Goal: Task Accomplishment & Management: Manage account settings

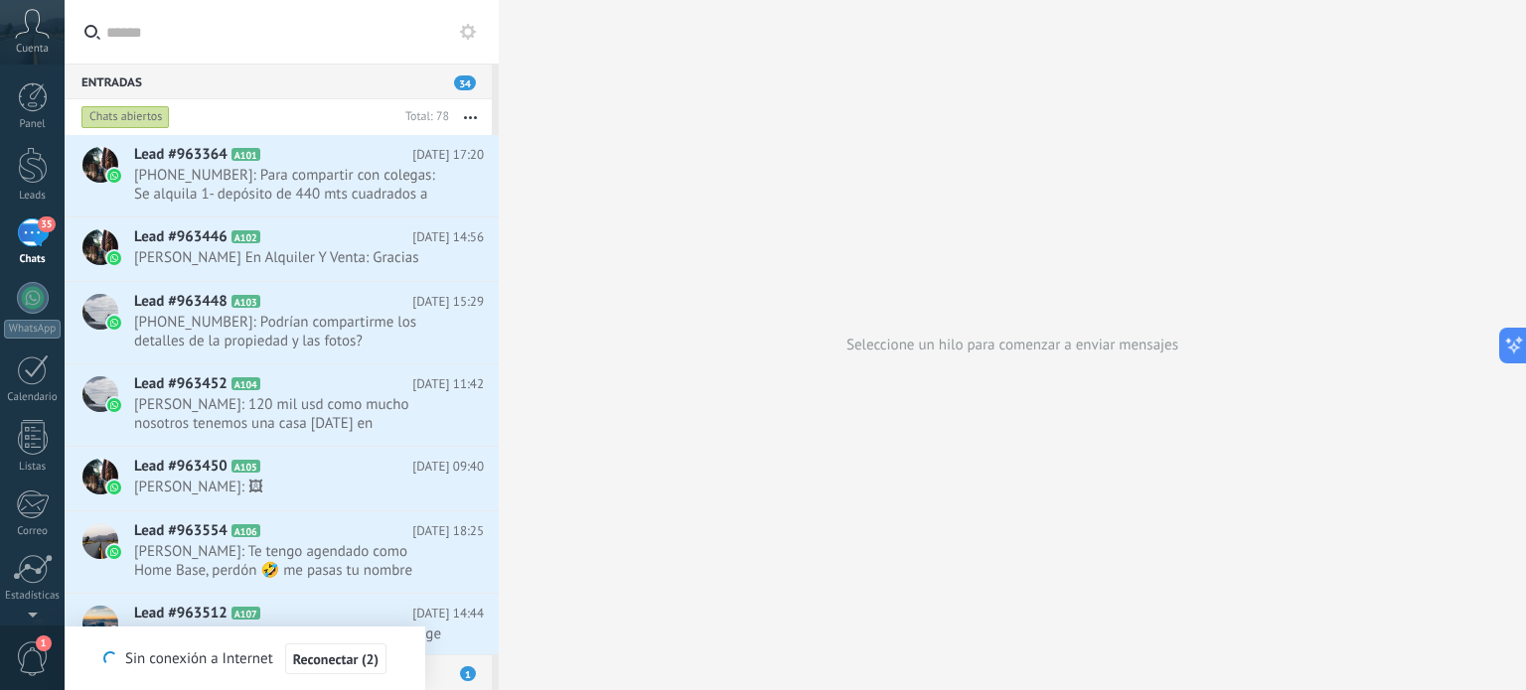
scroll to position [29, 0]
click at [43, 237] on div "35" at bounding box center [33, 233] width 32 height 29
click at [460, 35] on icon at bounding box center [468, 32] width 16 height 16
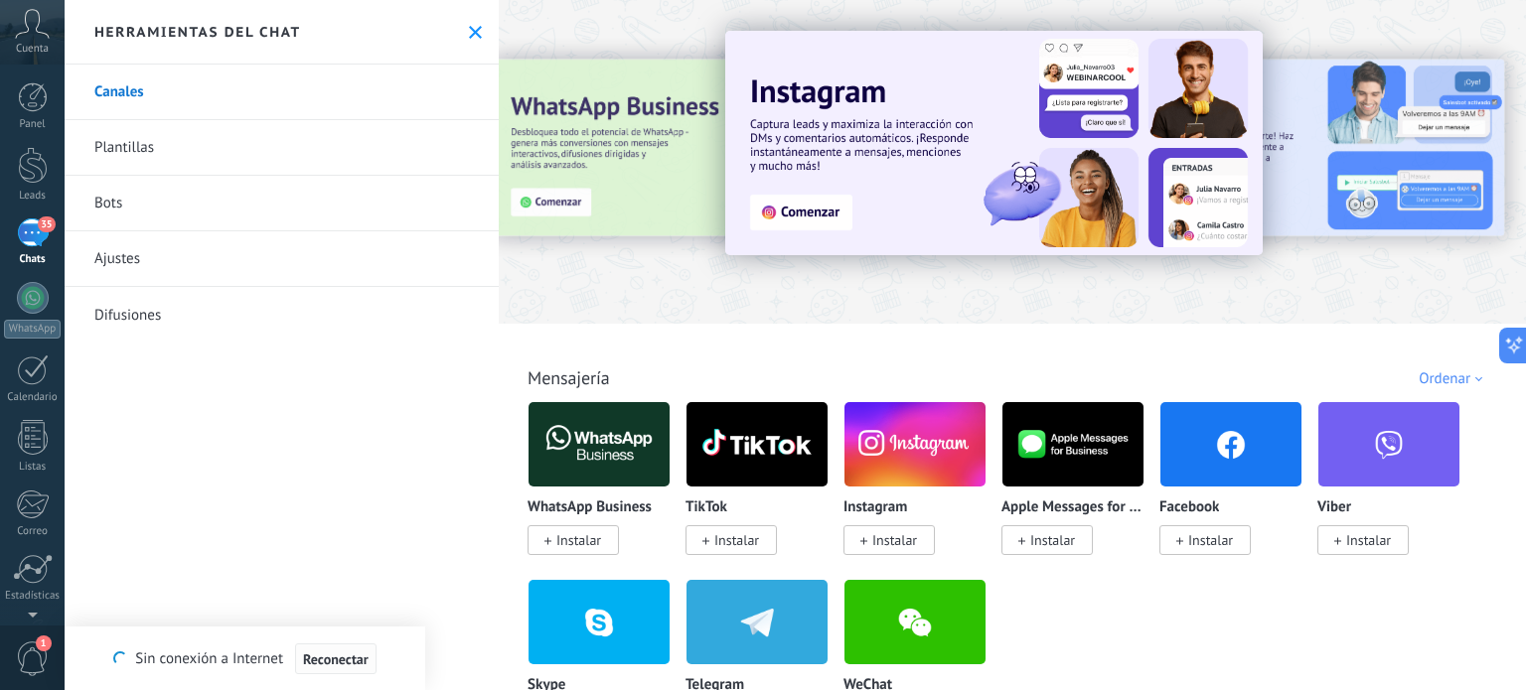
click at [367, 656] on span "Reconectar" at bounding box center [336, 660] width 66 height 14
type textarea "*******"
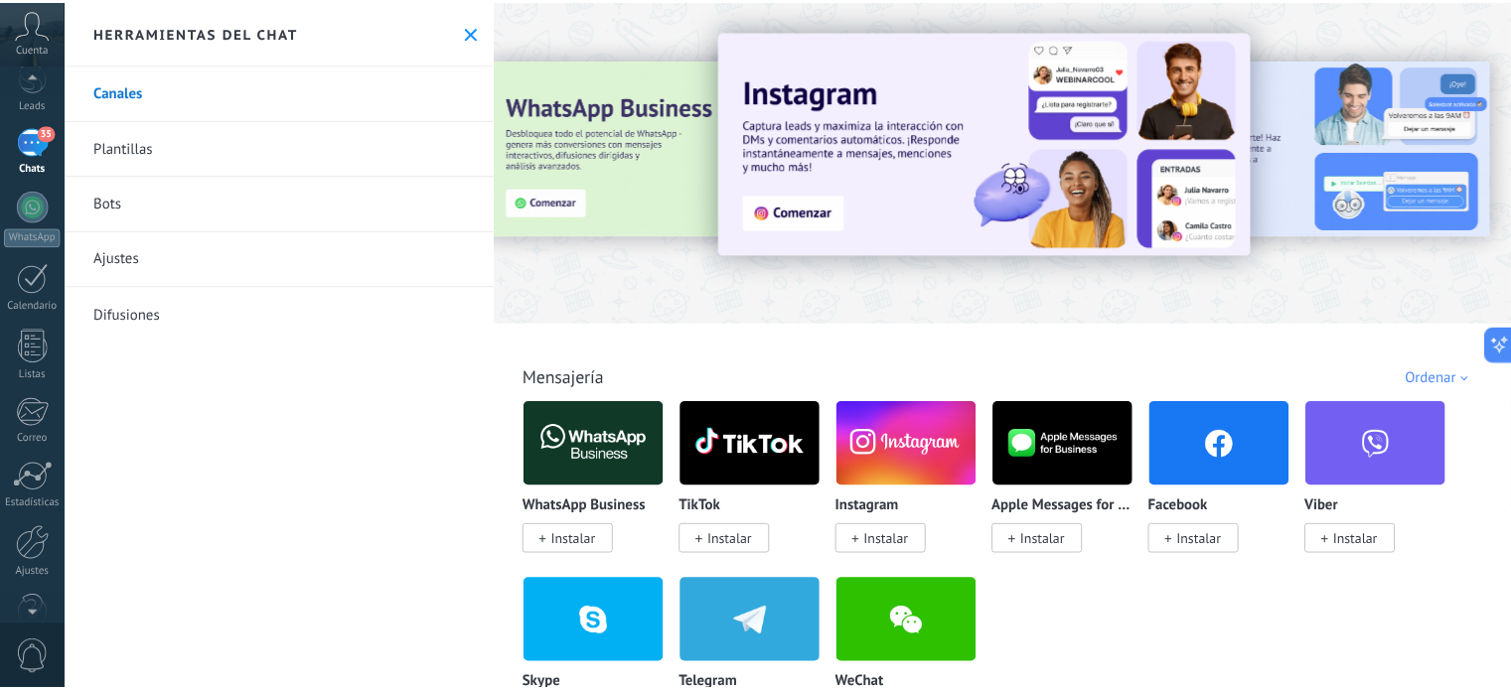
scroll to position [135, 0]
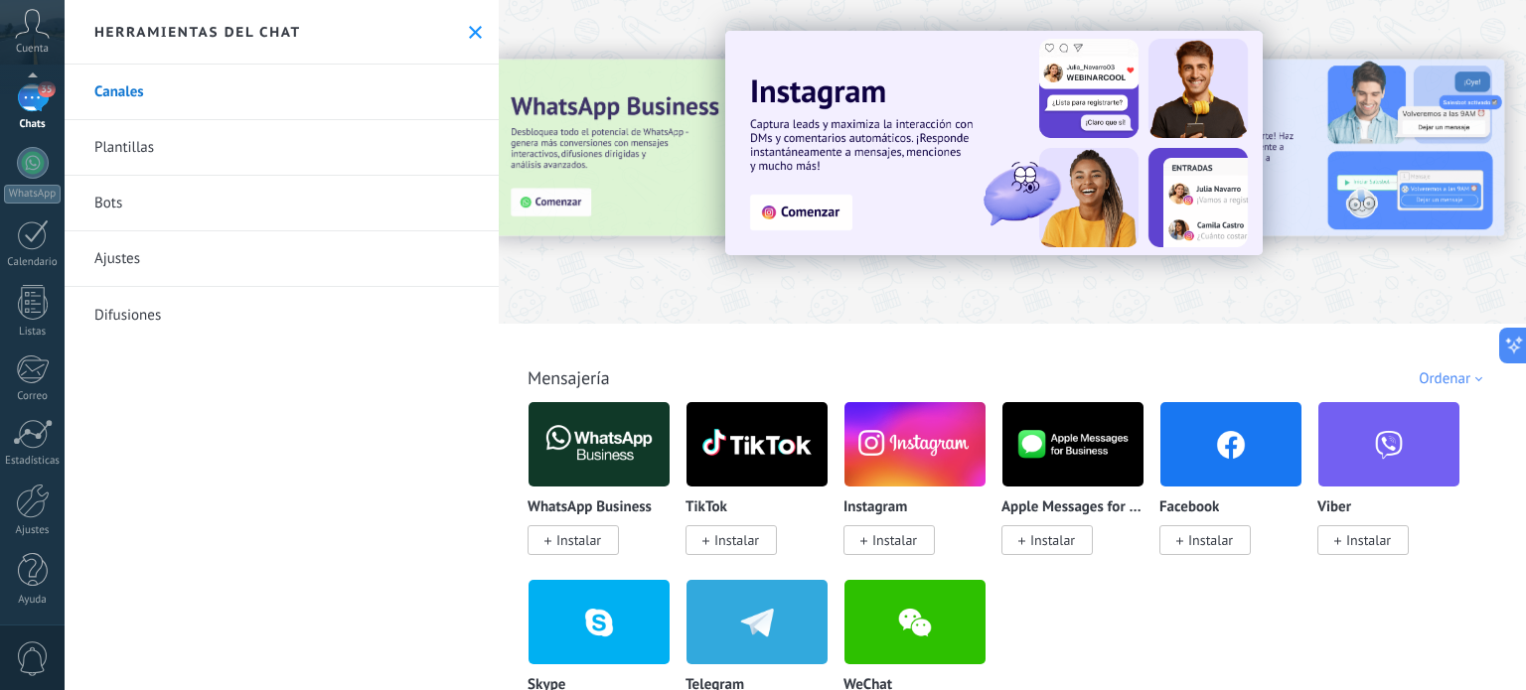
click at [34, 611] on div "© 2025 derechos reservados | Términos de uso Soporte técnico auto claro oscuro …" at bounding box center [32, 345] width 65 height 690
click at [33, 488] on div at bounding box center [33, 501] width 34 height 35
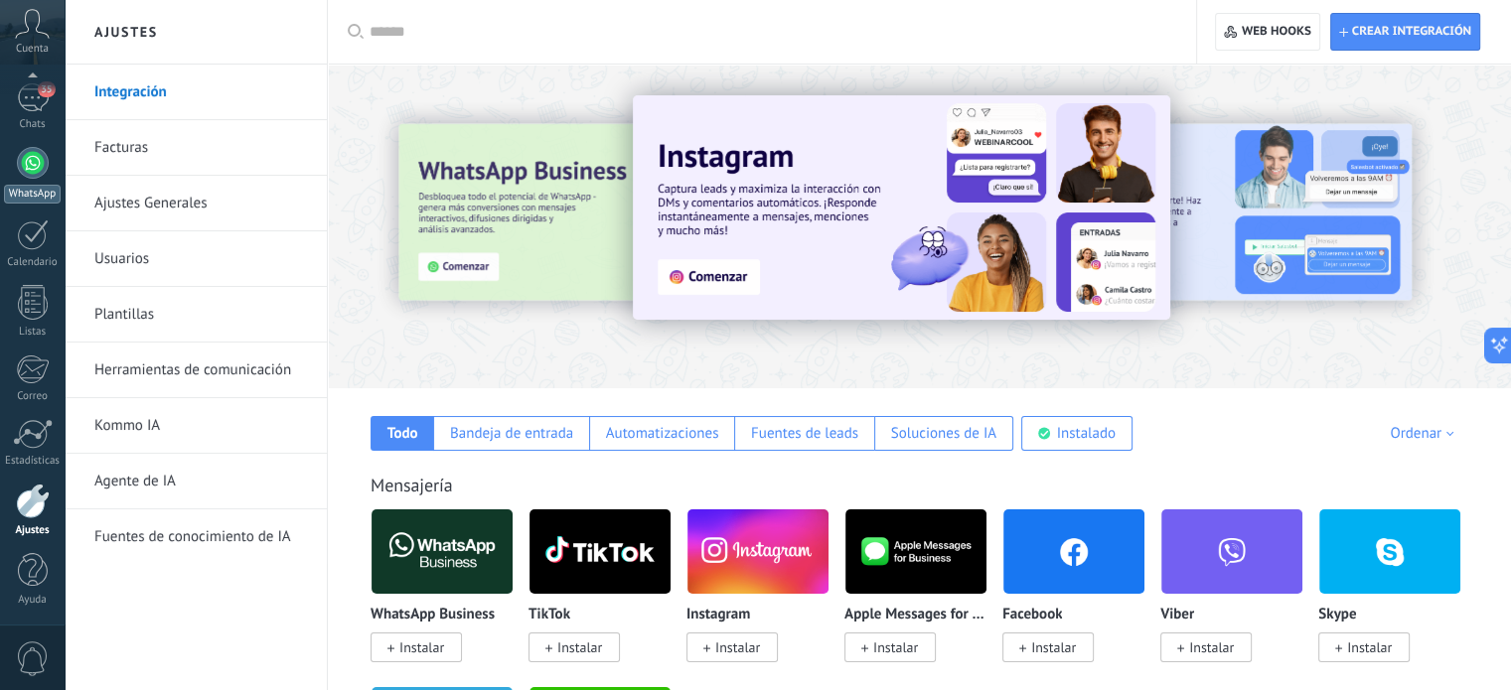
click at [16, 197] on div "WhatsApp" at bounding box center [32, 194] width 57 height 19
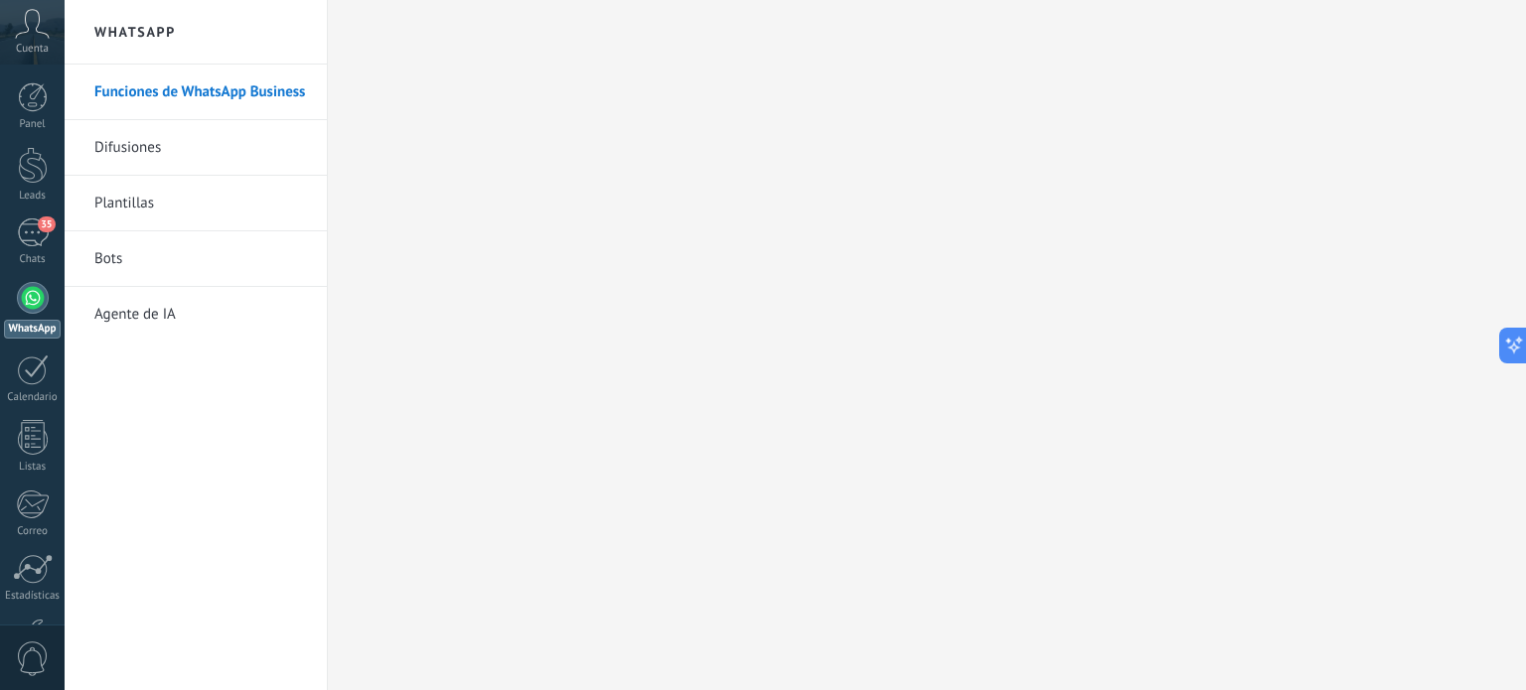
click at [141, 93] on link "Funciones de WhatsApp Business" at bounding box center [200, 93] width 213 height 56
click at [40, 242] on div "35" at bounding box center [33, 233] width 32 height 29
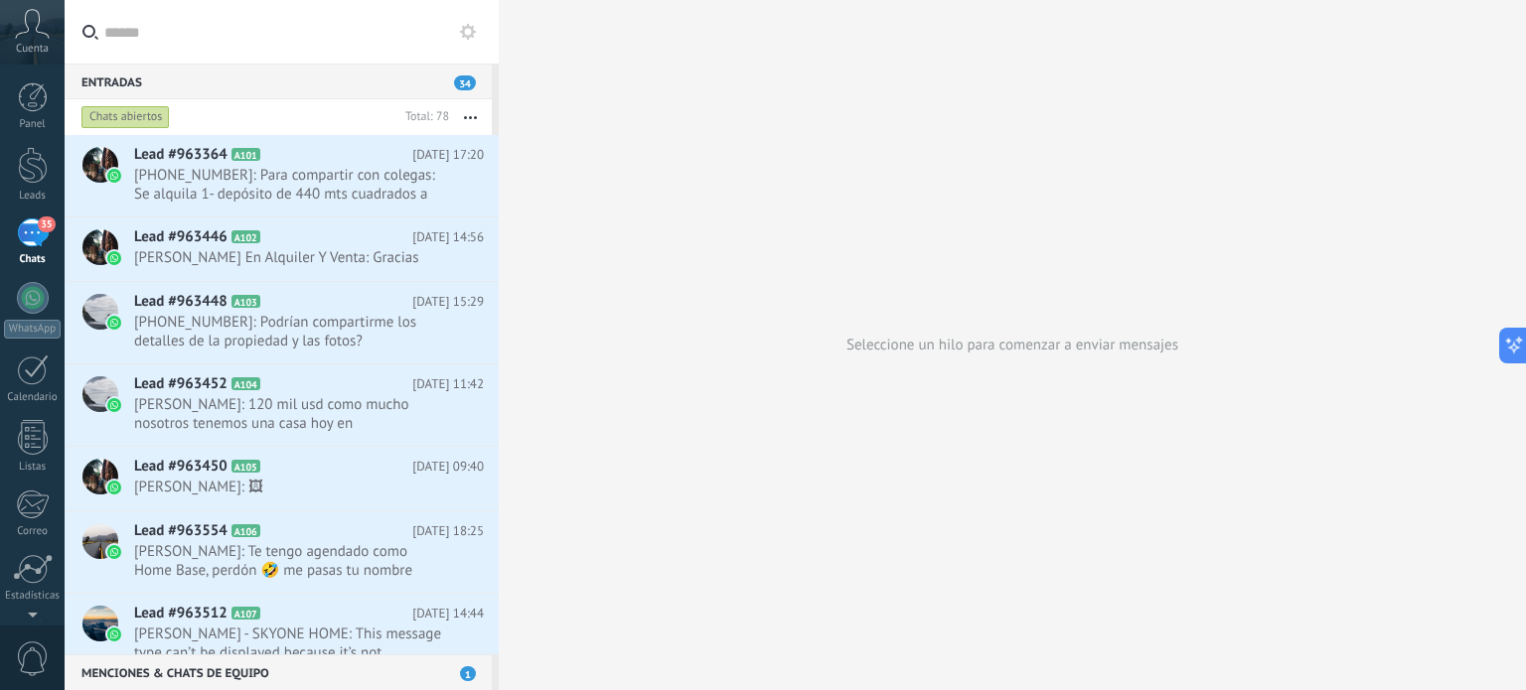
click at [473, 122] on button "button" at bounding box center [470, 117] width 43 height 36
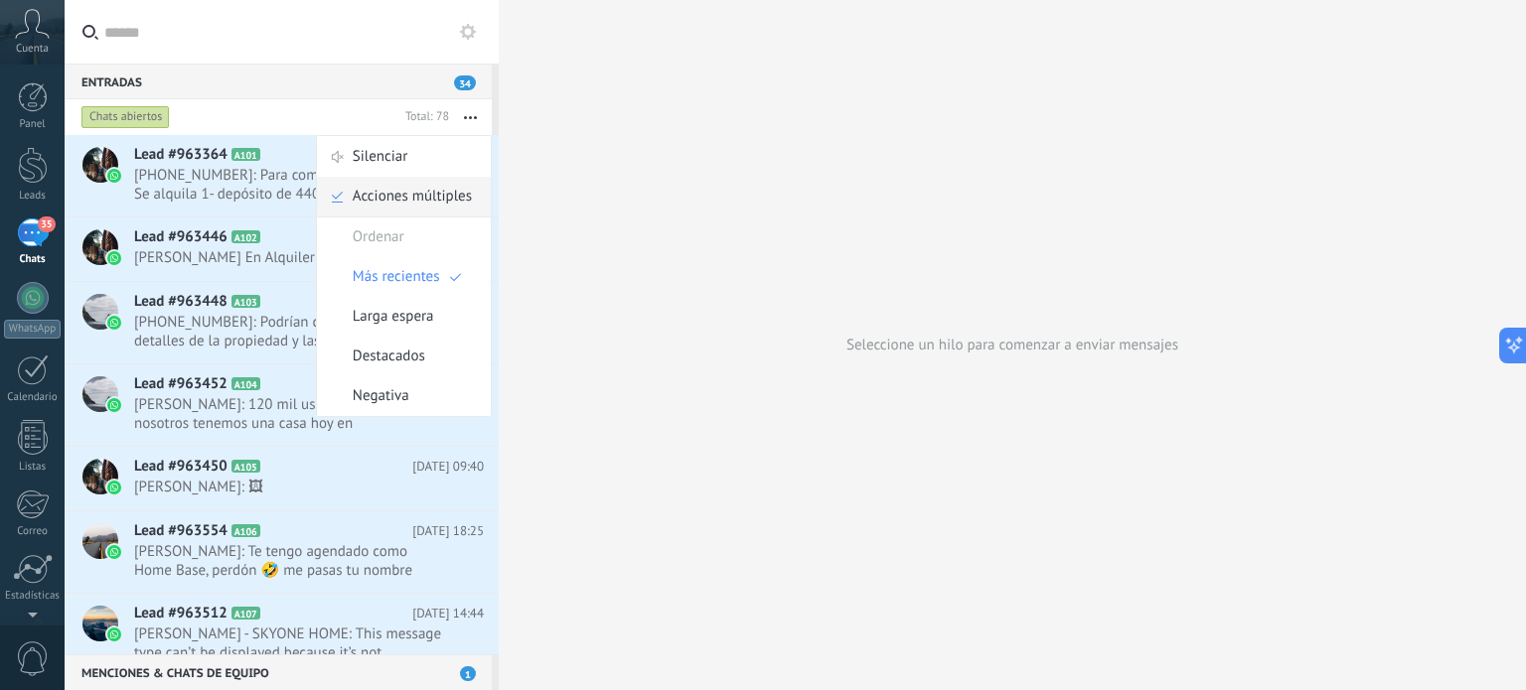
click at [418, 193] on span "Acciones múltiples" at bounding box center [412, 197] width 119 height 40
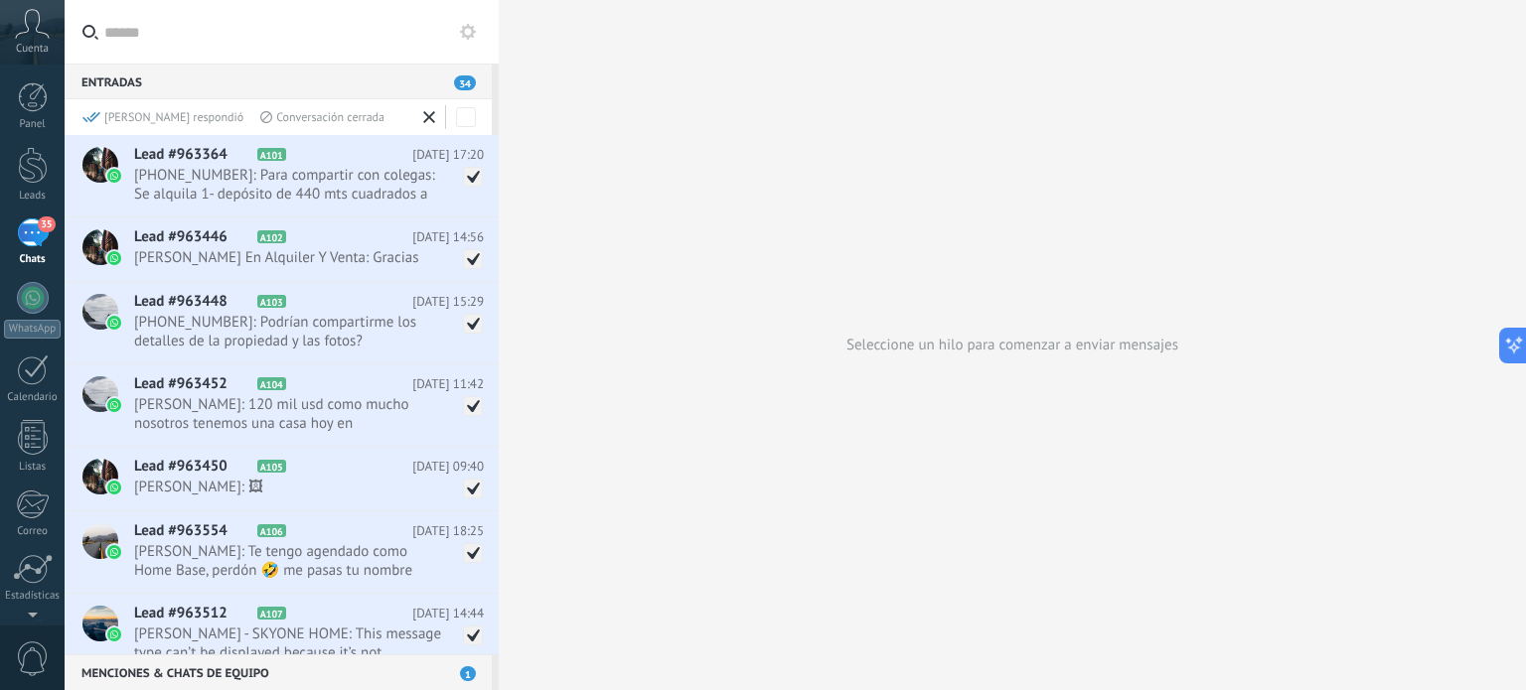
click at [119, 113] on div "[PERSON_NAME] respondió" at bounding box center [162, 117] width 161 height 17
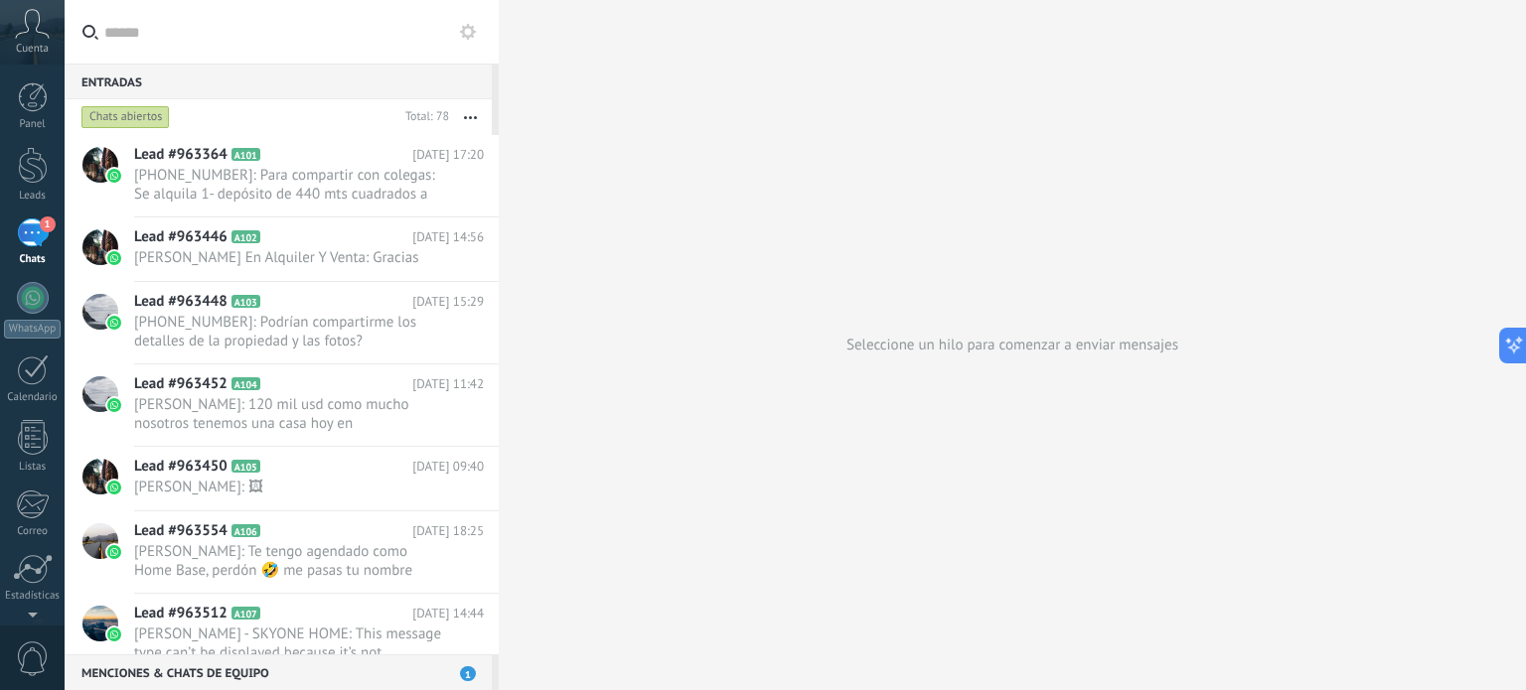
click at [473, 118] on icon "button" at bounding box center [470, 117] width 13 height 3
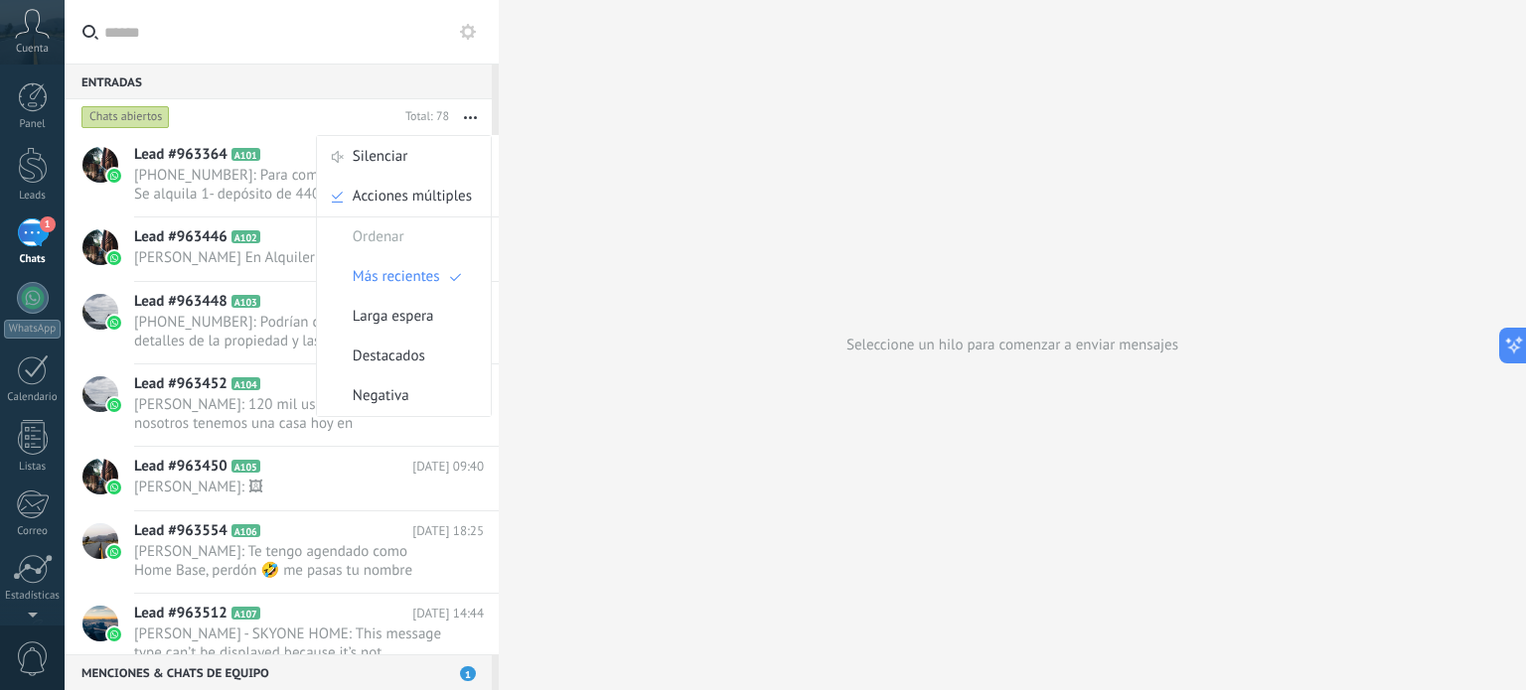
click at [460, 38] on icon at bounding box center [468, 32] width 16 height 16
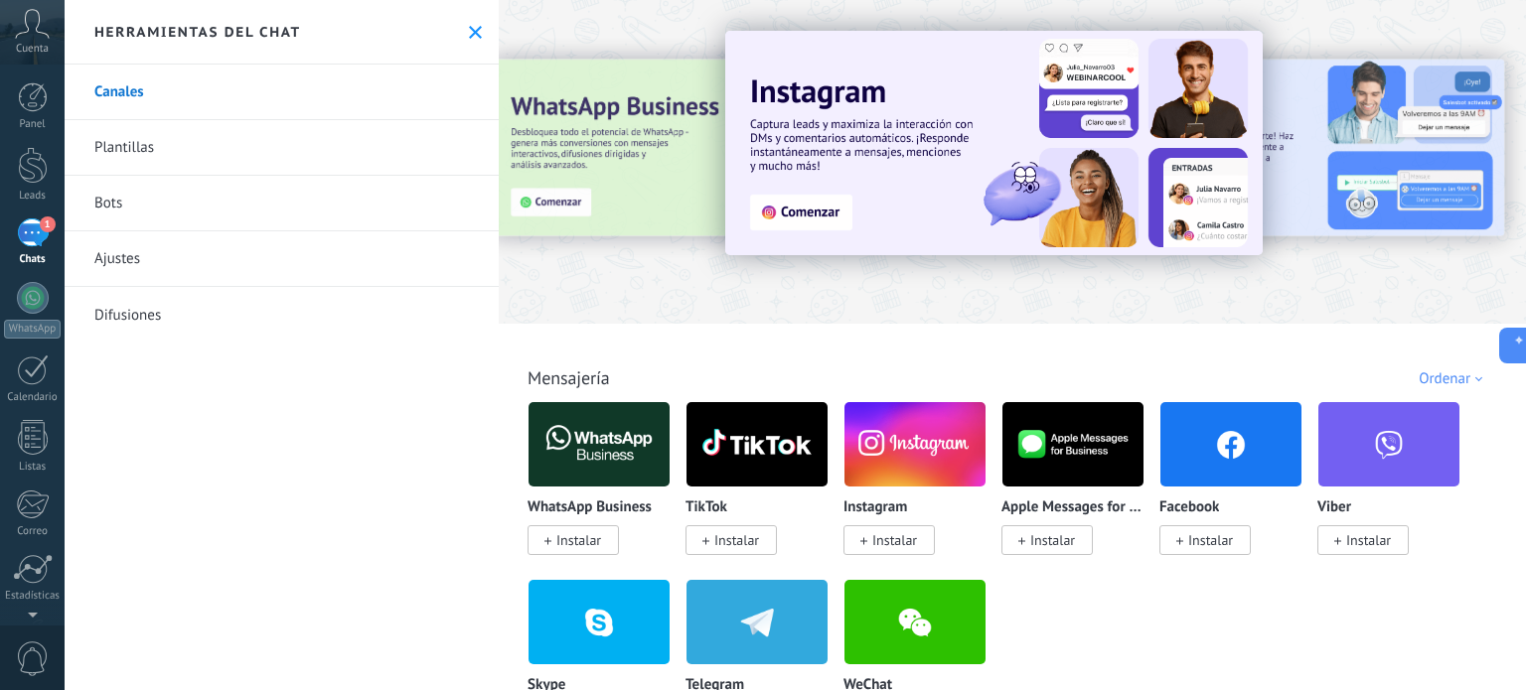
click at [288, 271] on link "Ajustes" at bounding box center [282, 259] width 434 height 56
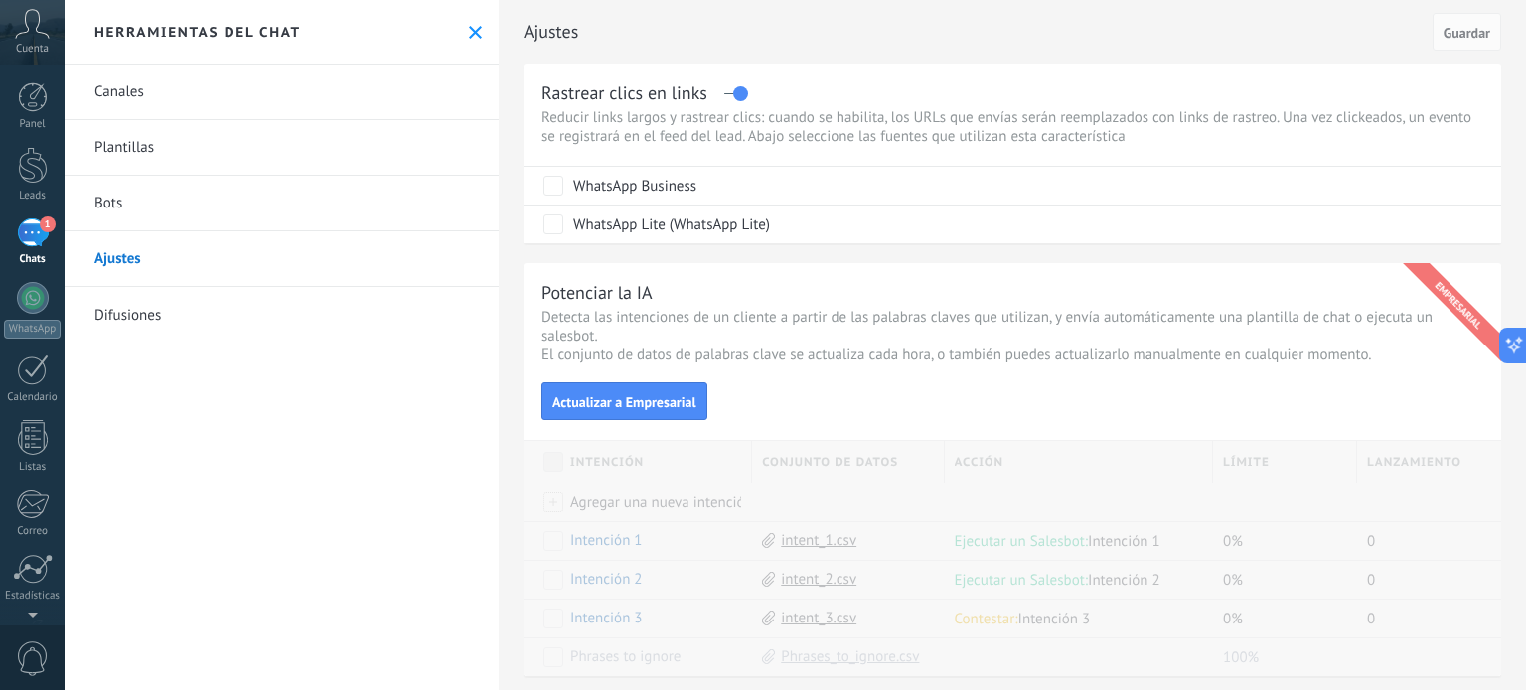
click at [1501, 131] on div "Ajustes Cancelar Guardar Rastrear clics en links Reducir links largos y rastrea…" at bounding box center [1012, 642] width 1027 height 1285
click at [13, 33] on div "Cuenta" at bounding box center [32, 32] width 65 height 65
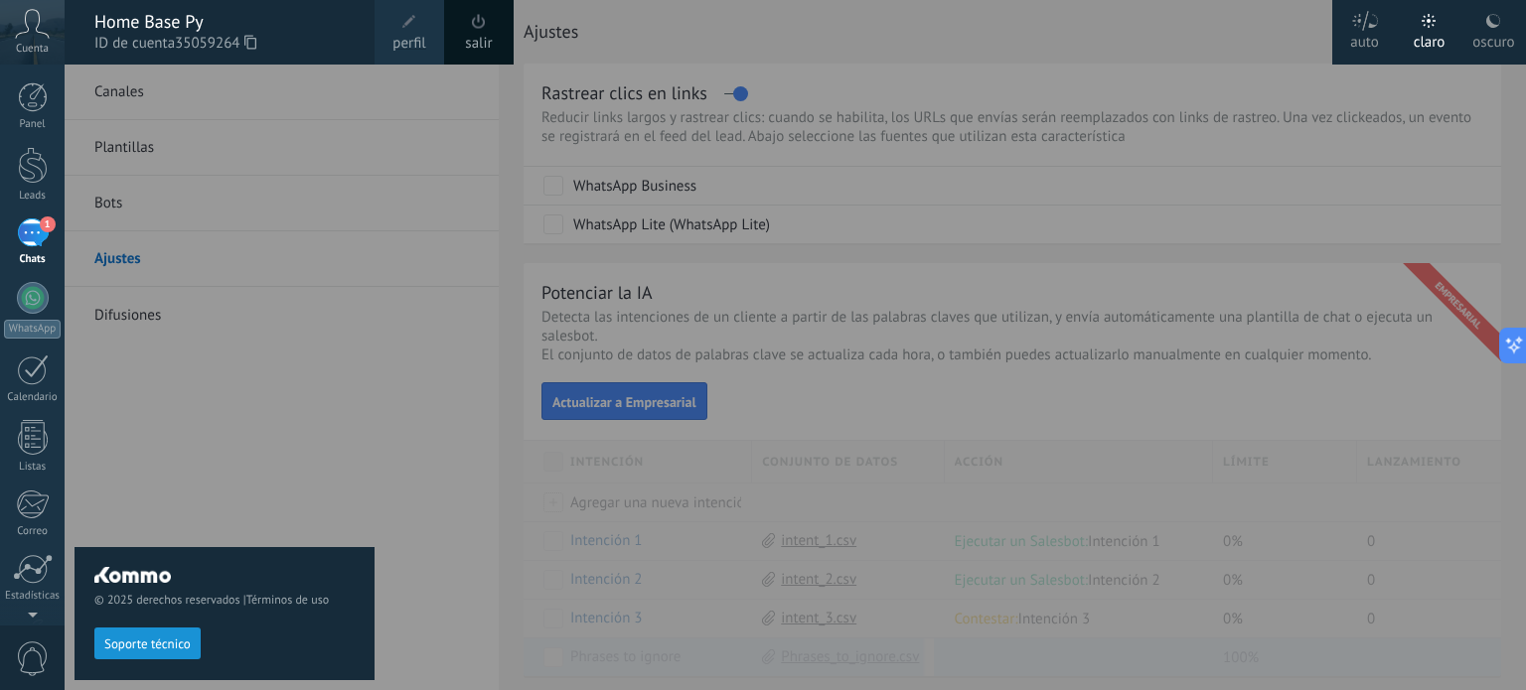
scroll to position [22, 0]
click at [38, 291] on link "WhatsApp" at bounding box center [32, 288] width 65 height 57
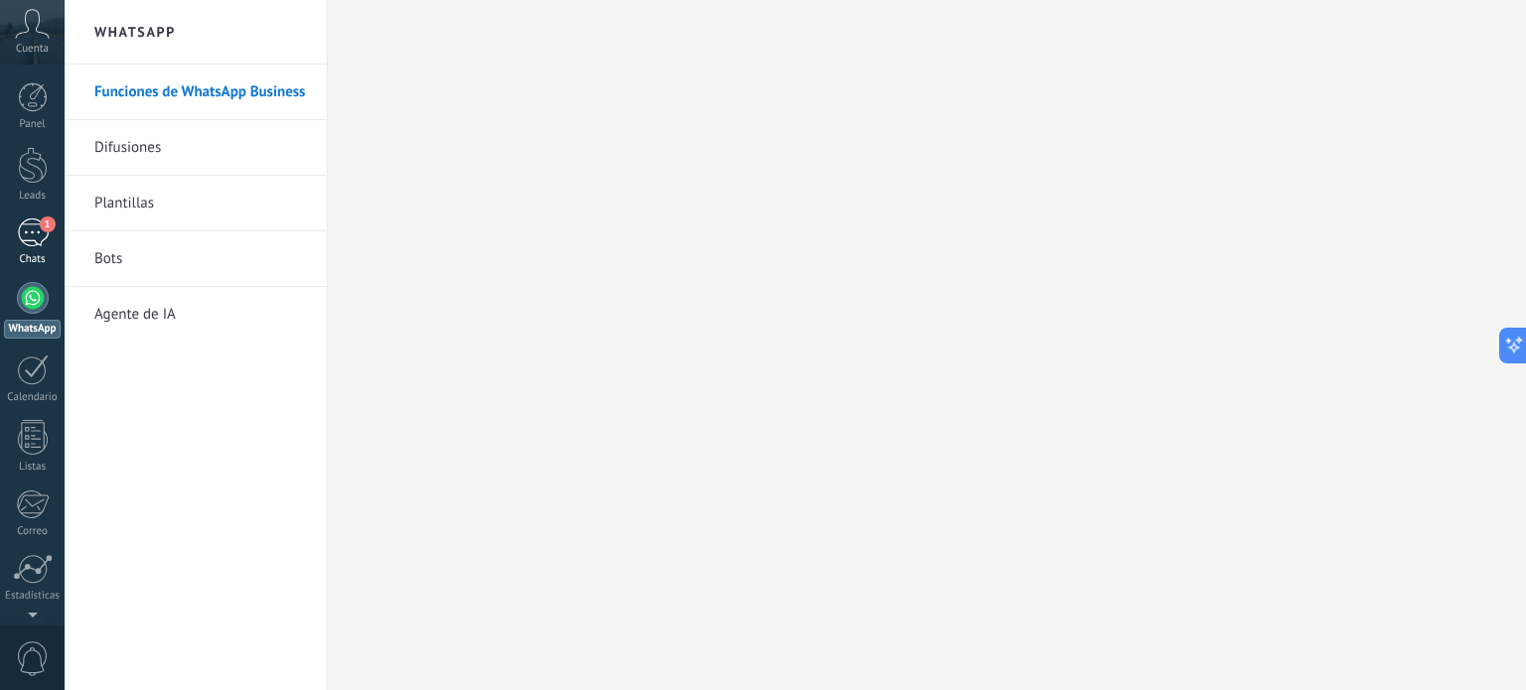
click at [30, 220] on div "1" at bounding box center [33, 233] width 32 height 29
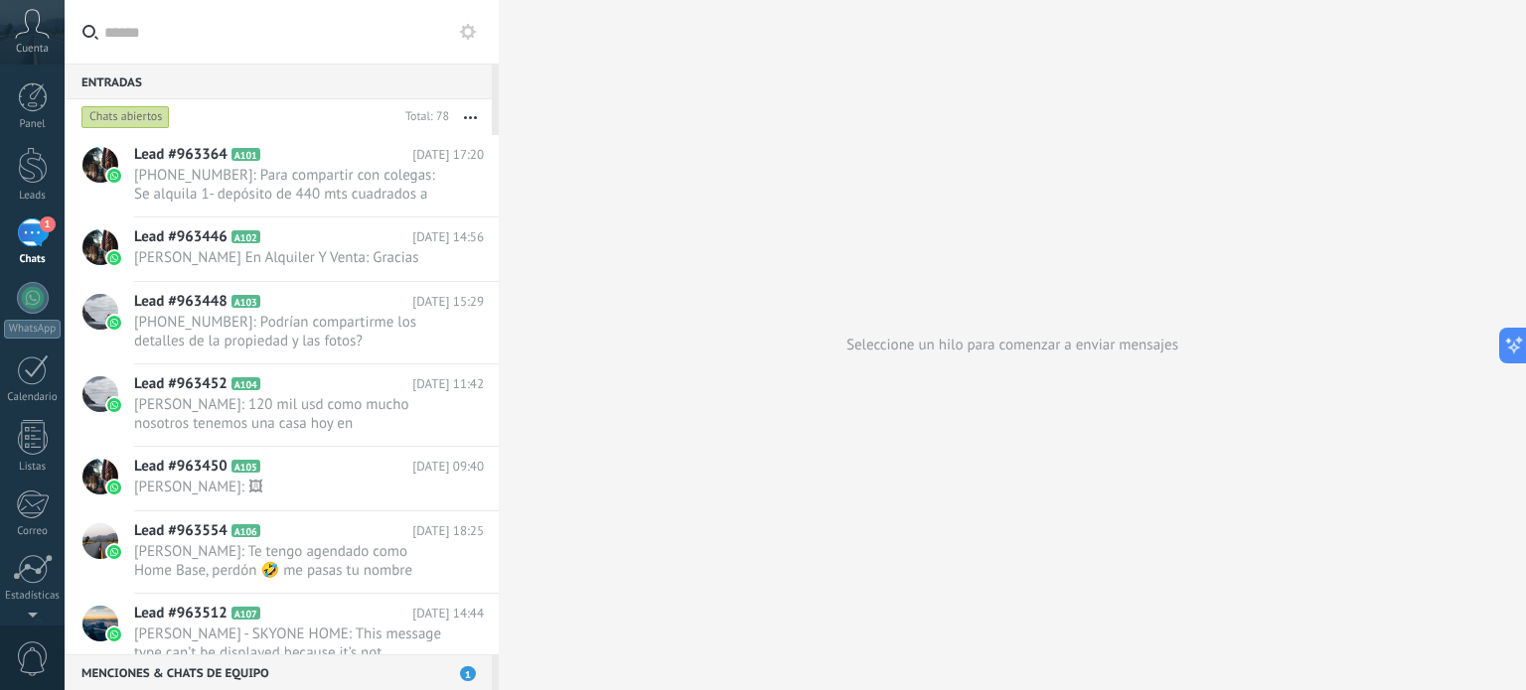
click at [122, 108] on div "Chats abiertos" at bounding box center [125, 117] width 88 height 24
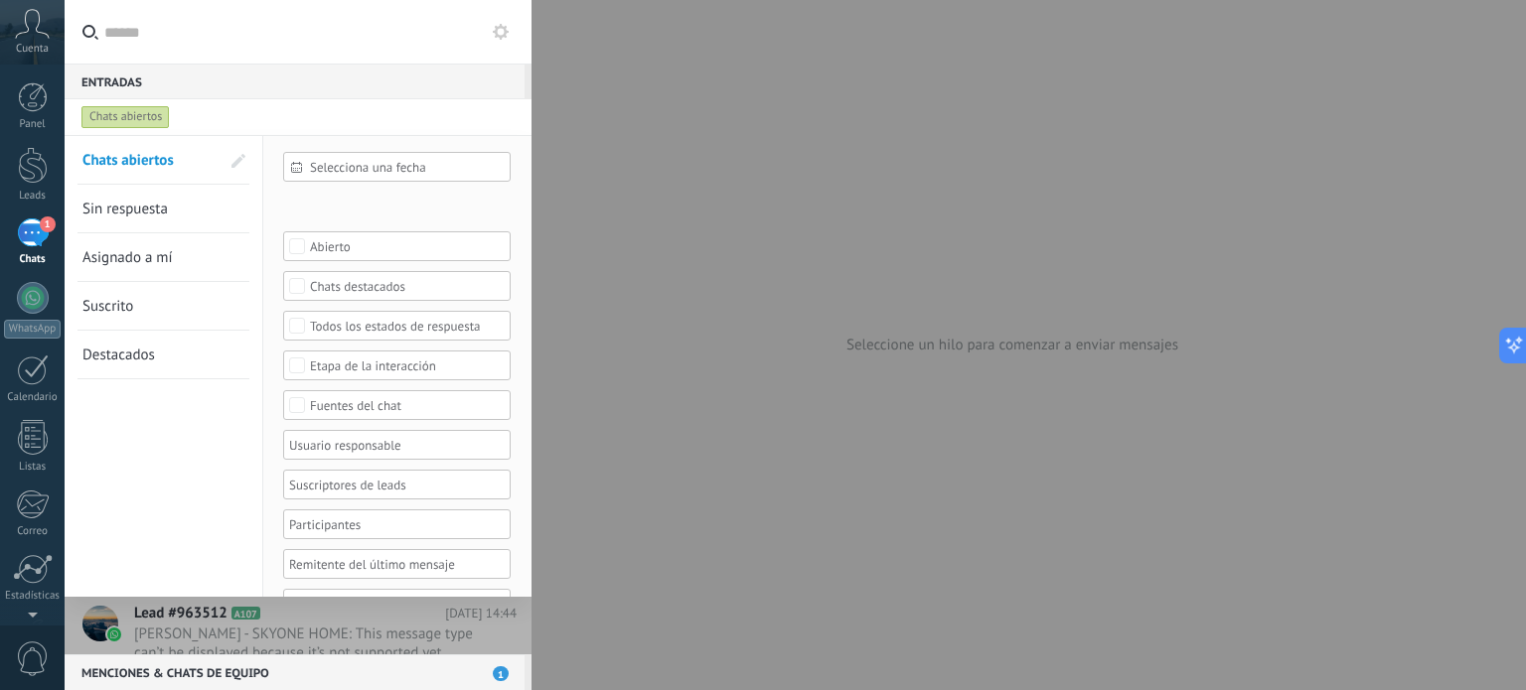
click at [122, 108] on div "Chats abiertos" at bounding box center [125, 117] width 88 height 24
click at [310, 86] on div "Entradas 0" at bounding box center [295, 82] width 460 height 36
click at [9, 150] on link "Leads" at bounding box center [32, 175] width 65 height 56
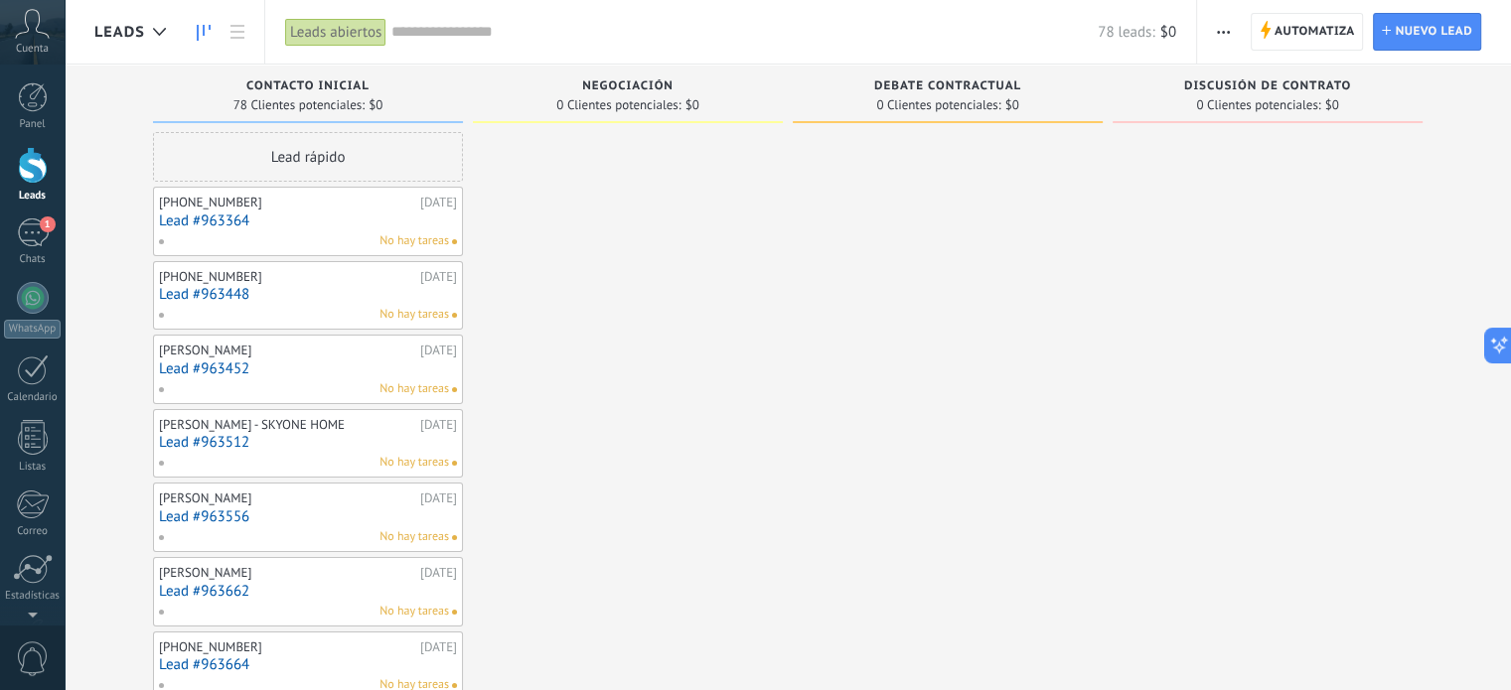
click at [9, 150] on link "Leads" at bounding box center [32, 175] width 65 height 56
click at [248, 23] on link at bounding box center [238, 32] width 34 height 39
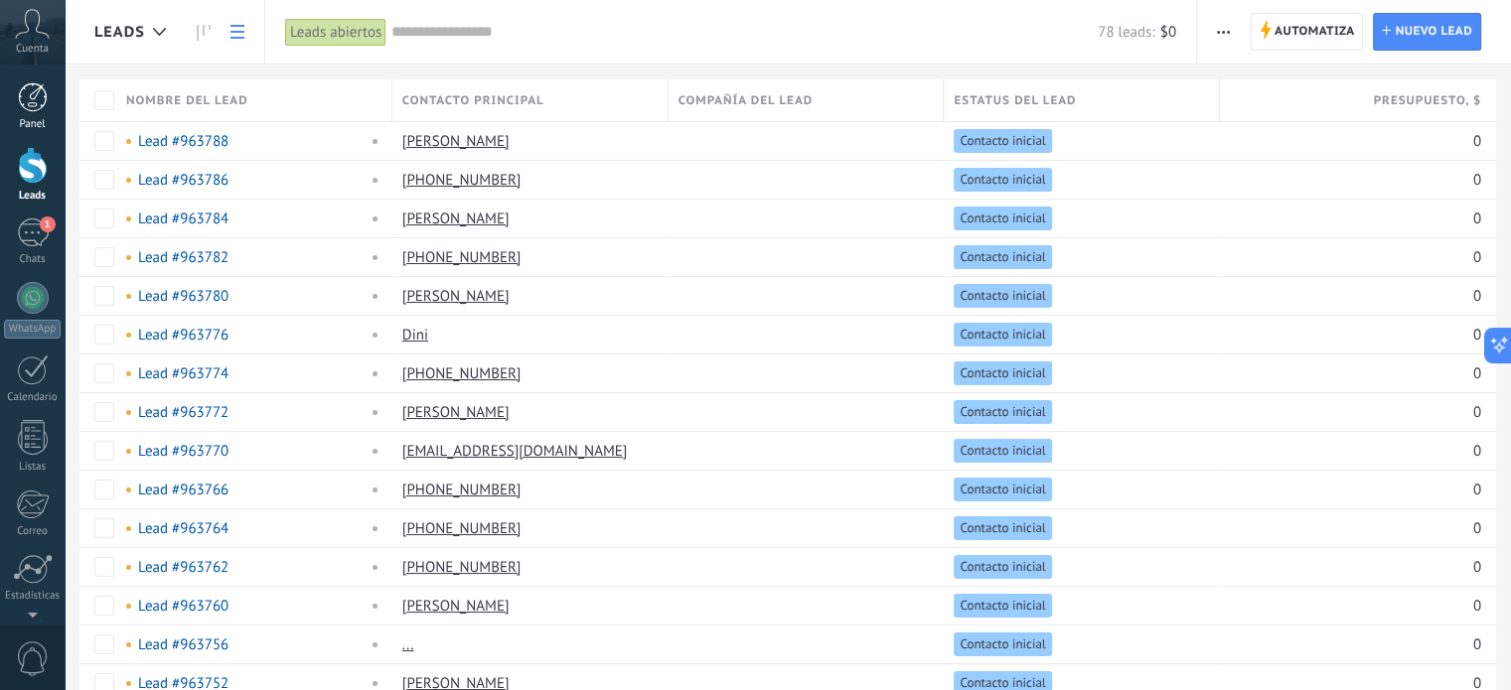
click at [42, 111] on div at bounding box center [33, 97] width 30 height 30
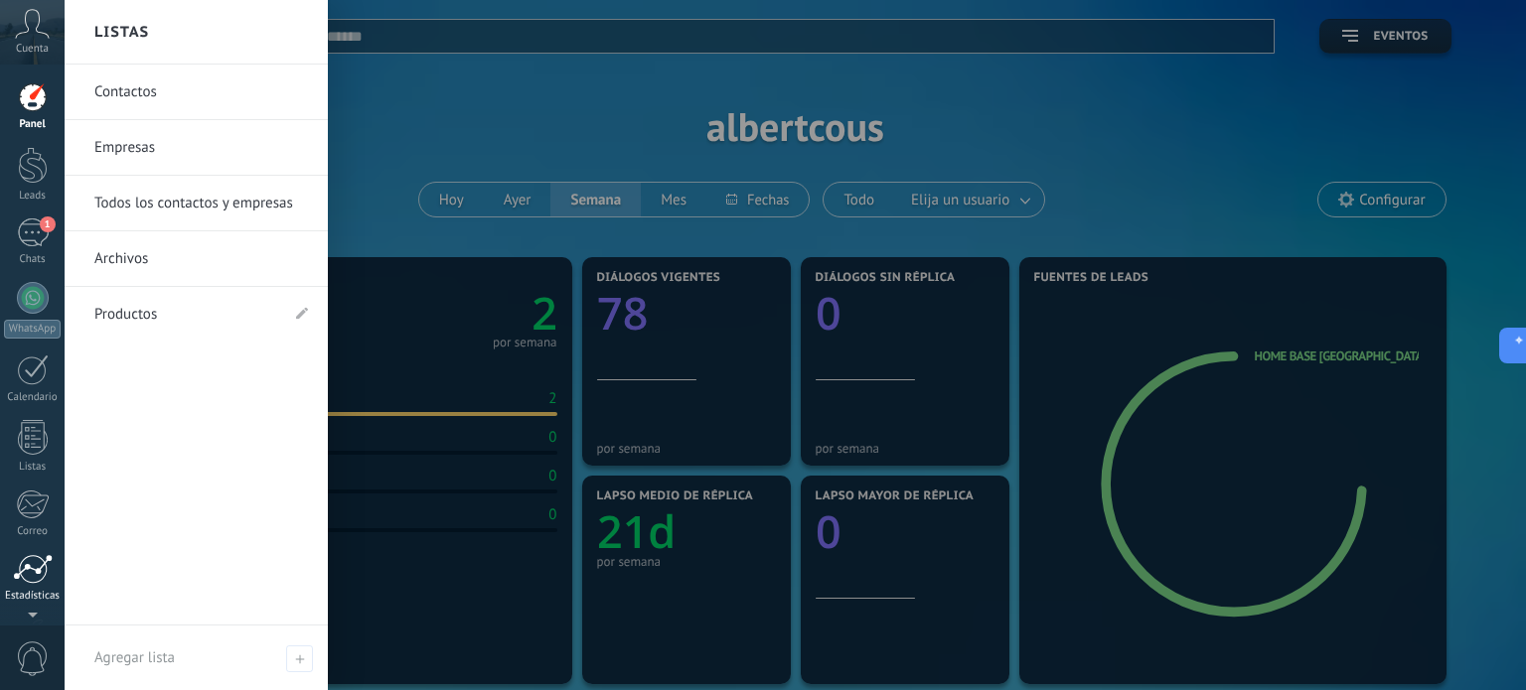
click at [21, 590] on div "Estadísticas" at bounding box center [33, 596] width 58 height 13
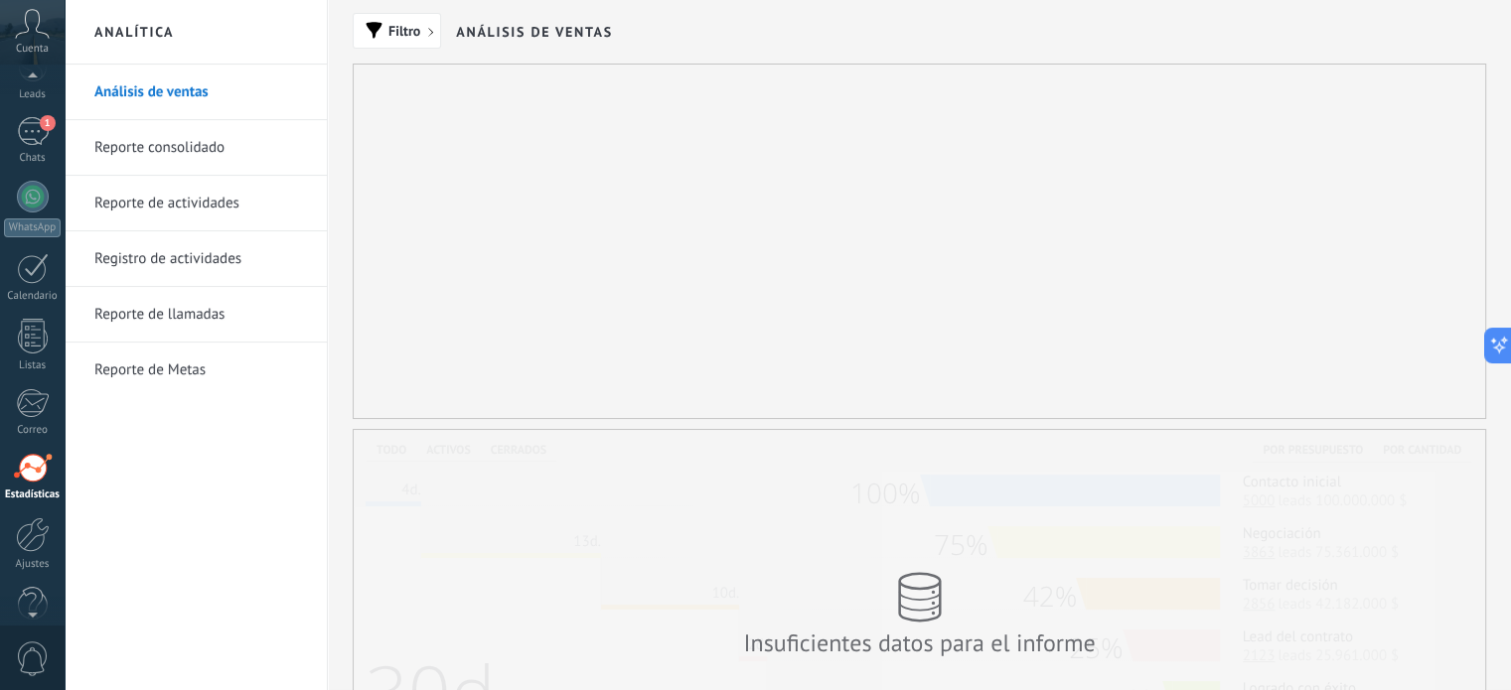
scroll to position [135, 0]
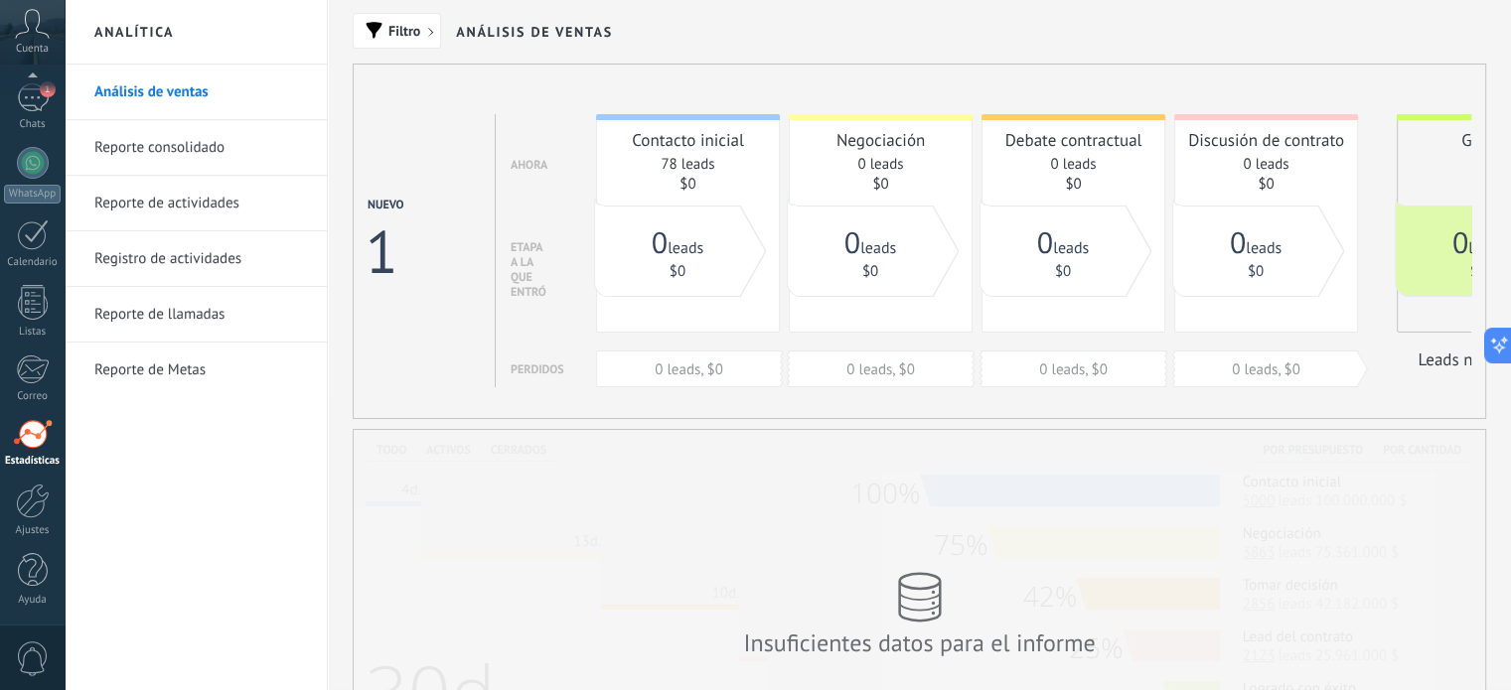
click at [24, 539] on div "Panel Leads 1 Chats WhatsApp Clientes" at bounding box center [32, 287] width 65 height 680
click at [29, 521] on link "Ajustes" at bounding box center [32, 511] width 65 height 54
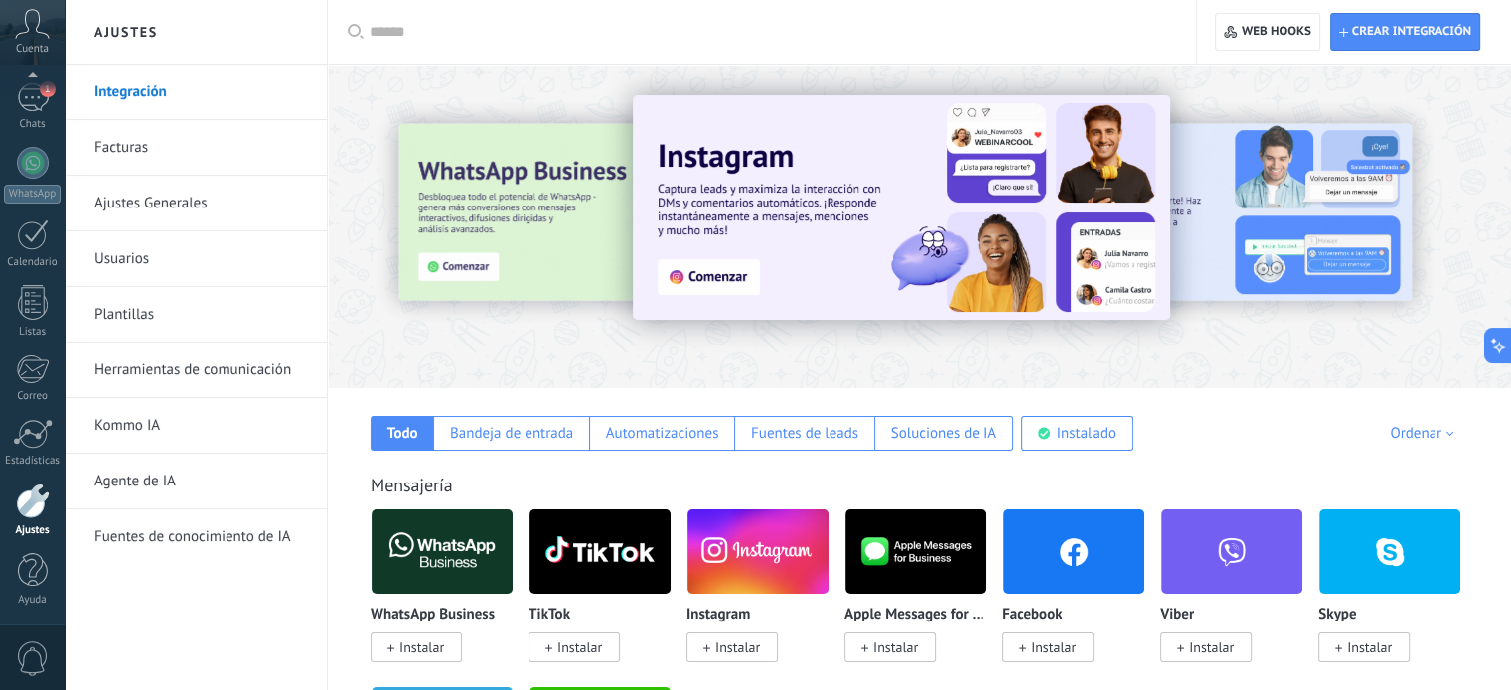
click at [123, 210] on link "Ajustes Generales" at bounding box center [200, 204] width 213 height 56
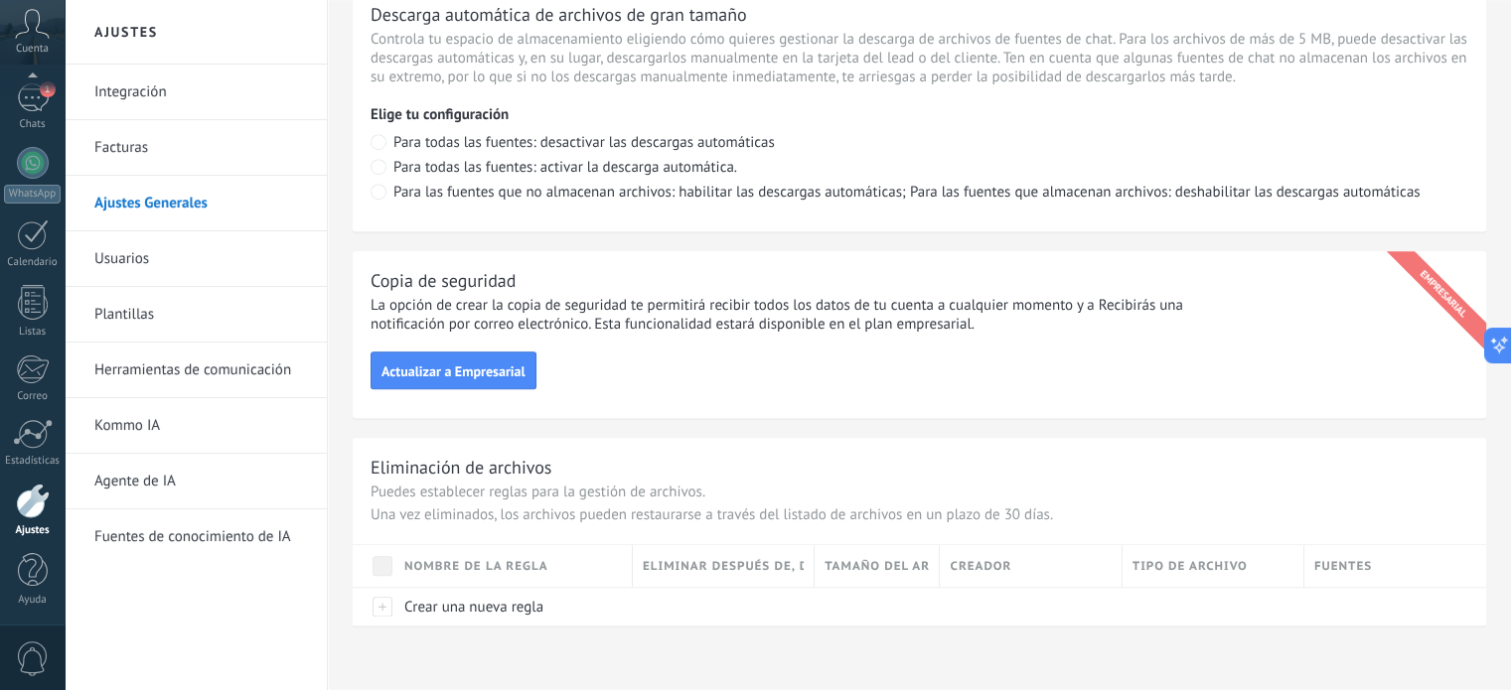
scroll to position [109, 0]
click at [19, 106] on div "Panel Leads 1 Chats WhatsApp Clientes" at bounding box center [32, 313] width 65 height 680
click at [22, 117] on div "1" at bounding box center [33, 123] width 32 height 29
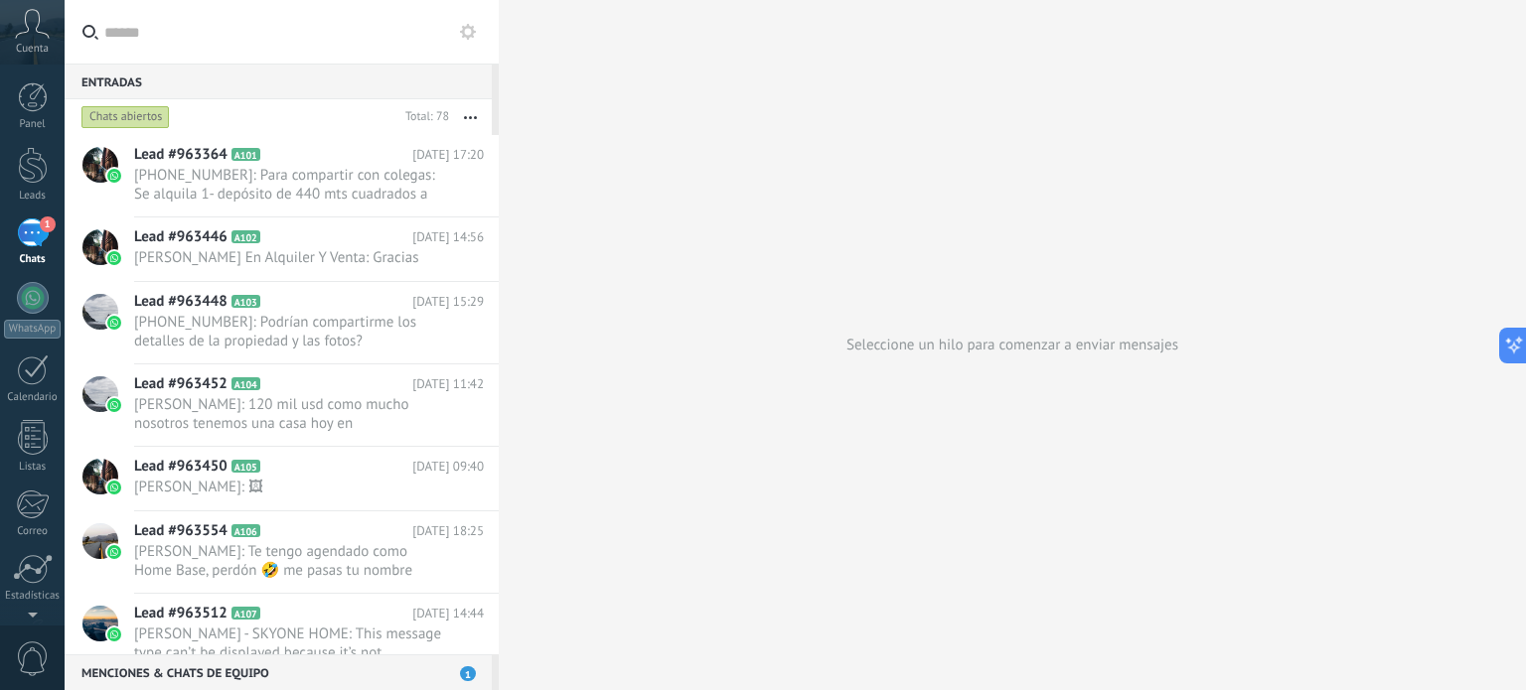
click at [477, 109] on button "button" at bounding box center [470, 117] width 43 height 36
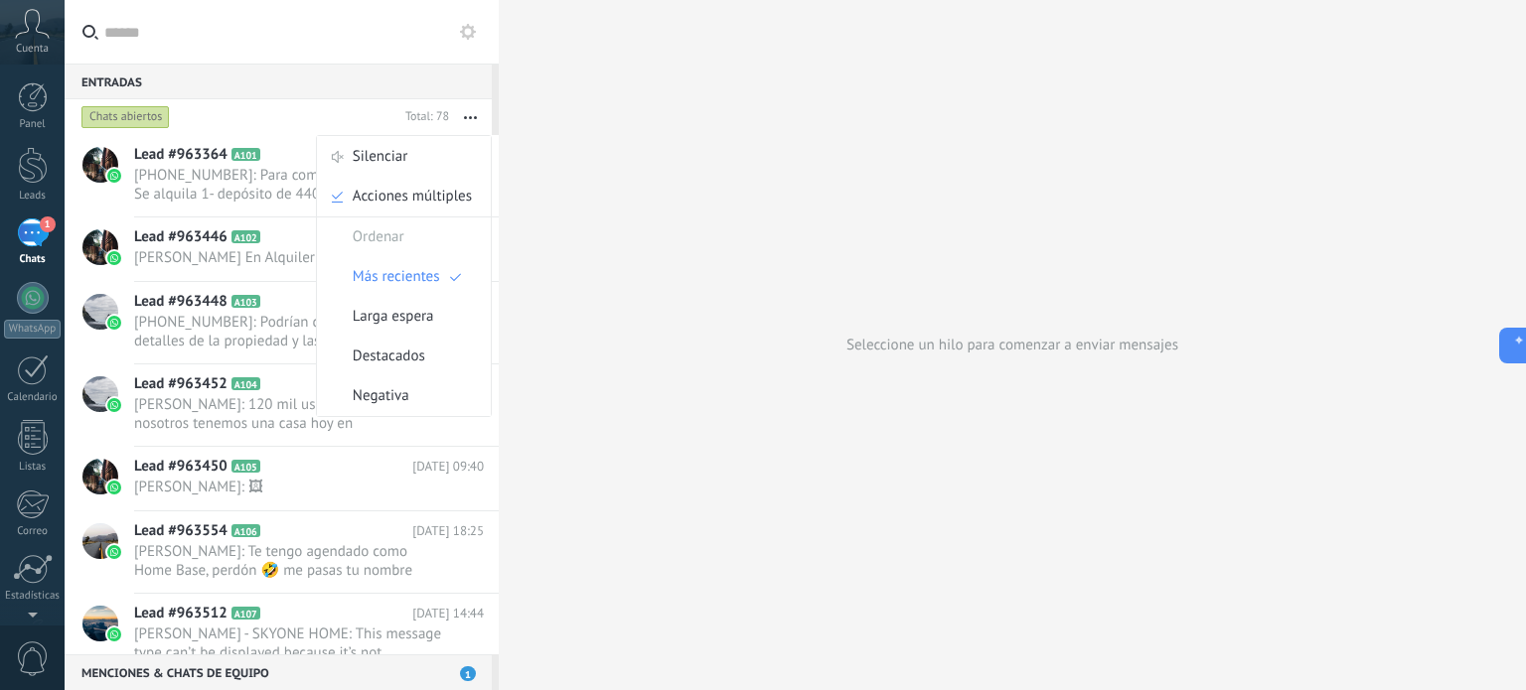
click at [469, 39] on icon at bounding box center [468, 32] width 16 height 16
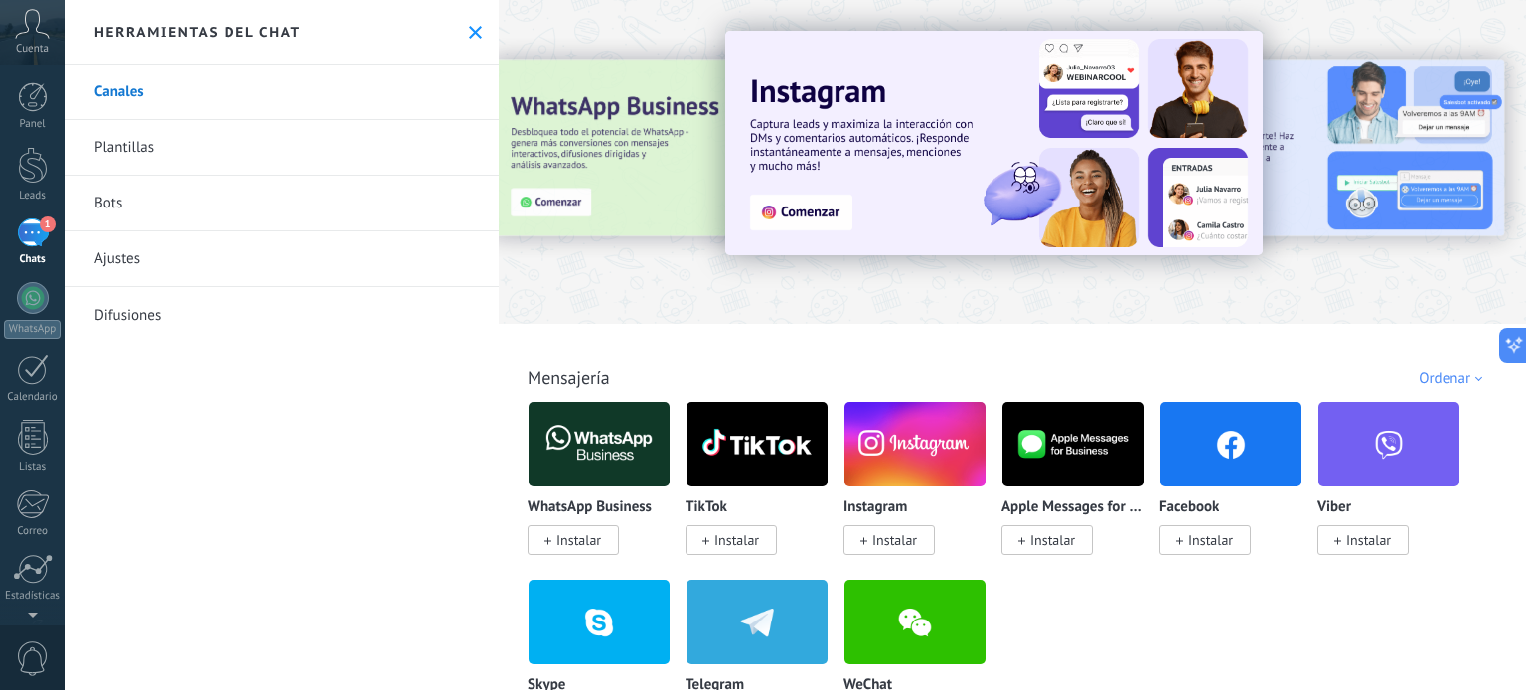
click at [245, 86] on link "Canales" at bounding box center [282, 93] width 434 height 56
click at [1447, 372] on div "Ordenar" at bounding box center [1454, 379] width 71 height 19
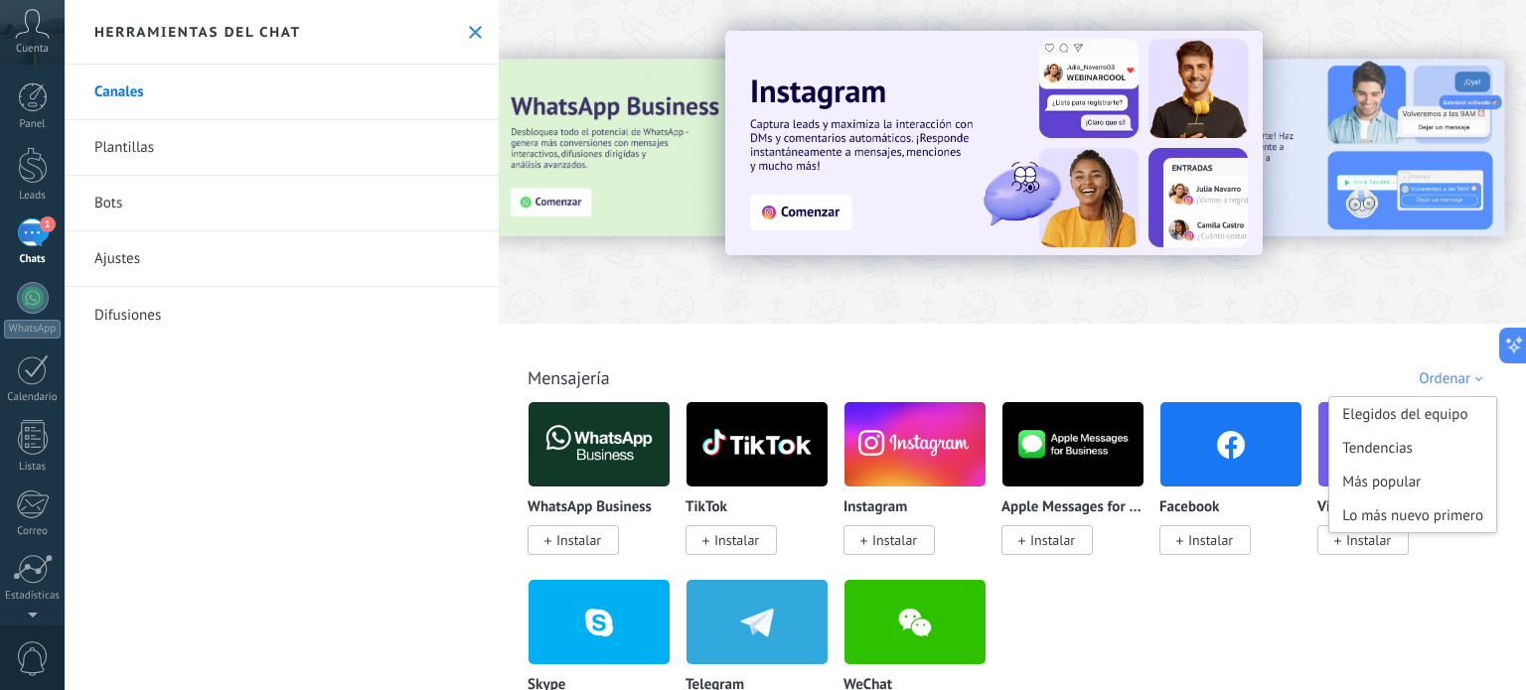
click at [1395, 620] on div "WhatsApp Business Instalar TikTok Instalar Instagram Instalar Apple Messages fo…" at bounding box center [1023, 579] width 991 height 356
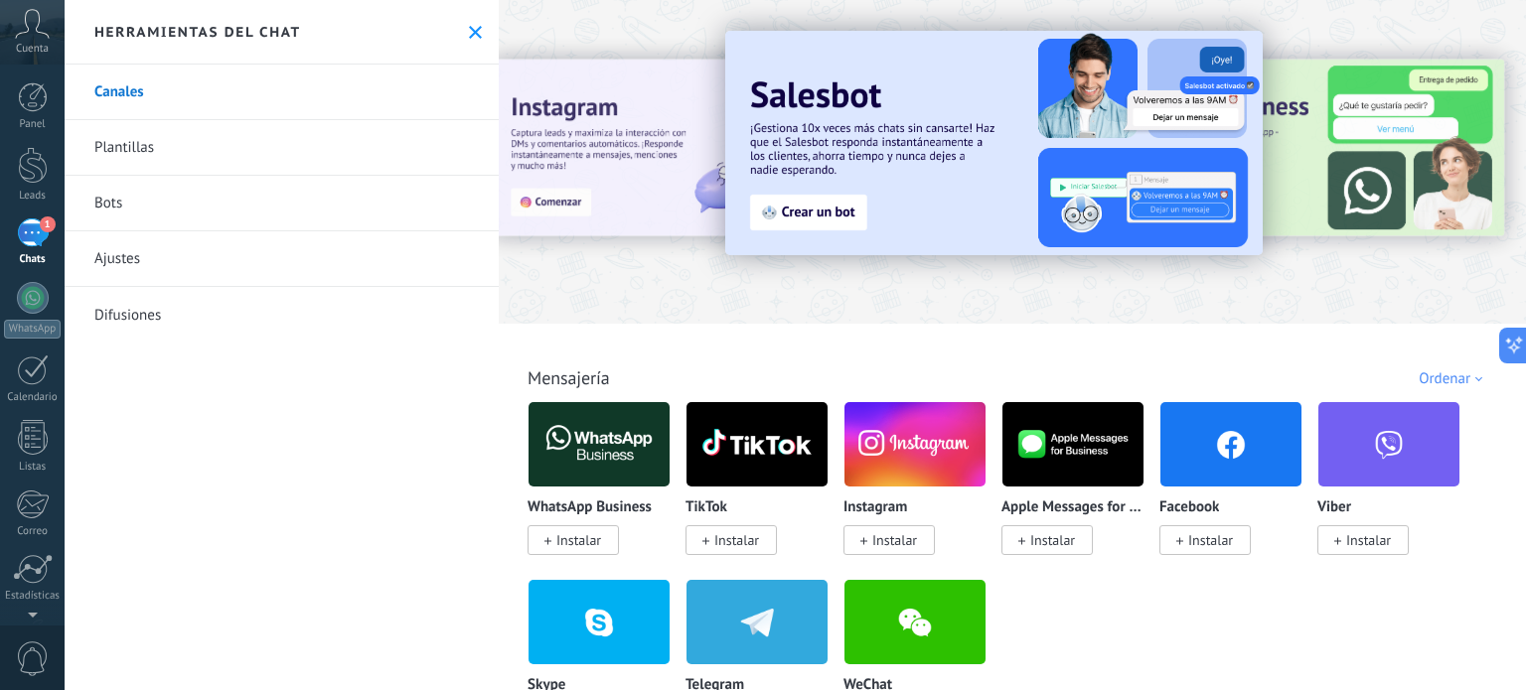
click at [40, 221] on span "1" at bounding box center [48, 225] width 16 height 16
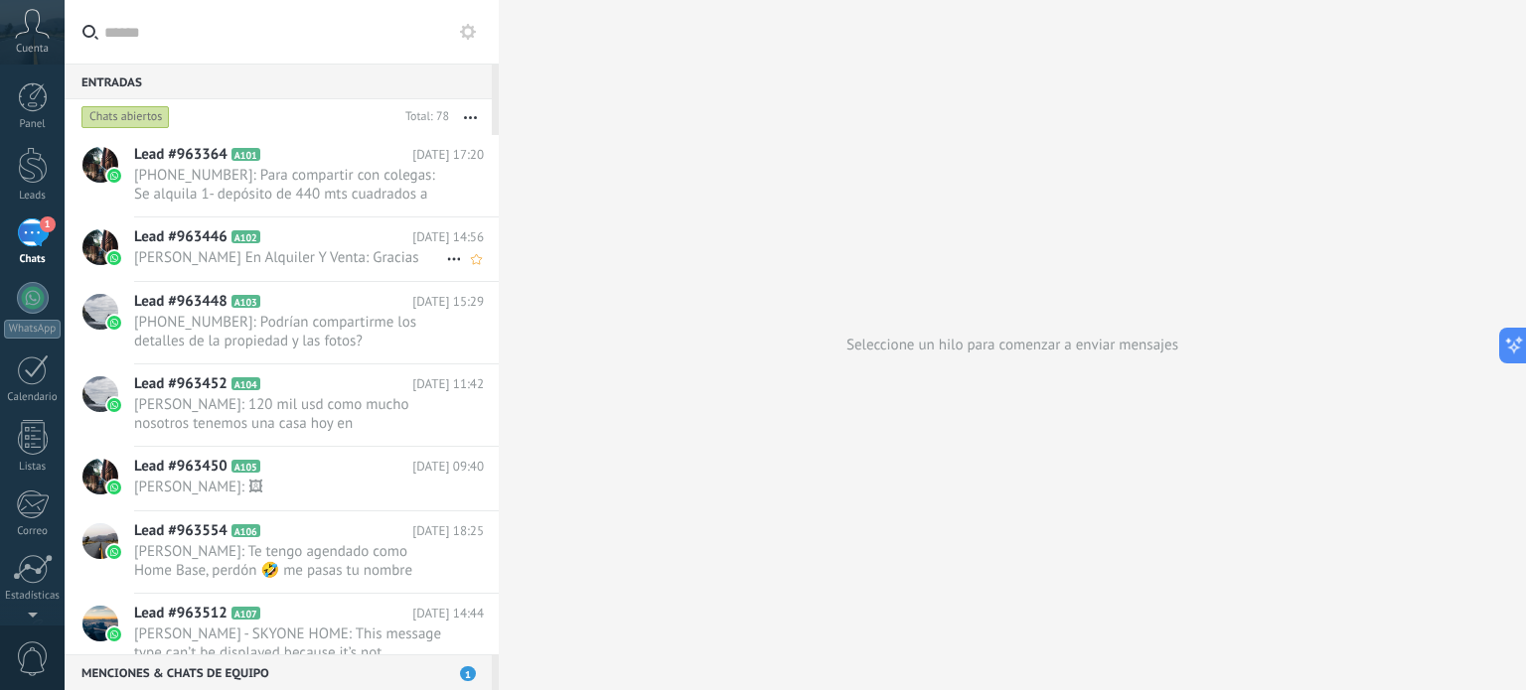
click at [273, 245] on icon at bounding box center [276, 238] width 20 height 20
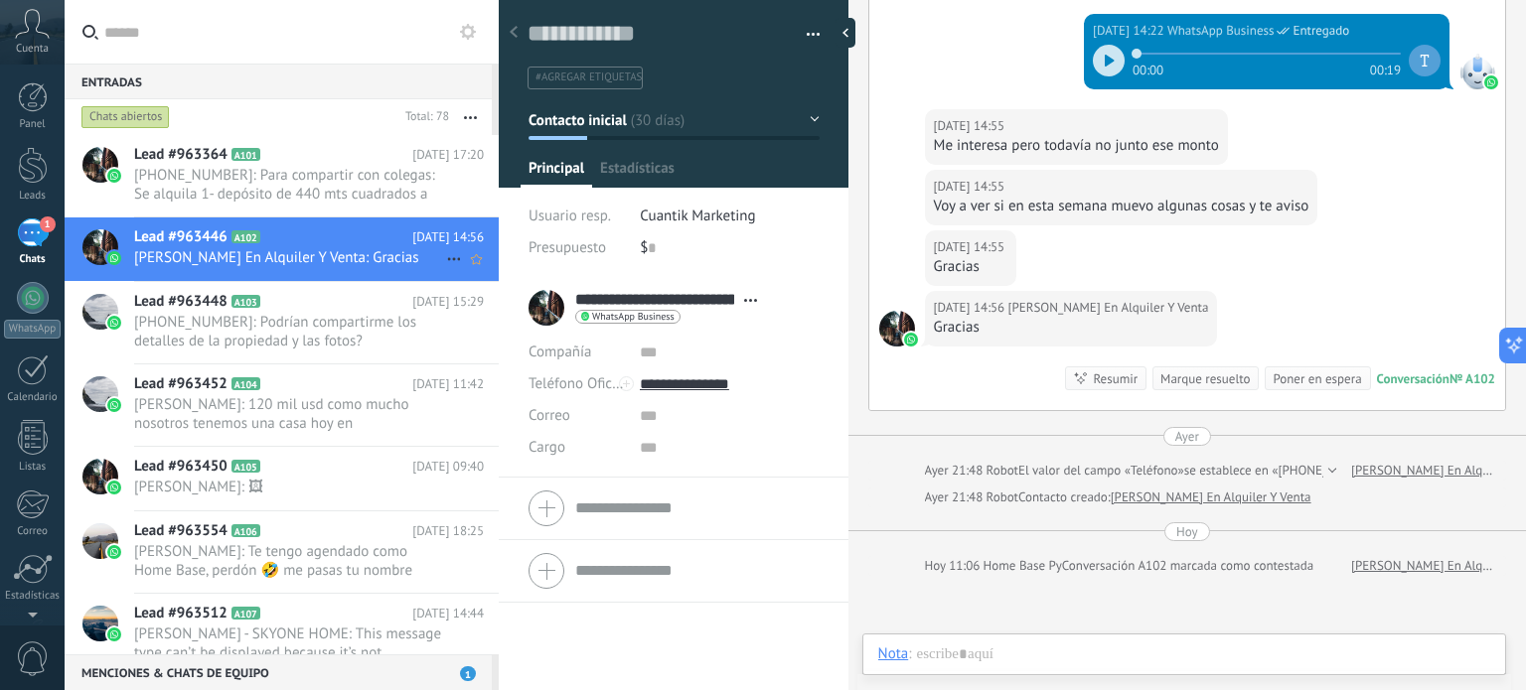
scroll to position [29, 0]
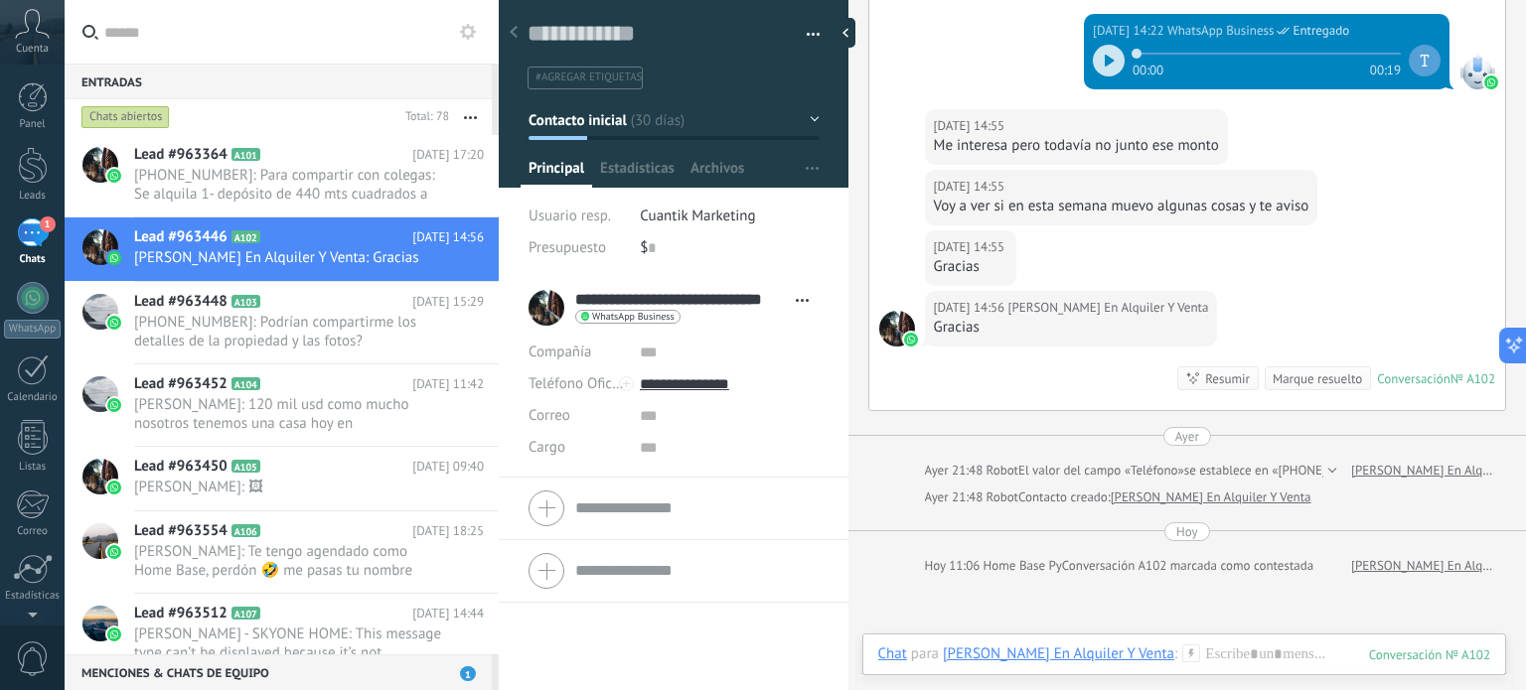
click at [761, 301] on input "**********" at bounding box center [680, 300] width 211 height 20
click at [555, 306] on div "**********" at bounding box center [674, 308] width 290 height 50
click at [241, 303] on span "A103" at bounding box center [245, 301] width 29 height 13
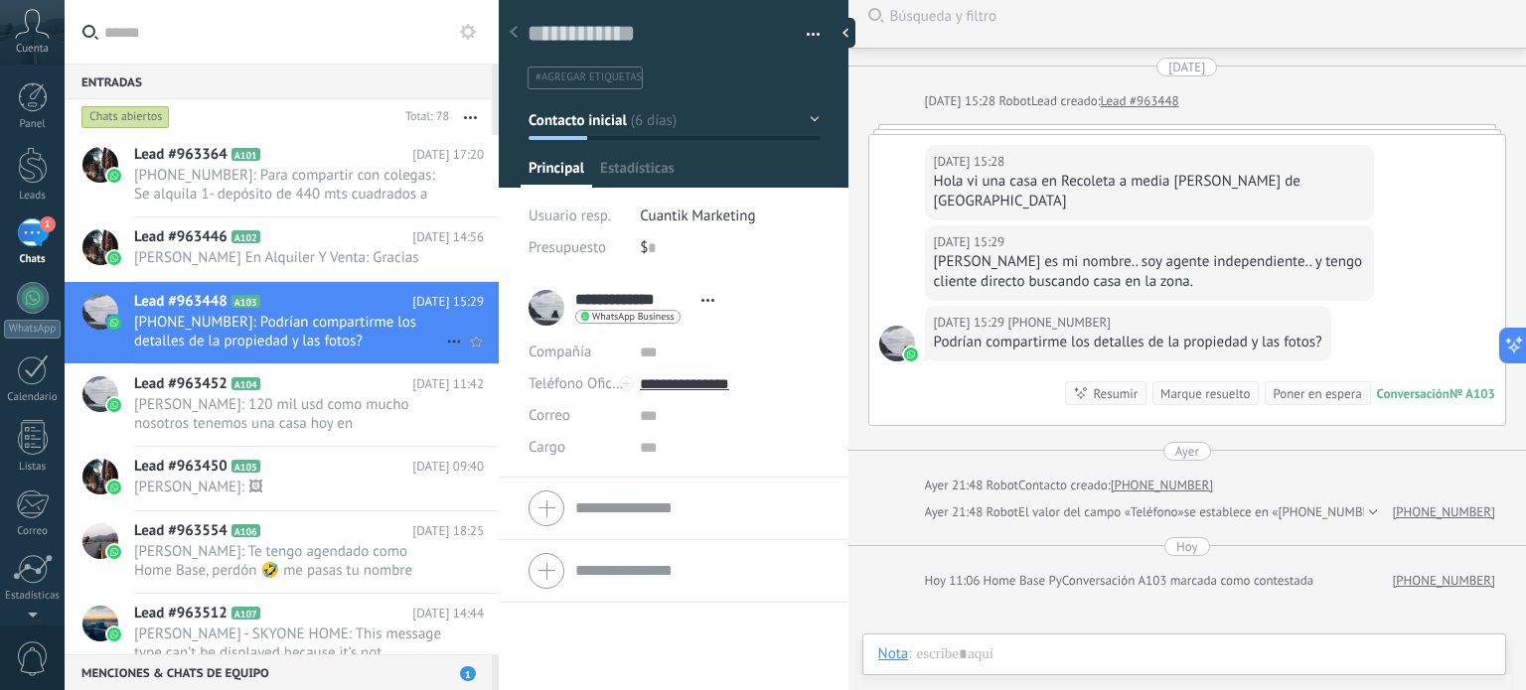
scroll to position [29, 0]
click at [241, 163] on h2 "Lead #963364 A101" at bounding box center [273, 155] width 278 height 20
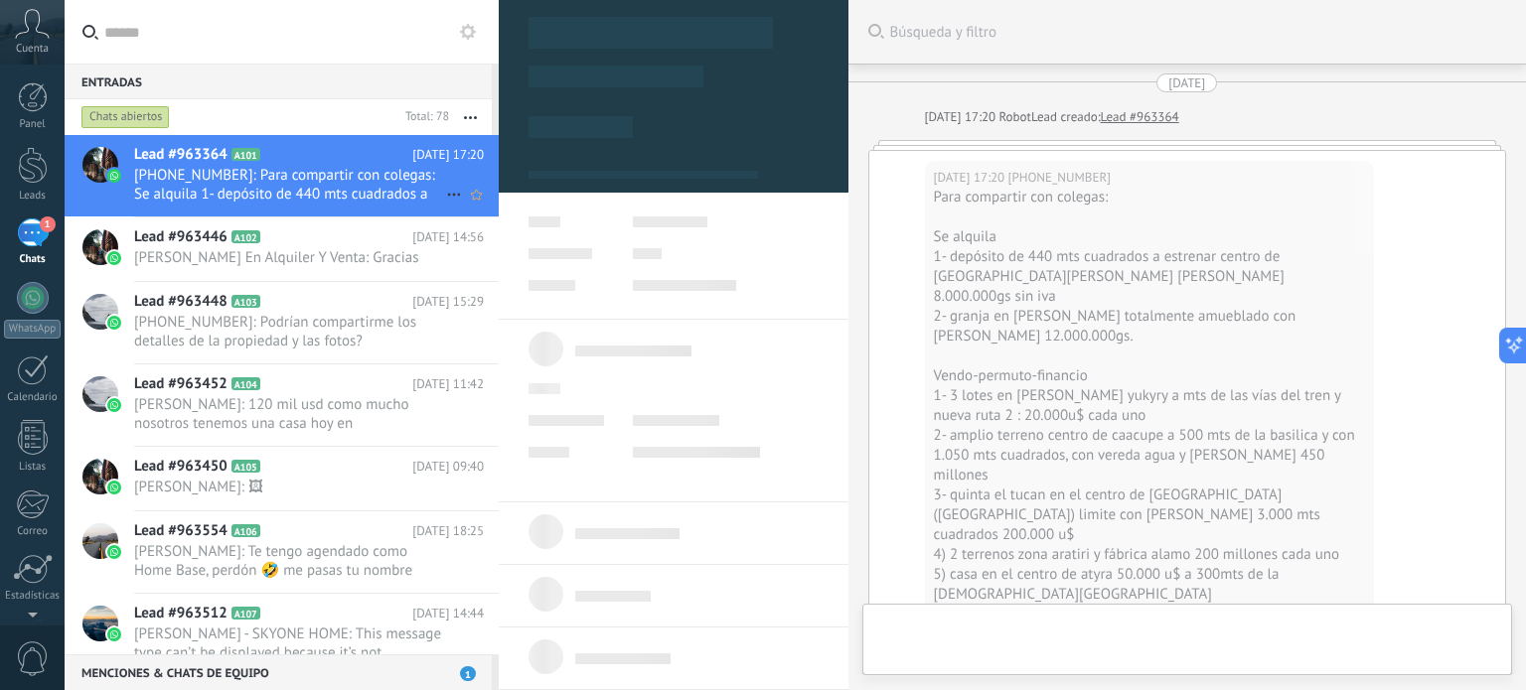
type textarea "**********"
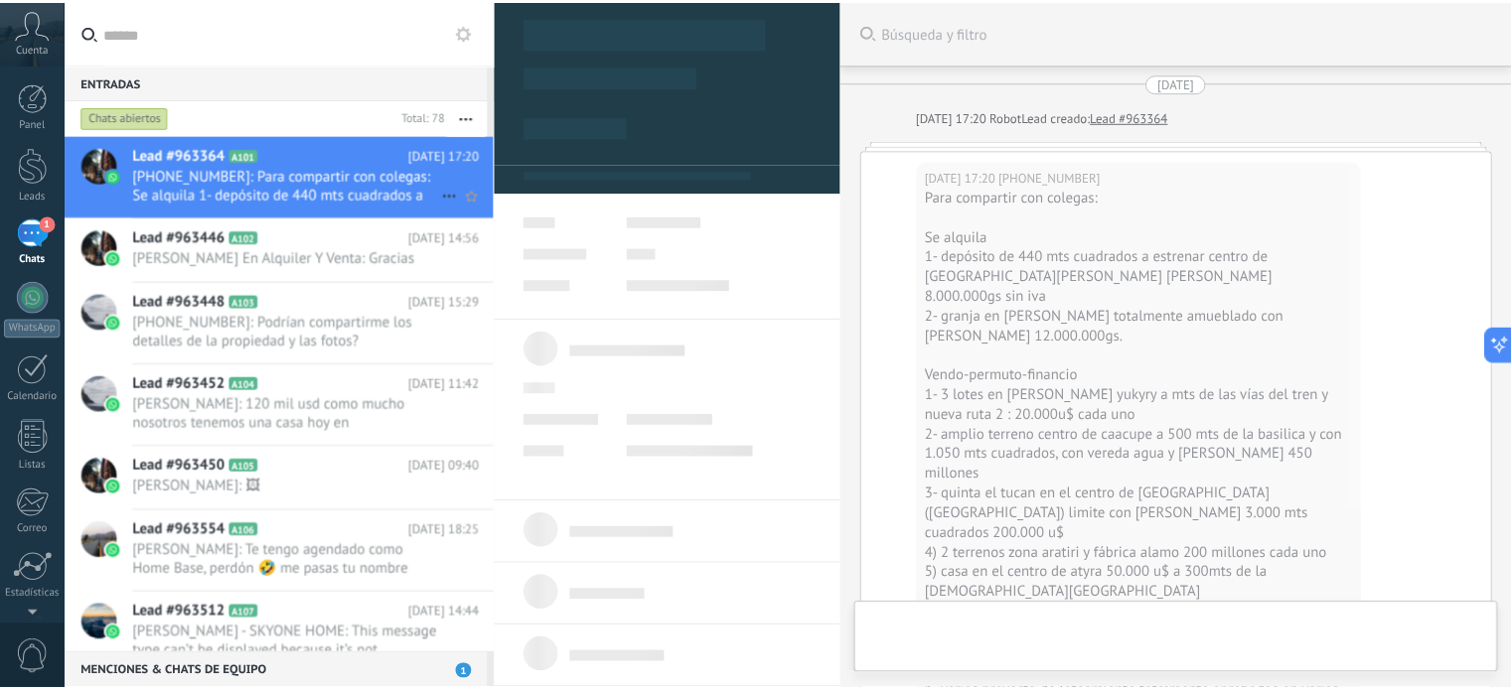
scroll to position [29, 0]
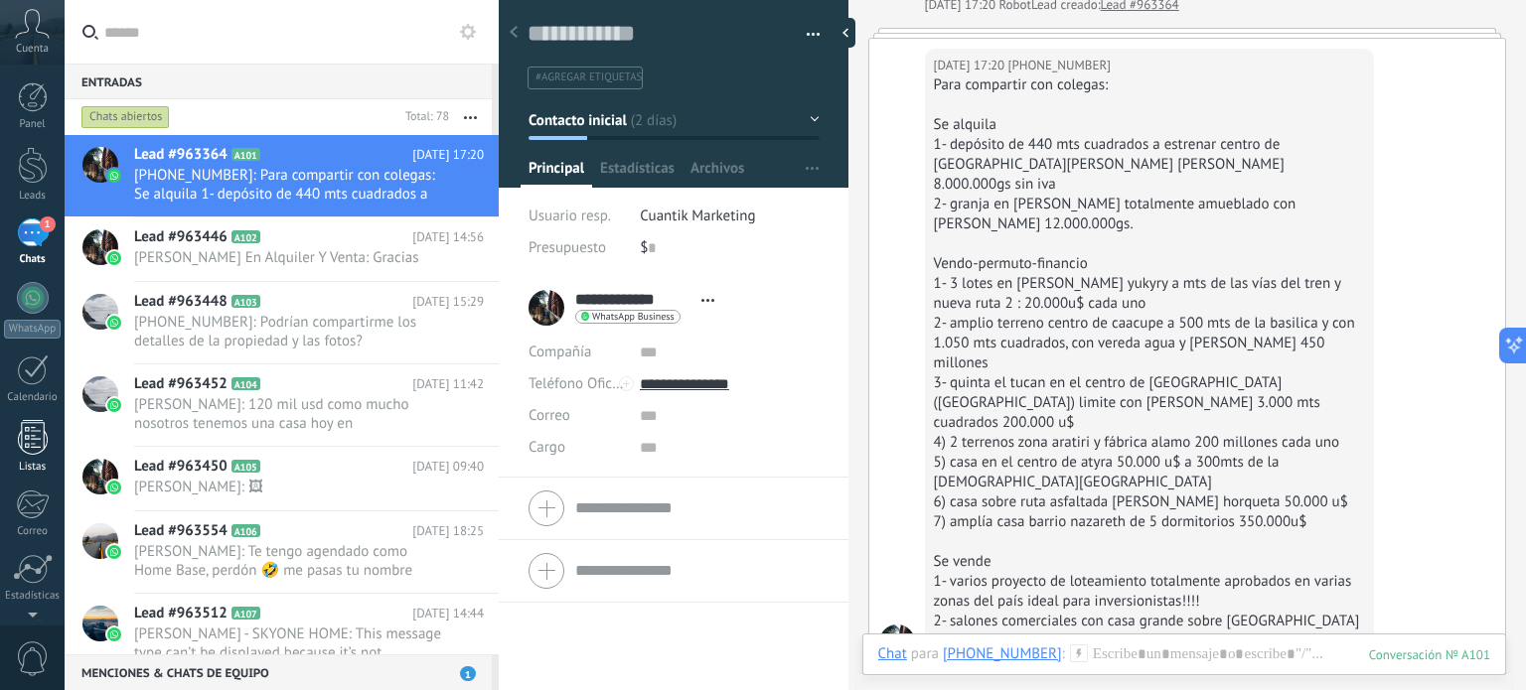
click at [22, 467] on div "Listas" at bounding box center [33, 467] width 58 height 13
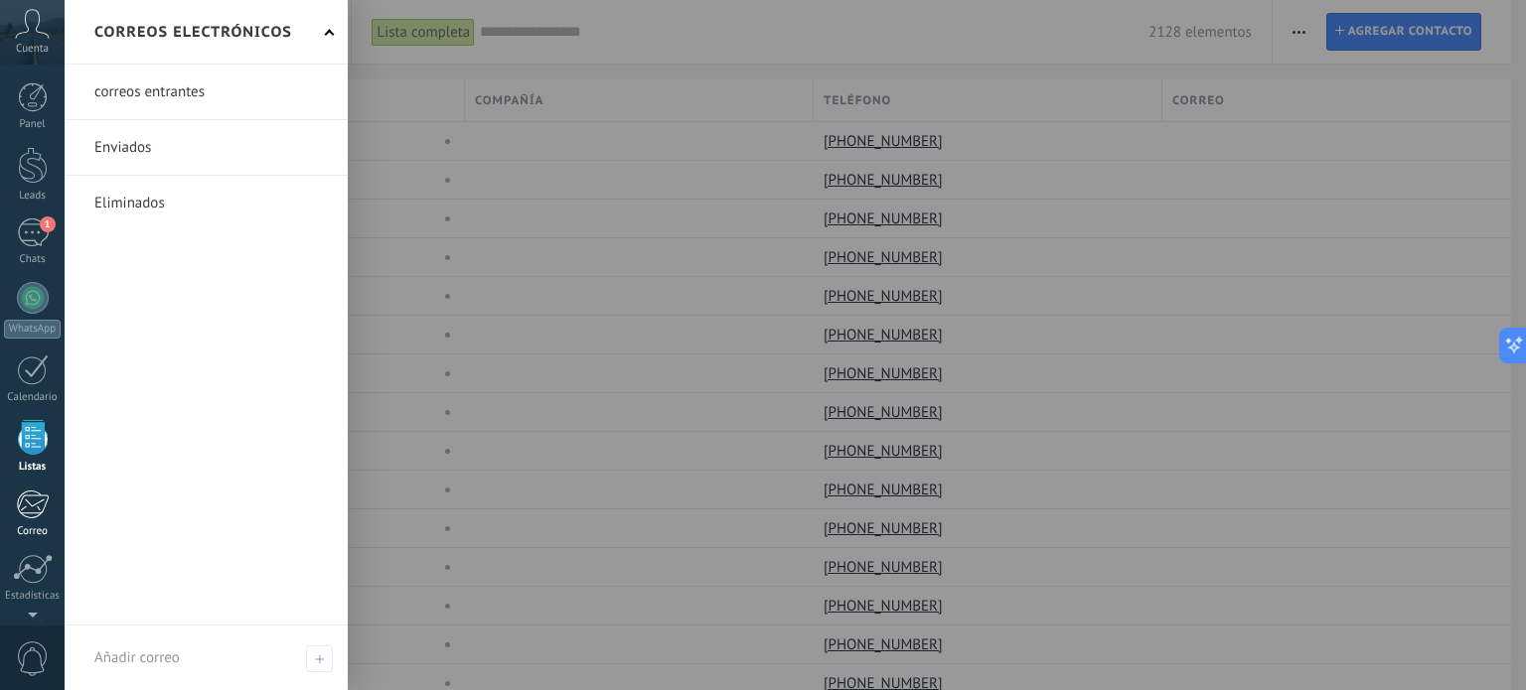
click at [28, 527] on div "Correo" at bounding box center [33, 532] width 58 height 13
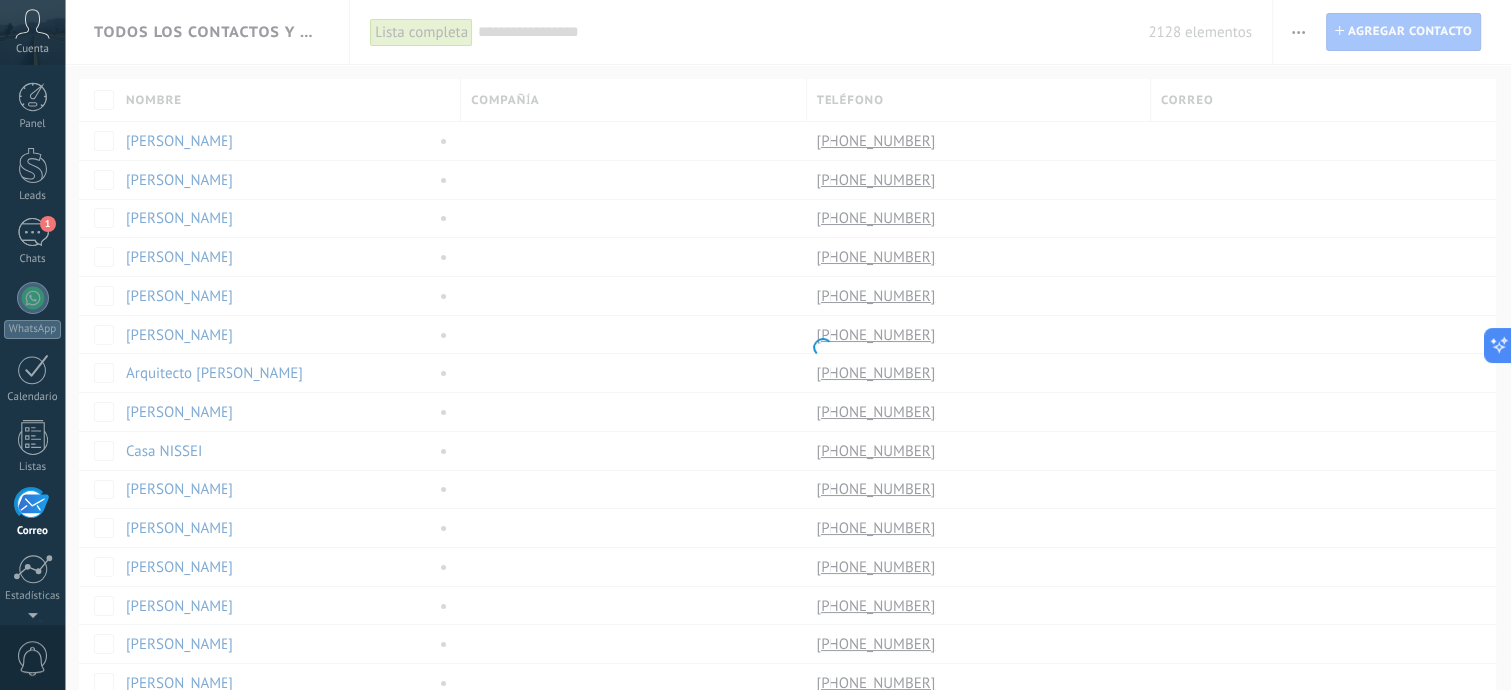
scroll to position [135, 0]
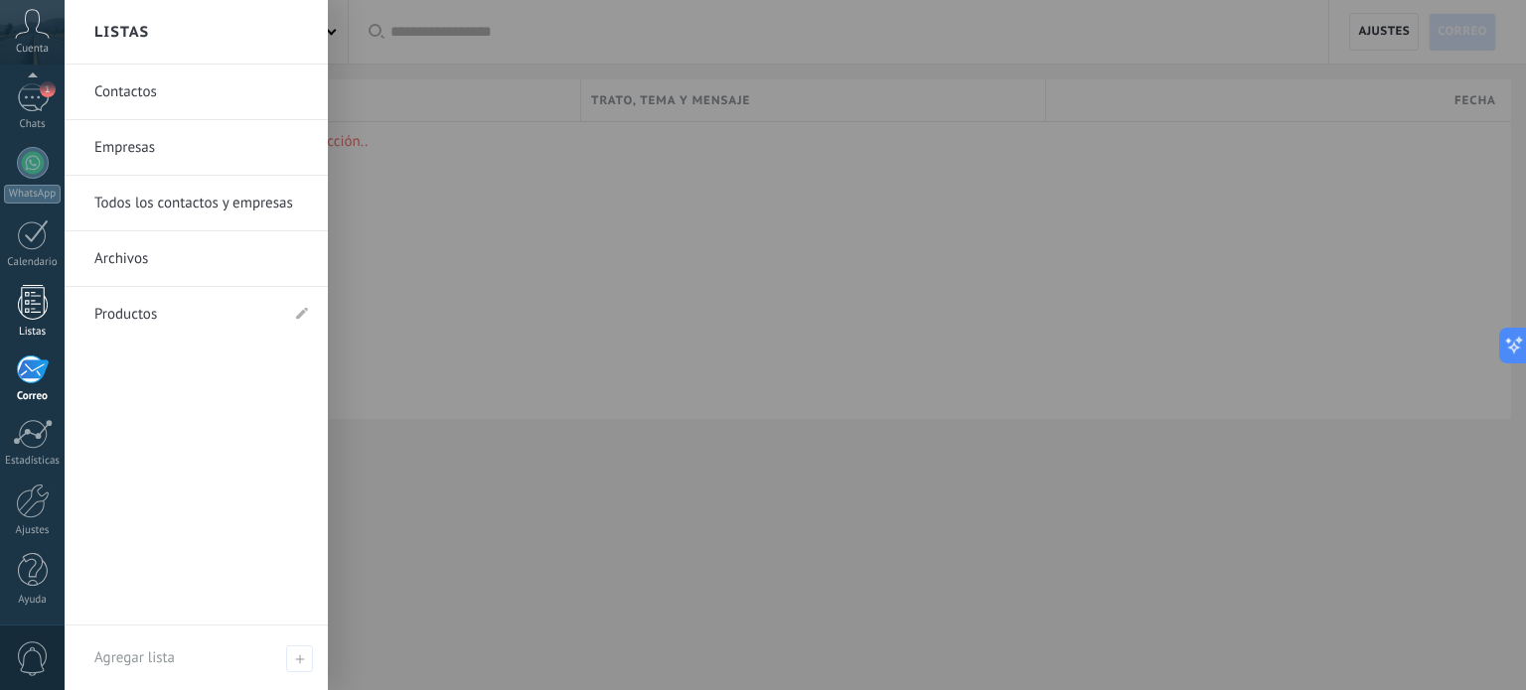
click at [9, 285] on link "Listas" at bounding box center [32, 312] width 65 height 54
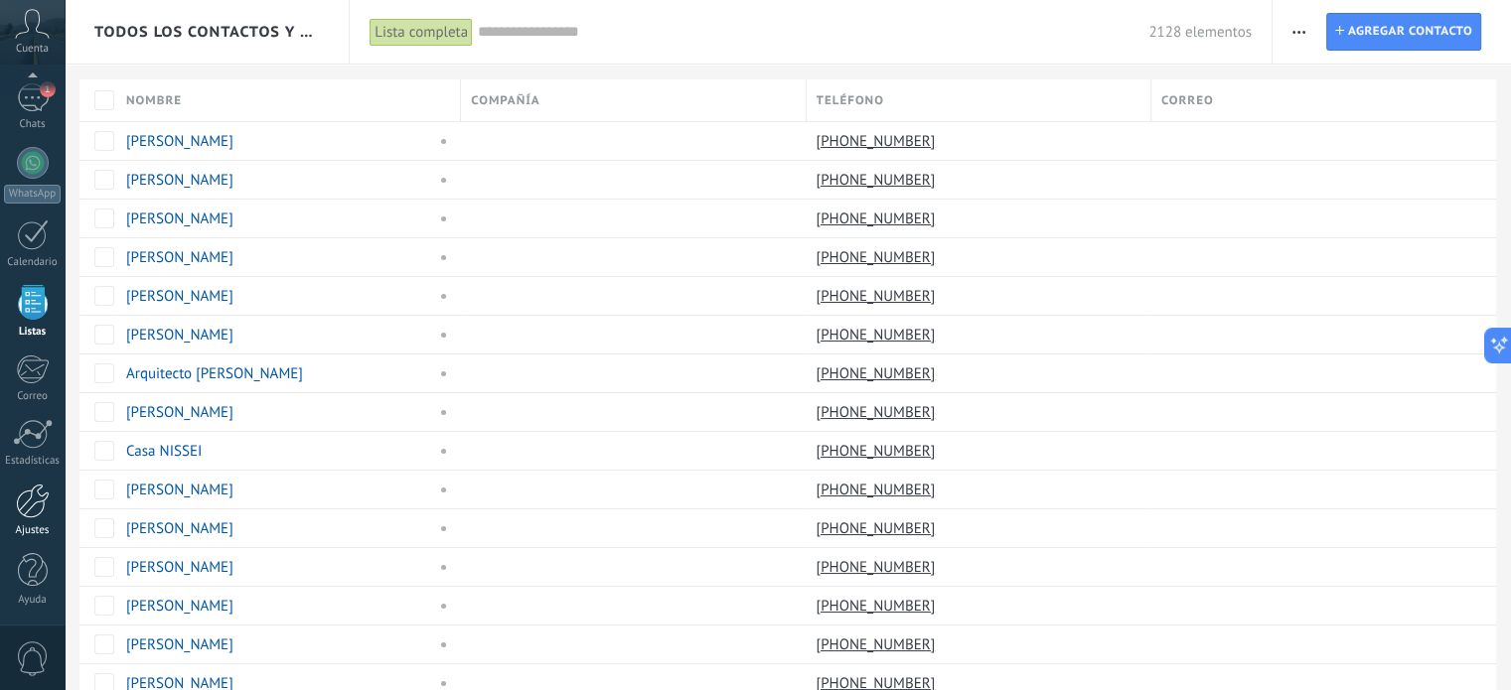
click at [36, 496] on div at bounding box center [33, 501] width 34 height 35
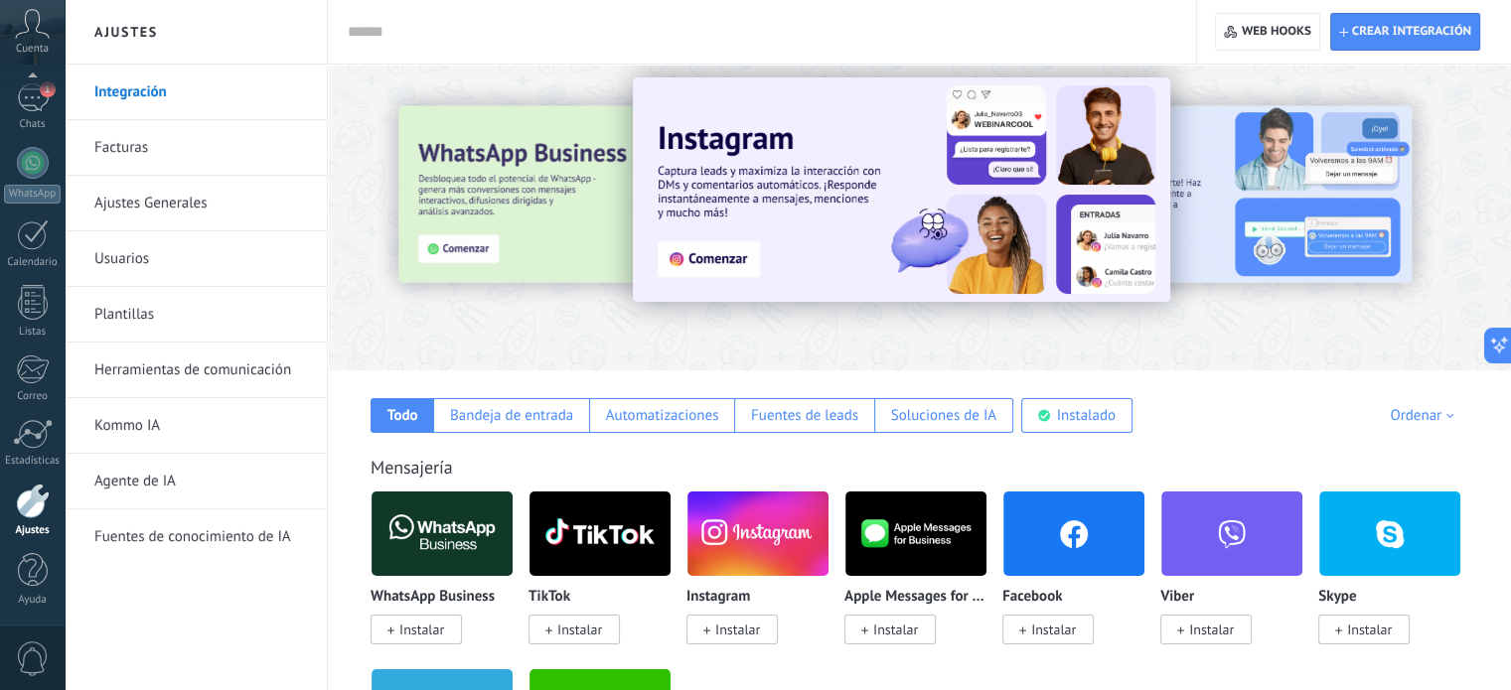
scroll to position [19, 0]
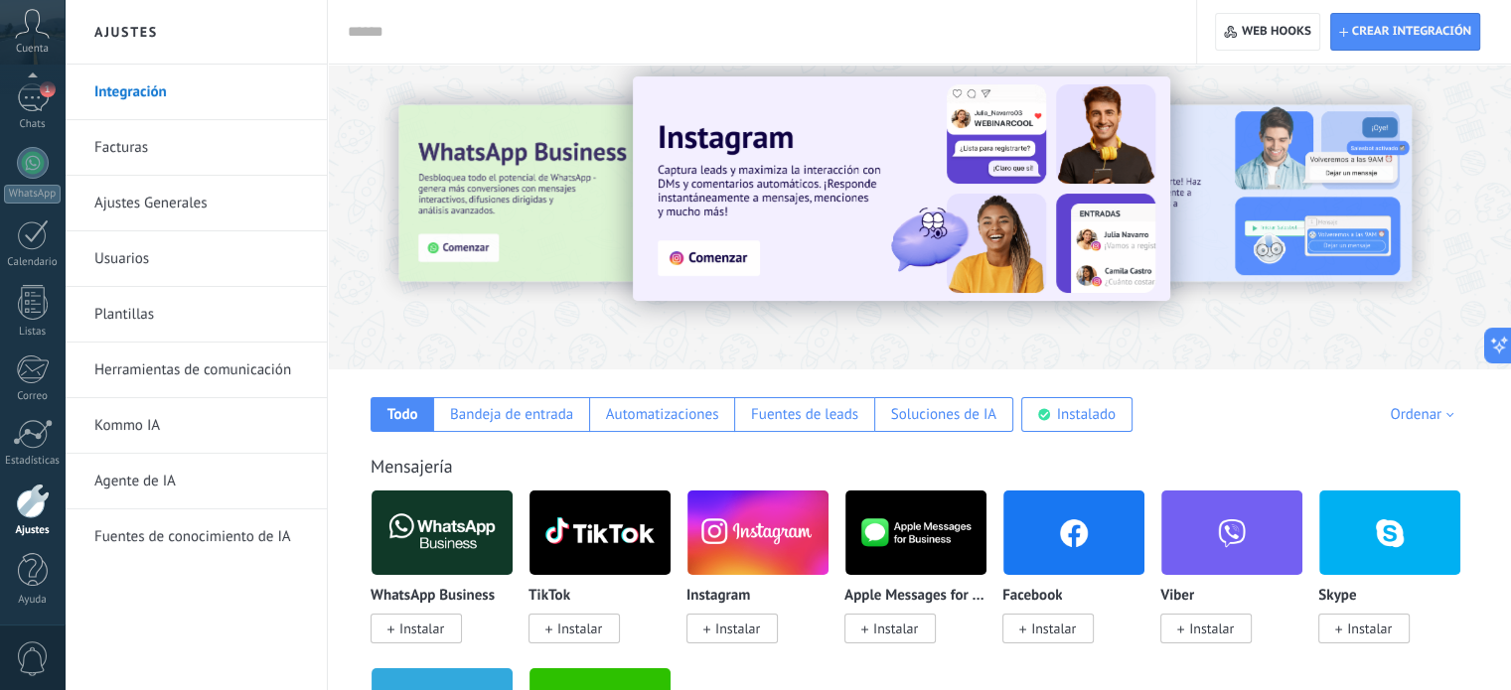
click at [425, 628] on span "Instalar" at bounding box center [421, 629] width 45 height 18
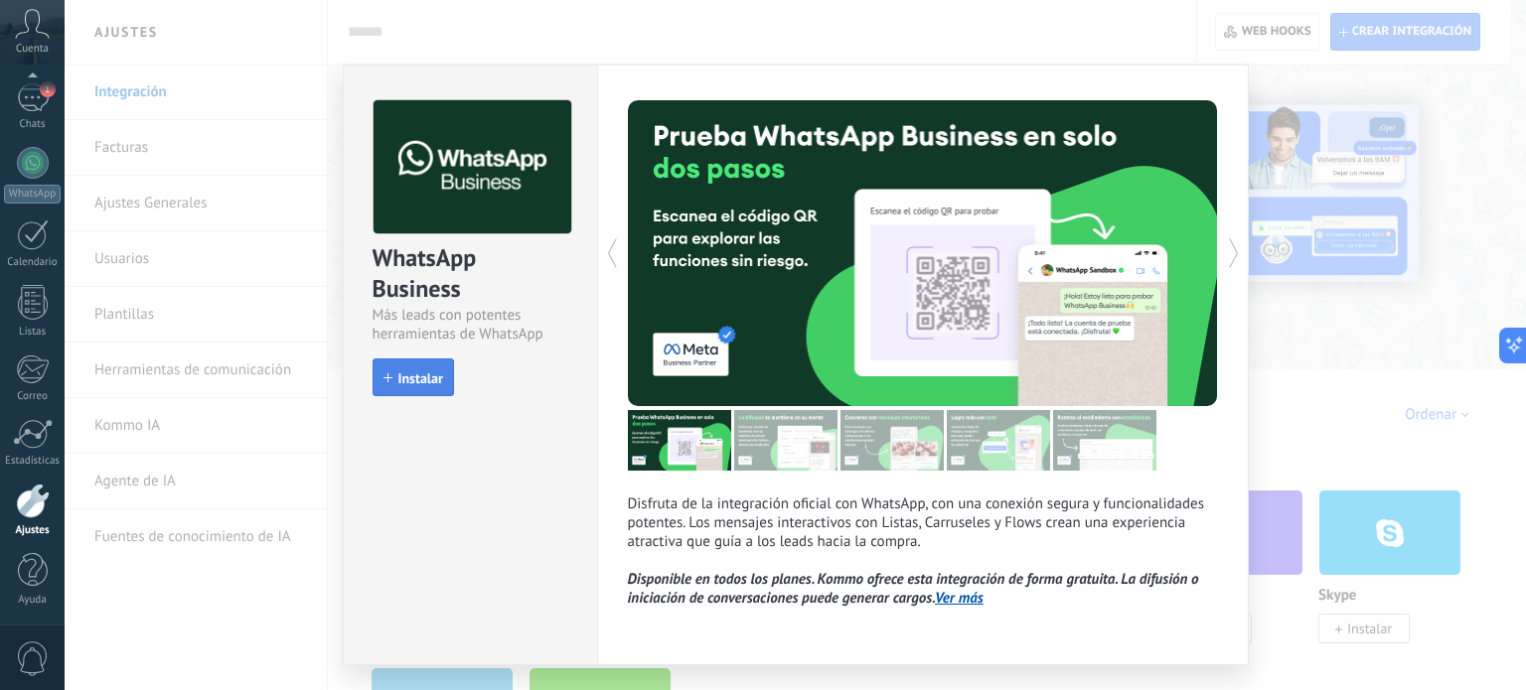
click at [410, 360] on button "Instalar" at bounding box center [413, 378] width 81 height 38
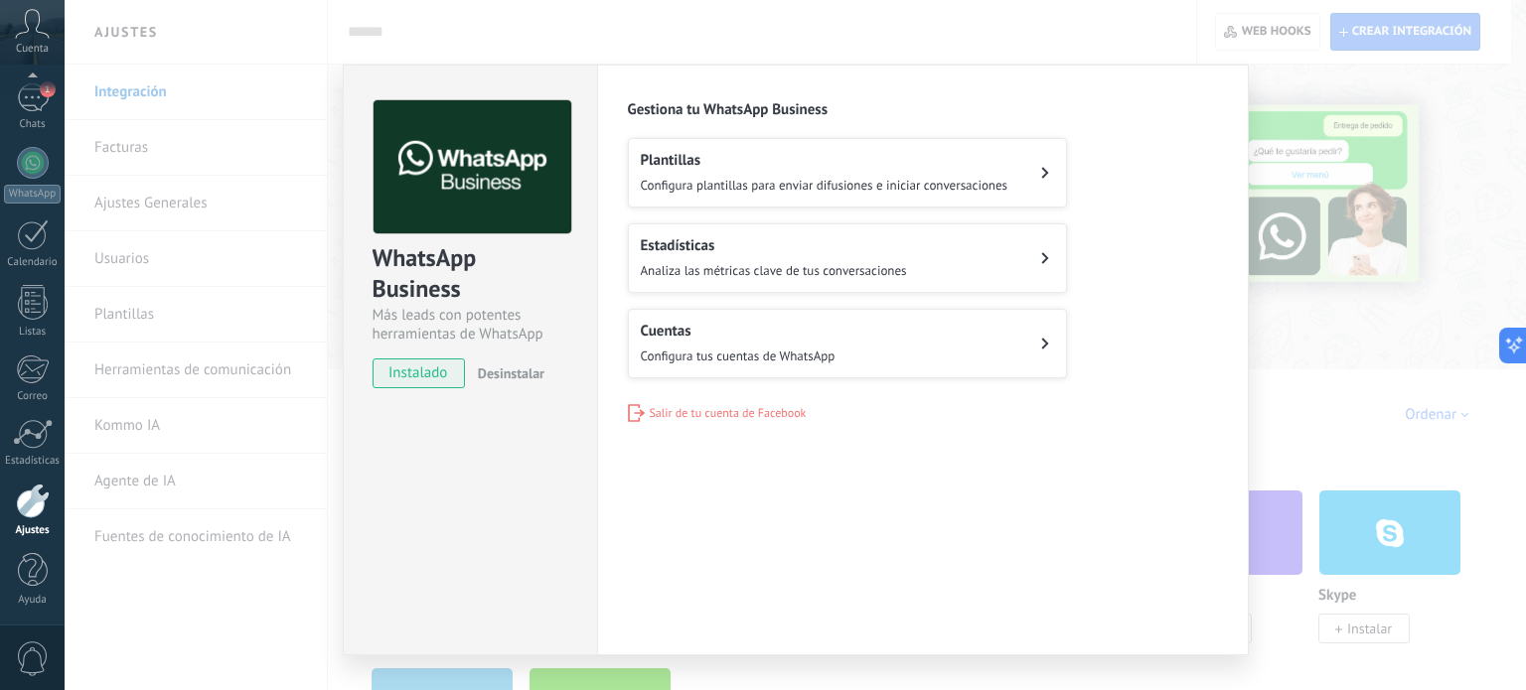
click at [688, 411] on span "Salir de tu cuenta de Facebook" at bounding box center [728, 413] width 157 height 15
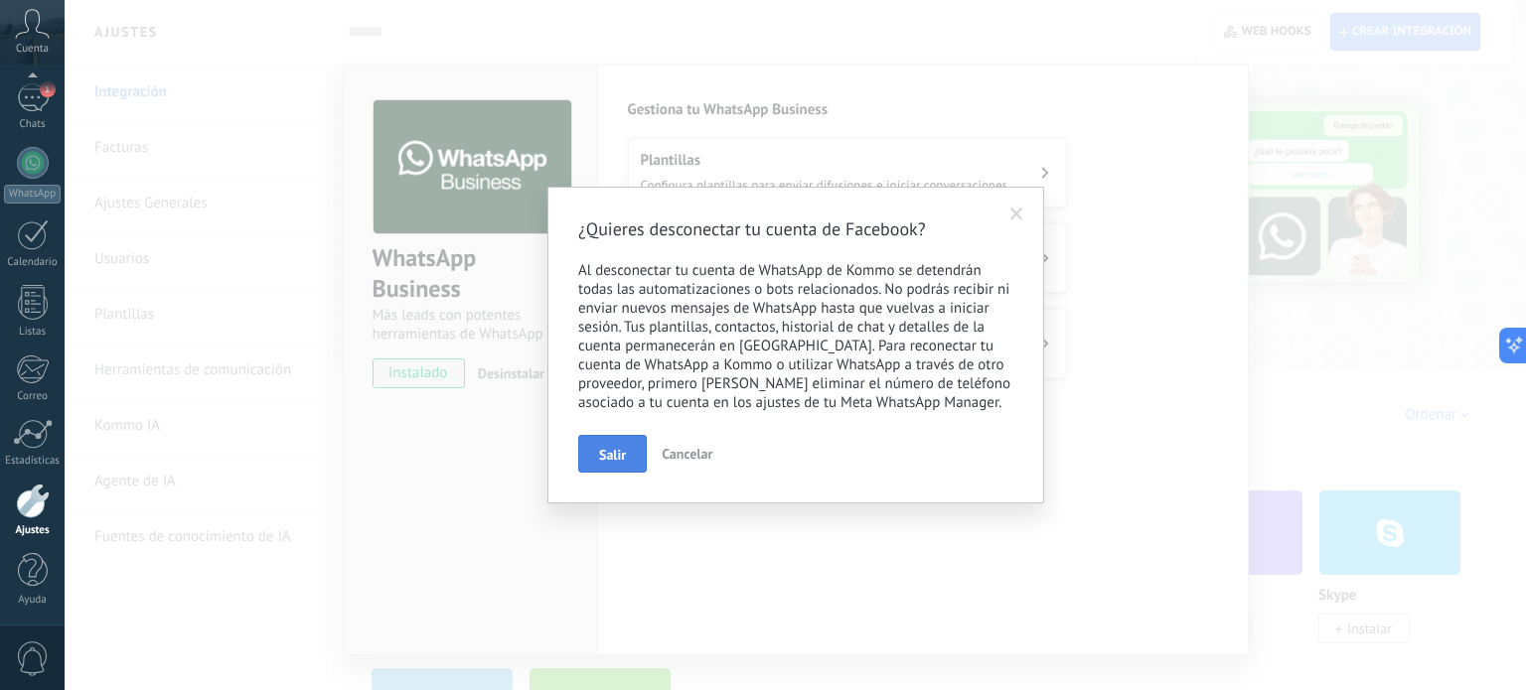
click at [619, 452] on span "Salir" at bounding box center [612, 455] width 27 height 14
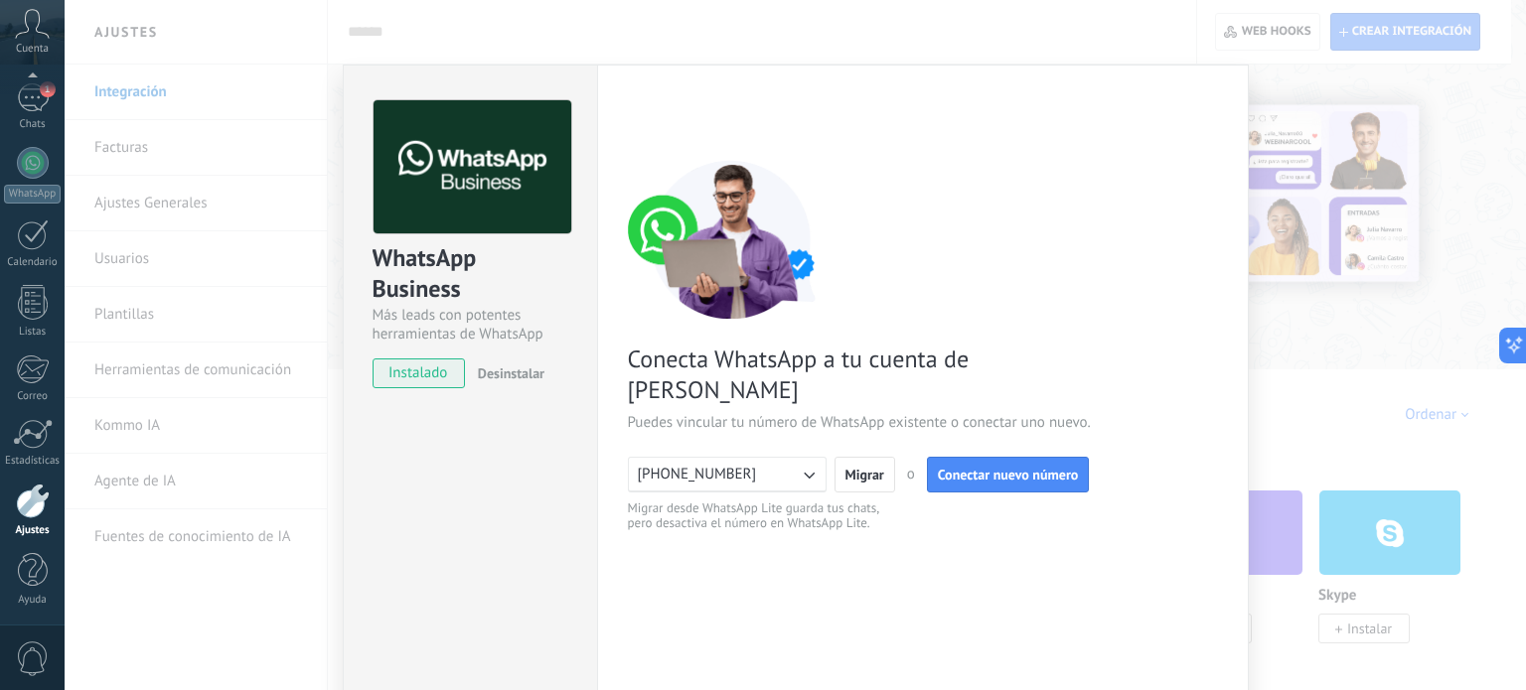
click at [501, 378] on span "Desinstalar" at bounding box center [511, 374] width 67 height 18
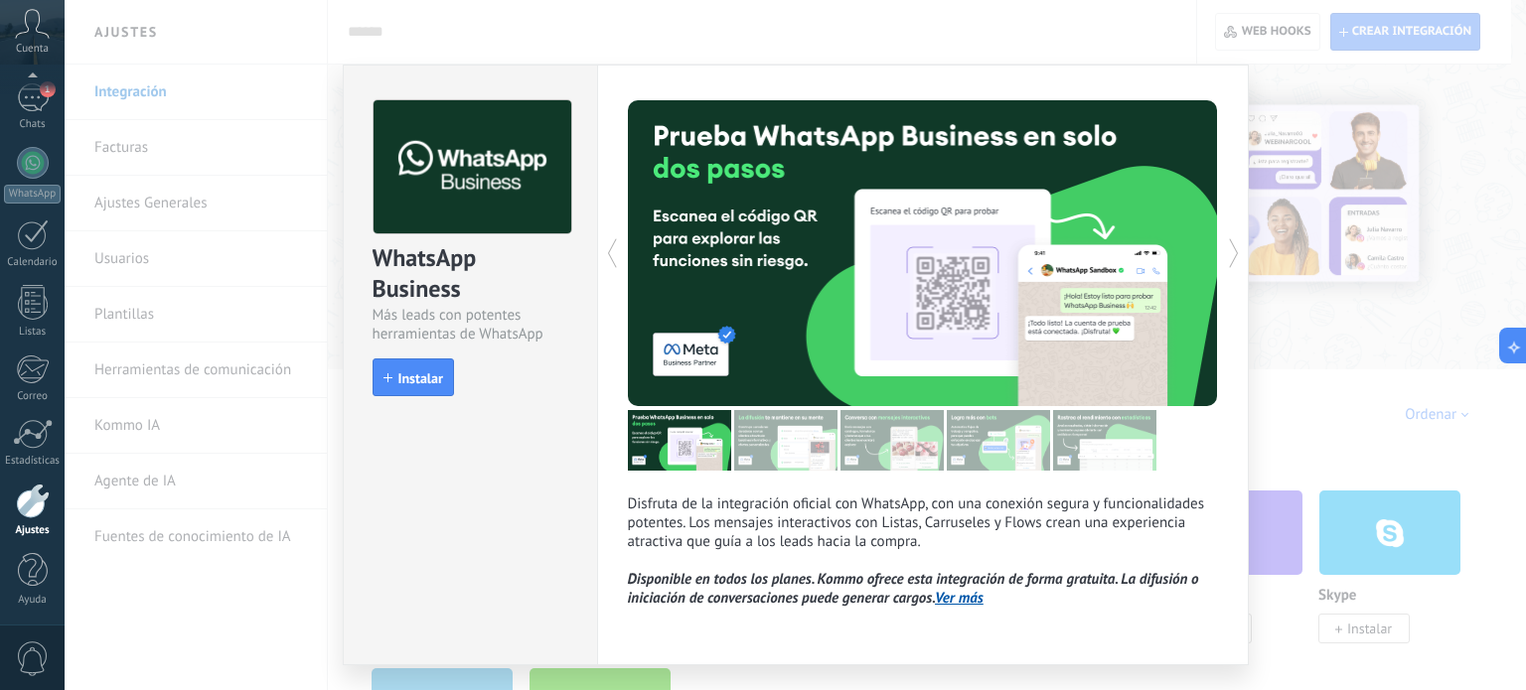
click at [1318, 96] on div "WhatsApp Business Más leads con potentes herramientas de WhatsApp install Insta…" at bounding box center [795, 345] width 1461 height 690
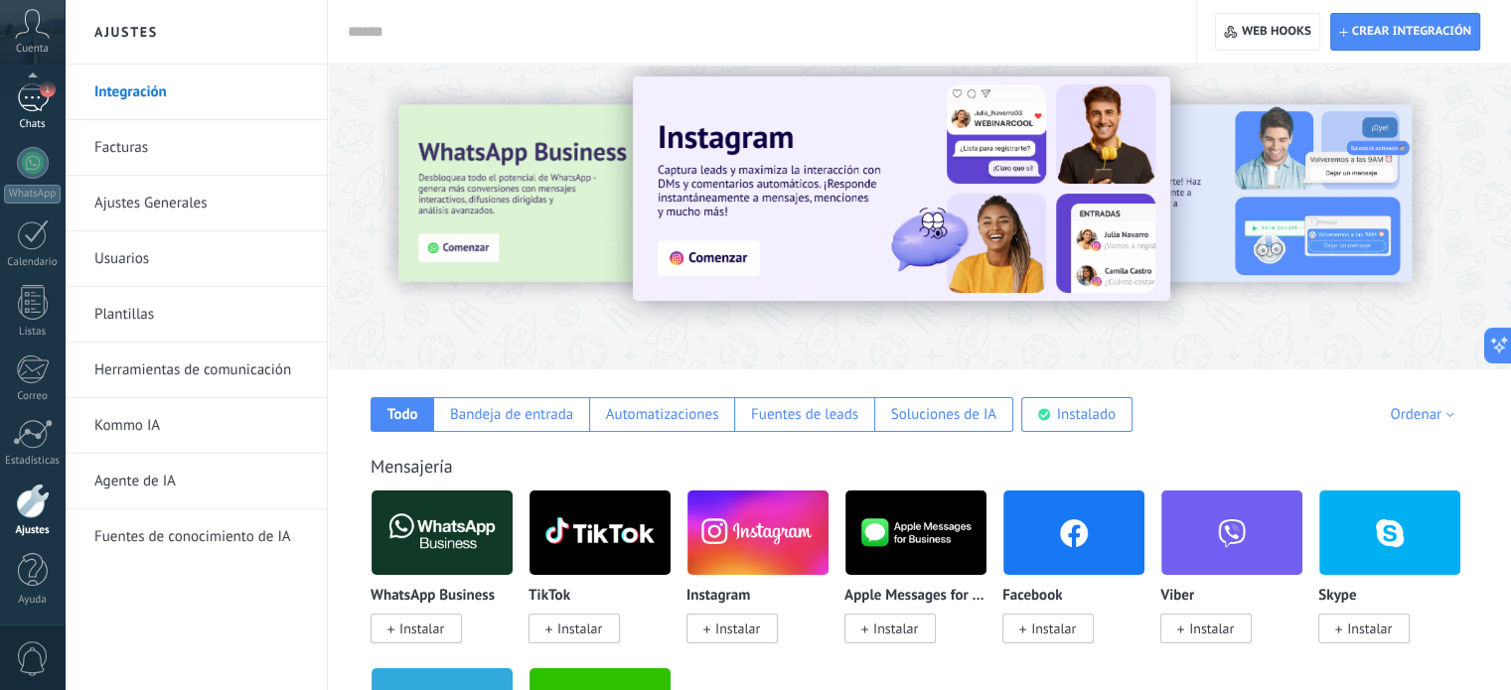
scroll to position [131, 0]
click at [60, 119] on link "1 Chats" at bounding box center [32, 111] width 65 height 48
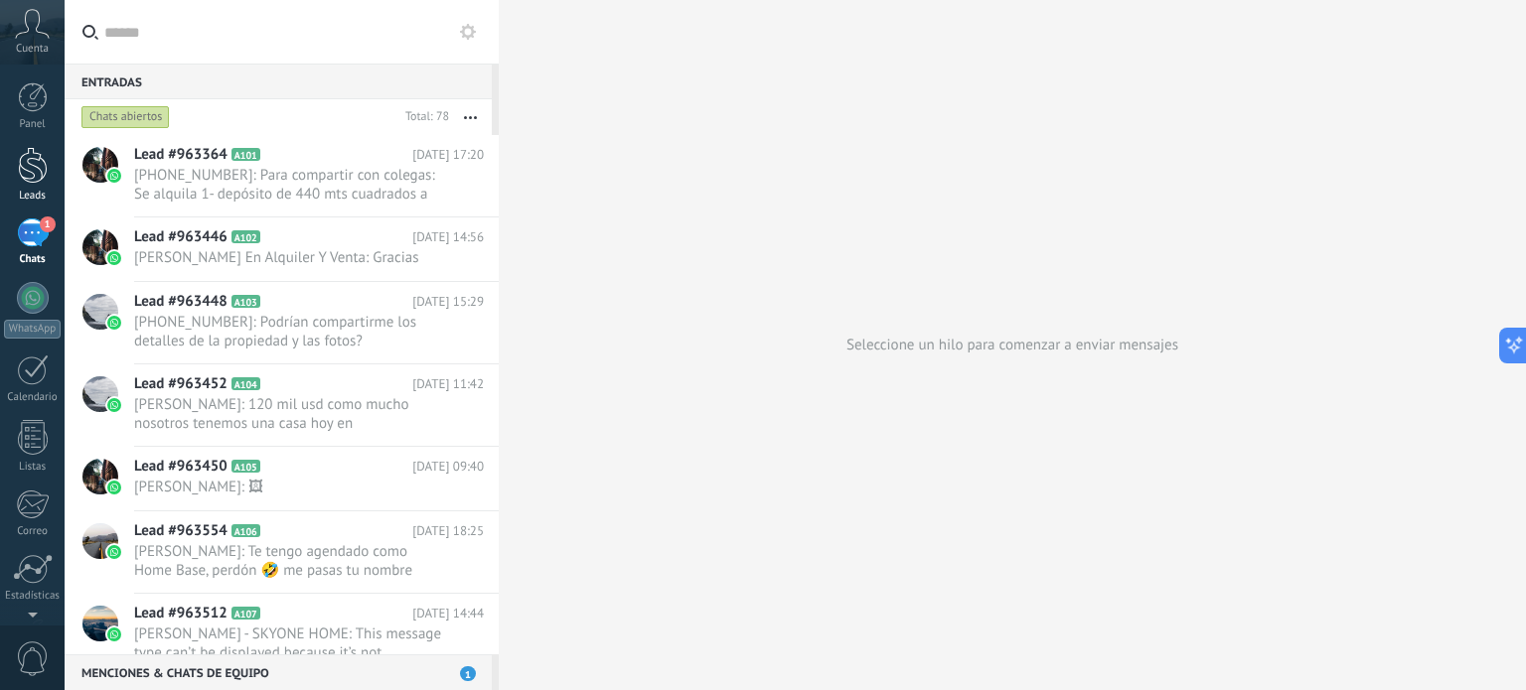
click at [22, 185] on link "Leads" at bounding box center [32, 175] width 65 height 56
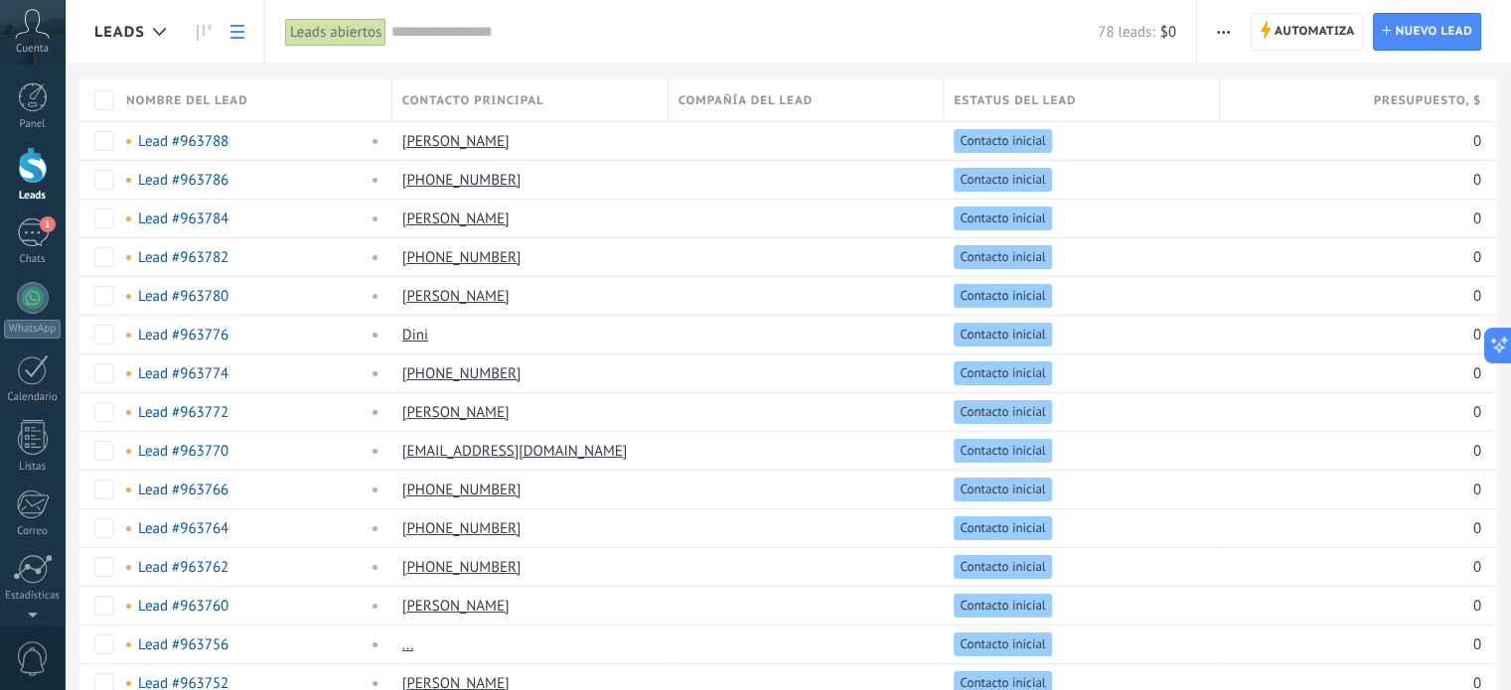
click at [48, 33] on icon at bounding box center [32, 24] width 35 height 30
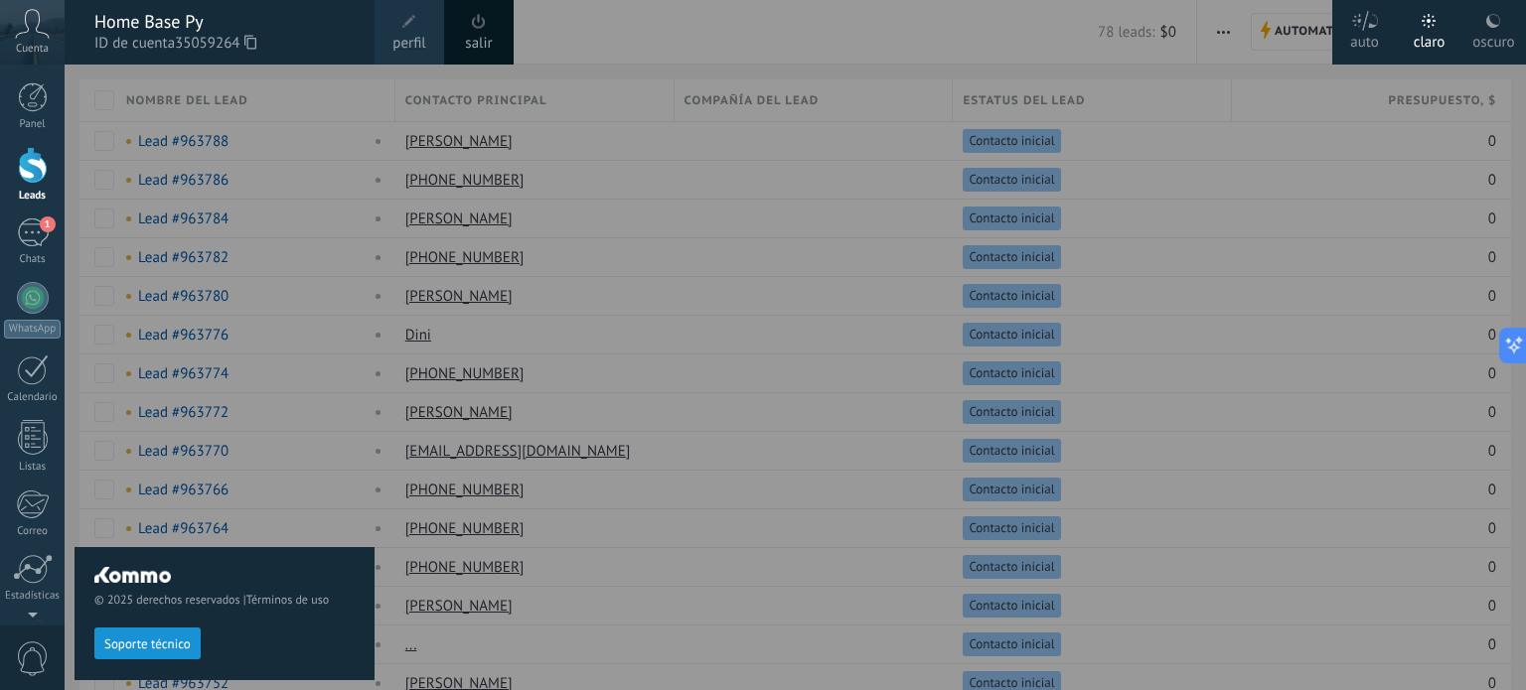
click at [48, 33] on icon at bounding box center [32, 24] width 35 height 30
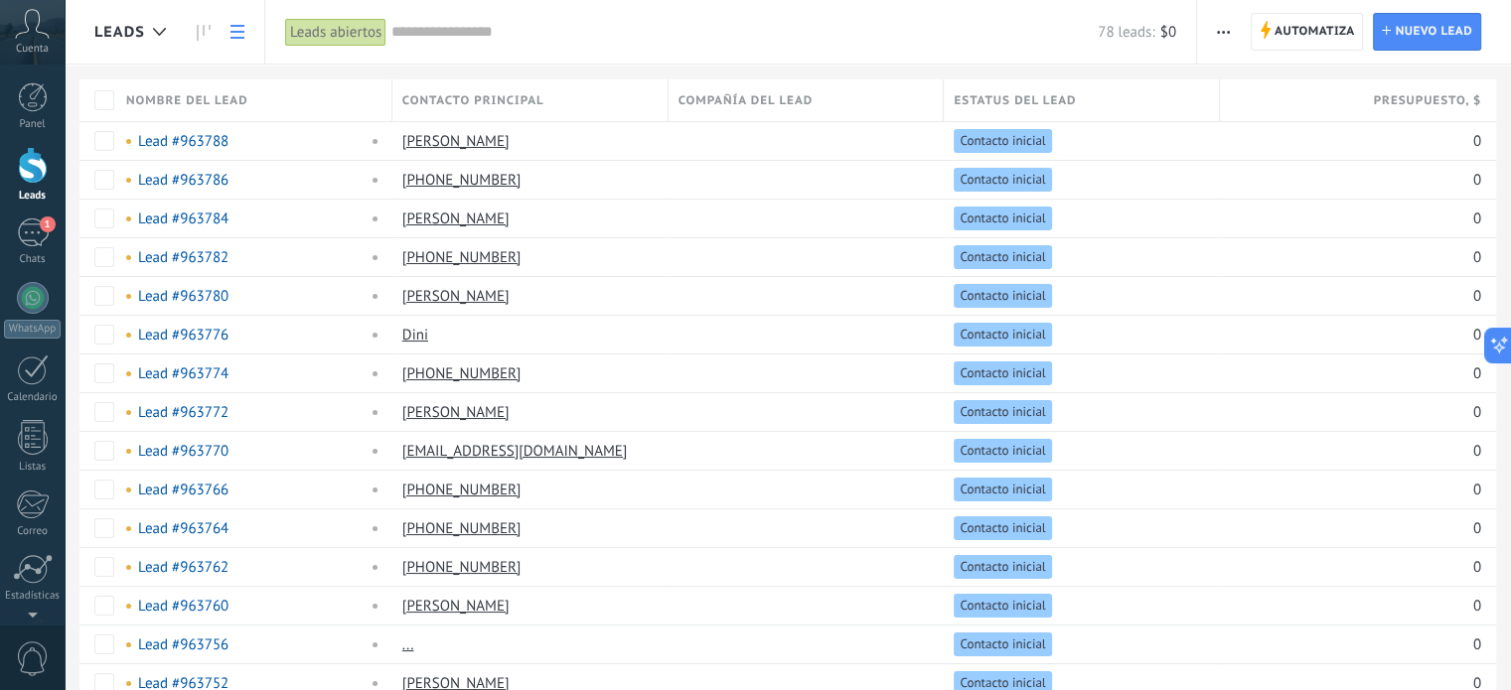
click at [48, 33] on icon at bounding box center [32, 24] width 35 height 30
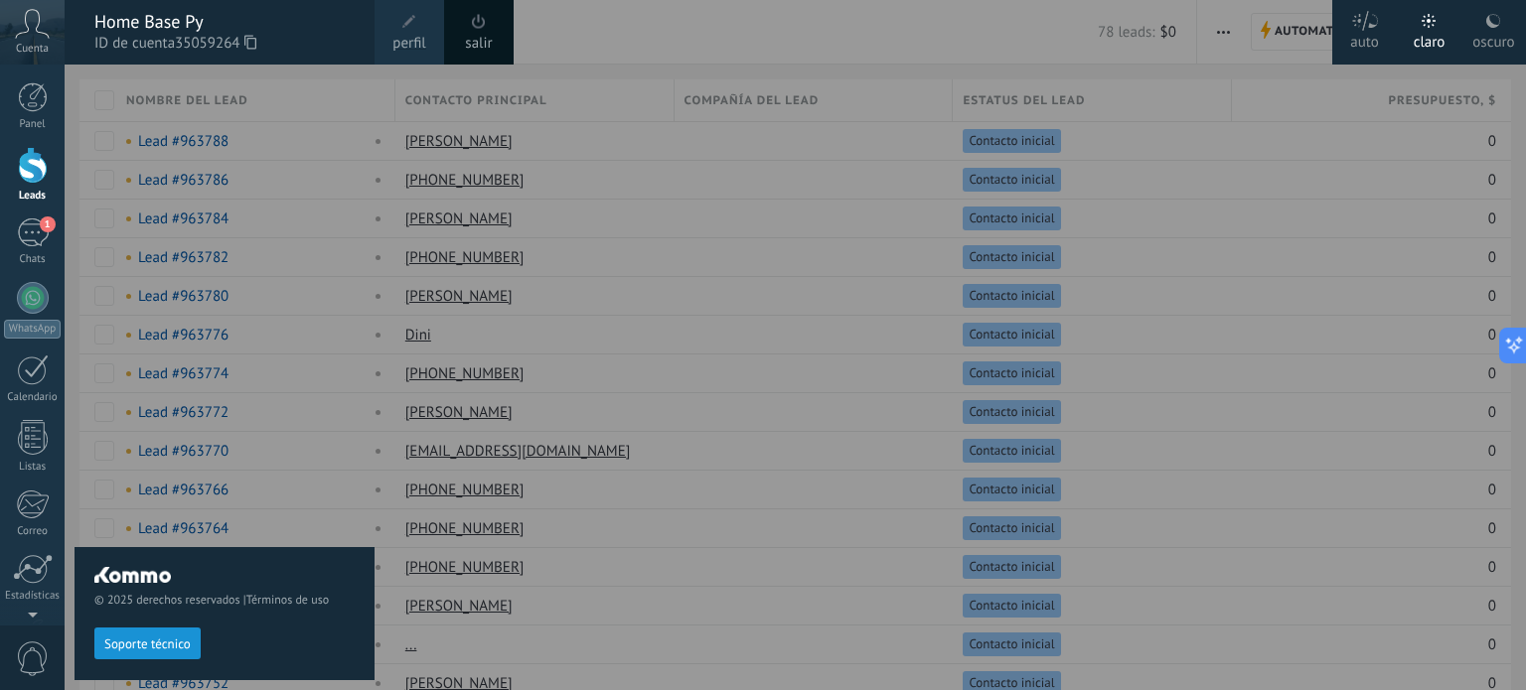
click at [48, 33] on icon at bounding box center [32, 24] width 35 height 30
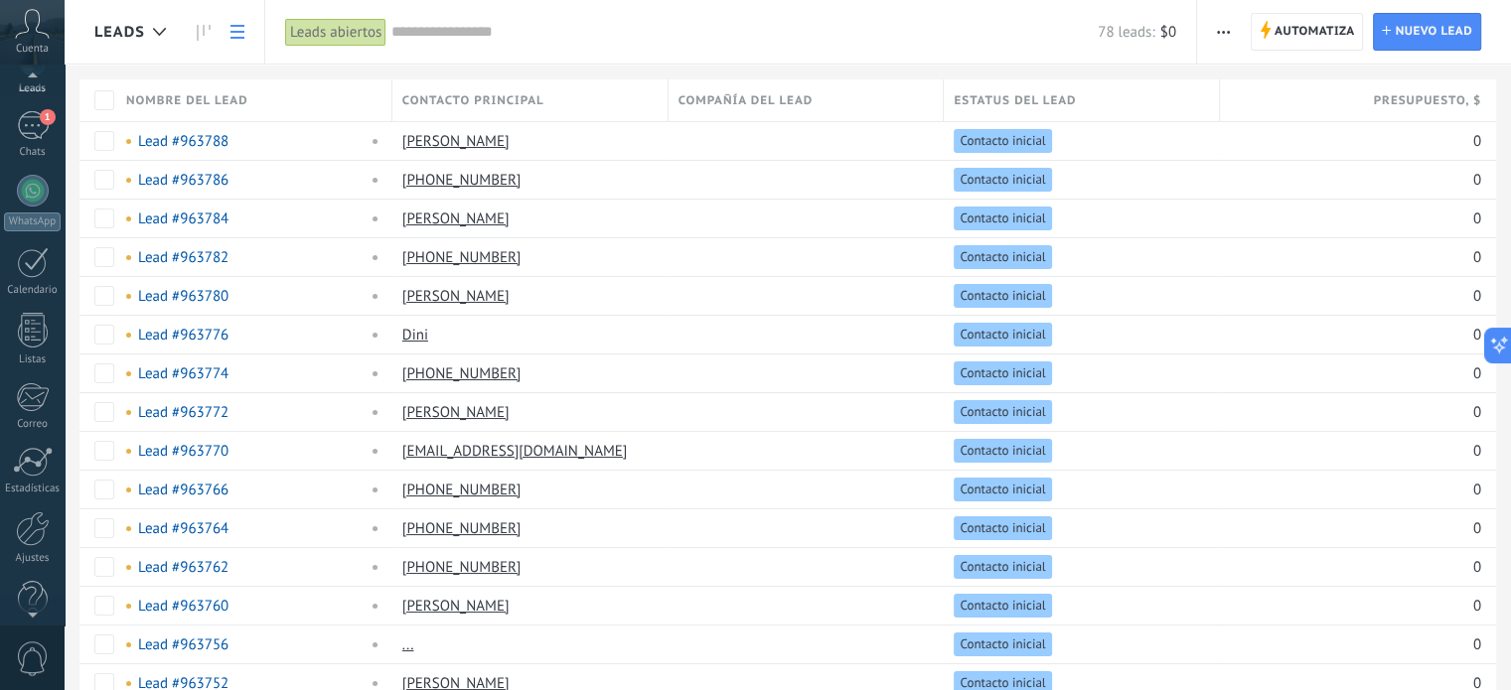
scroll to position [135, 0]
click at [24, 621] on div "© 2025 derechos reservados | Términos de uso Soporte técnico auto claro oscuro …" at bounding box center [32, 345] width 65 height 690
click at [32, 499] on div at bounding box center [33, 501] width 34 height 35
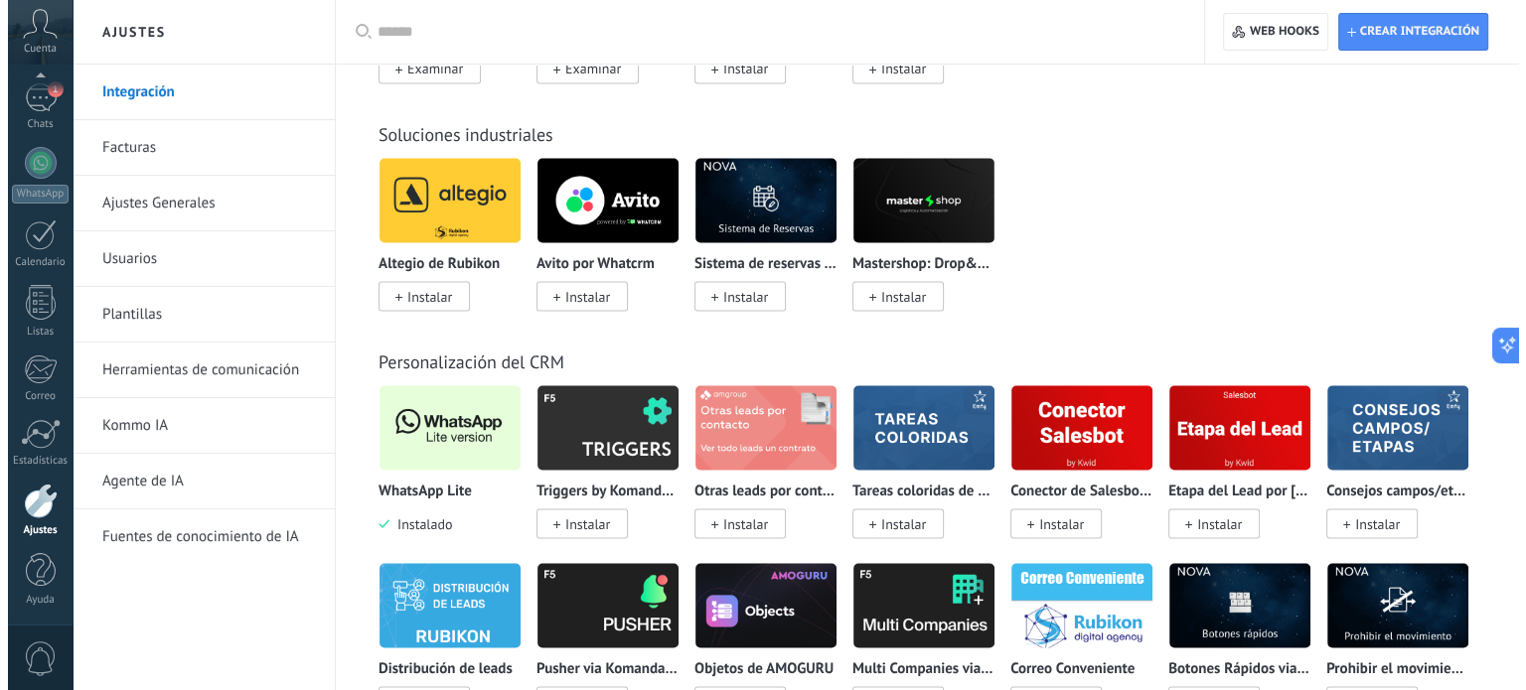
scroll to position [3770, 0]
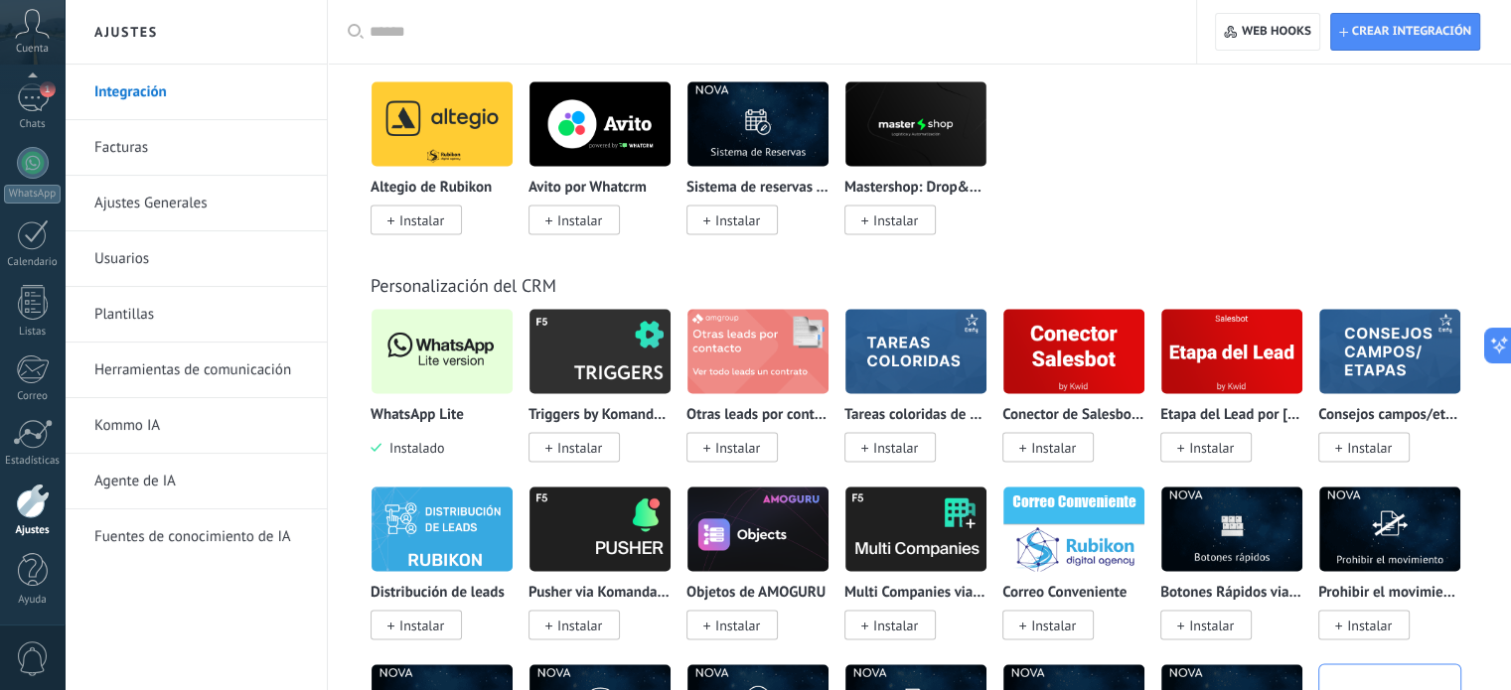
click at [440, 364] on img at bounding box center [442, 351] width 141 height 96
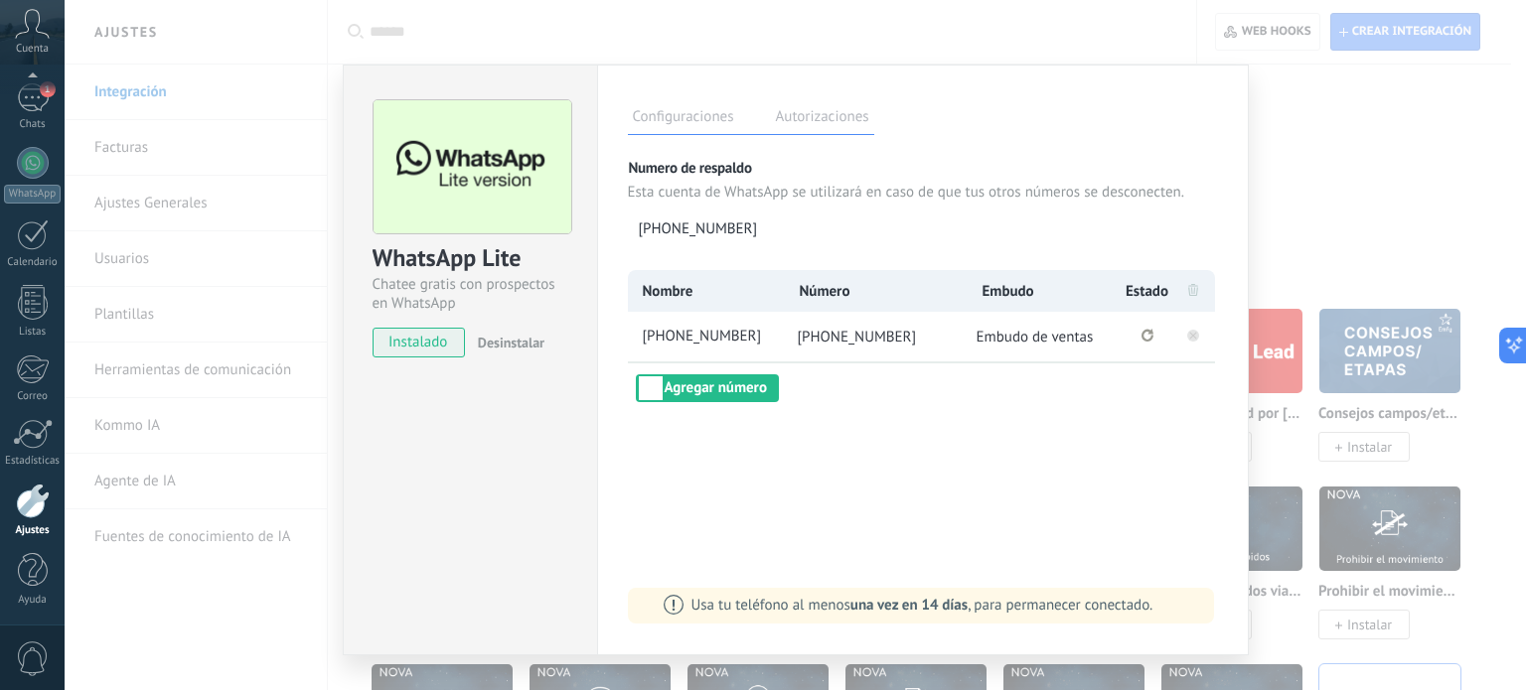
click at [1192, 328] on icon at bounding box center [1193, 335] width 24 height 24
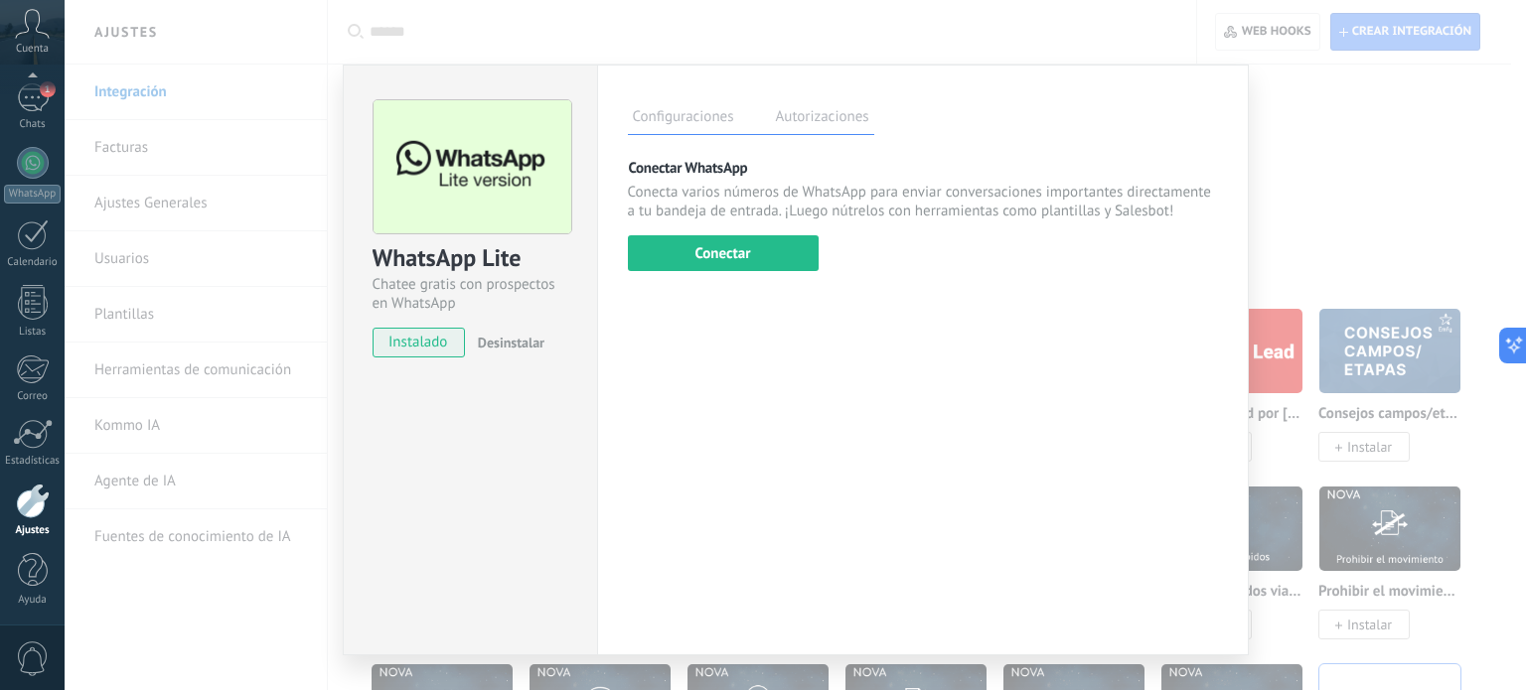
click at [690, 233] on div "Conectar WhatsApp Conecta varios números de WhatsApp para enviar conversaciones…" at bounding box center [923, 214] width 590 height 113
click at [686, 245] on button "Conectar" at bounding box center [723, 253] width 191 height 36
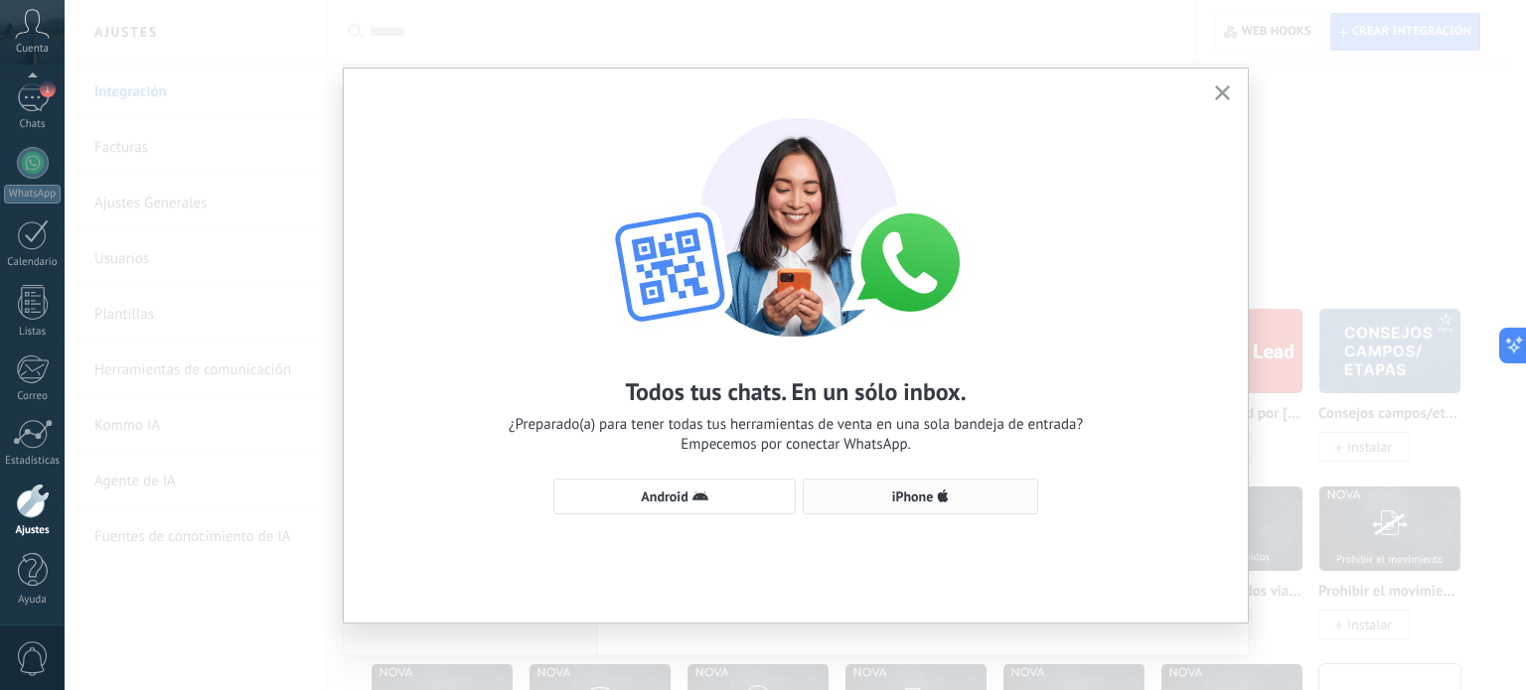
click at [922, 512] on button "iPhone" at bounding box center [920, 497] width 235 height 36
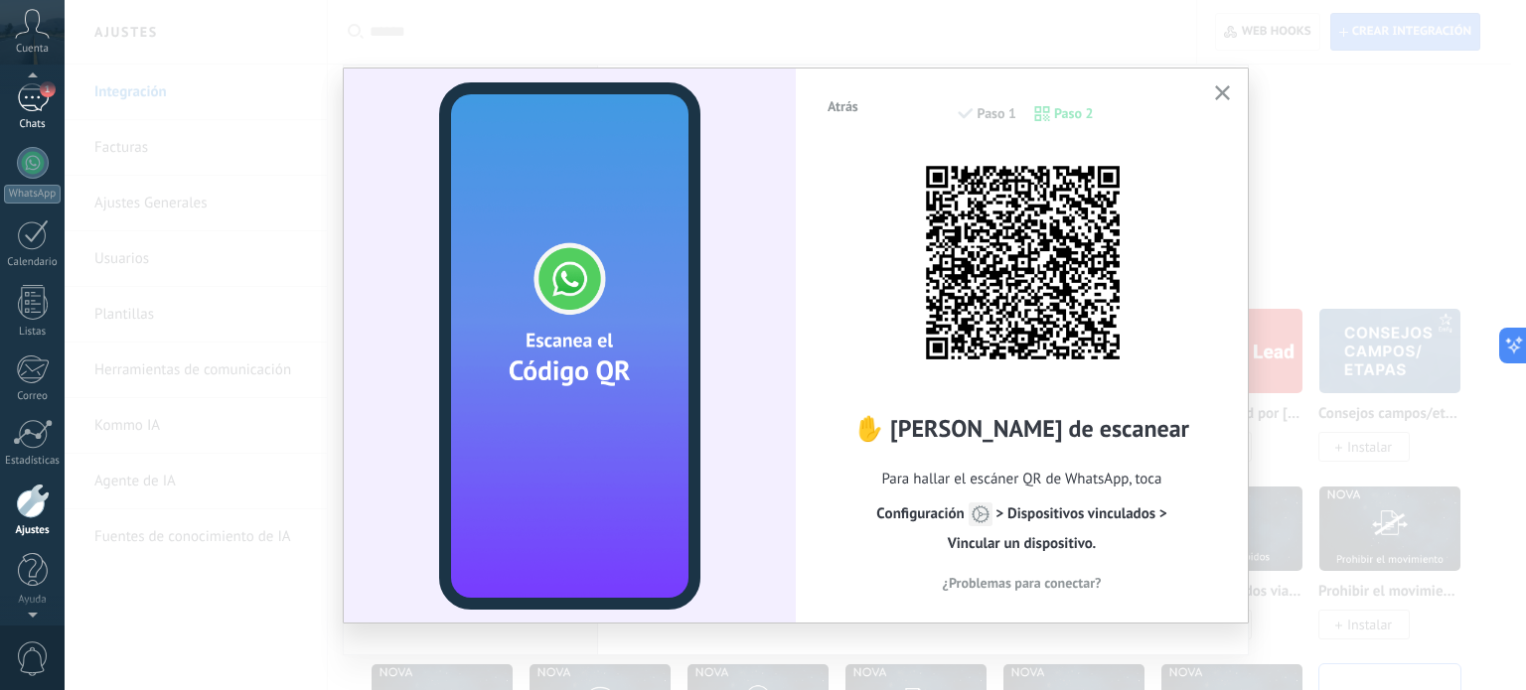
click at [30, 117] on link "1 Chats" at bounding box center [32, 107] width 65 height 48
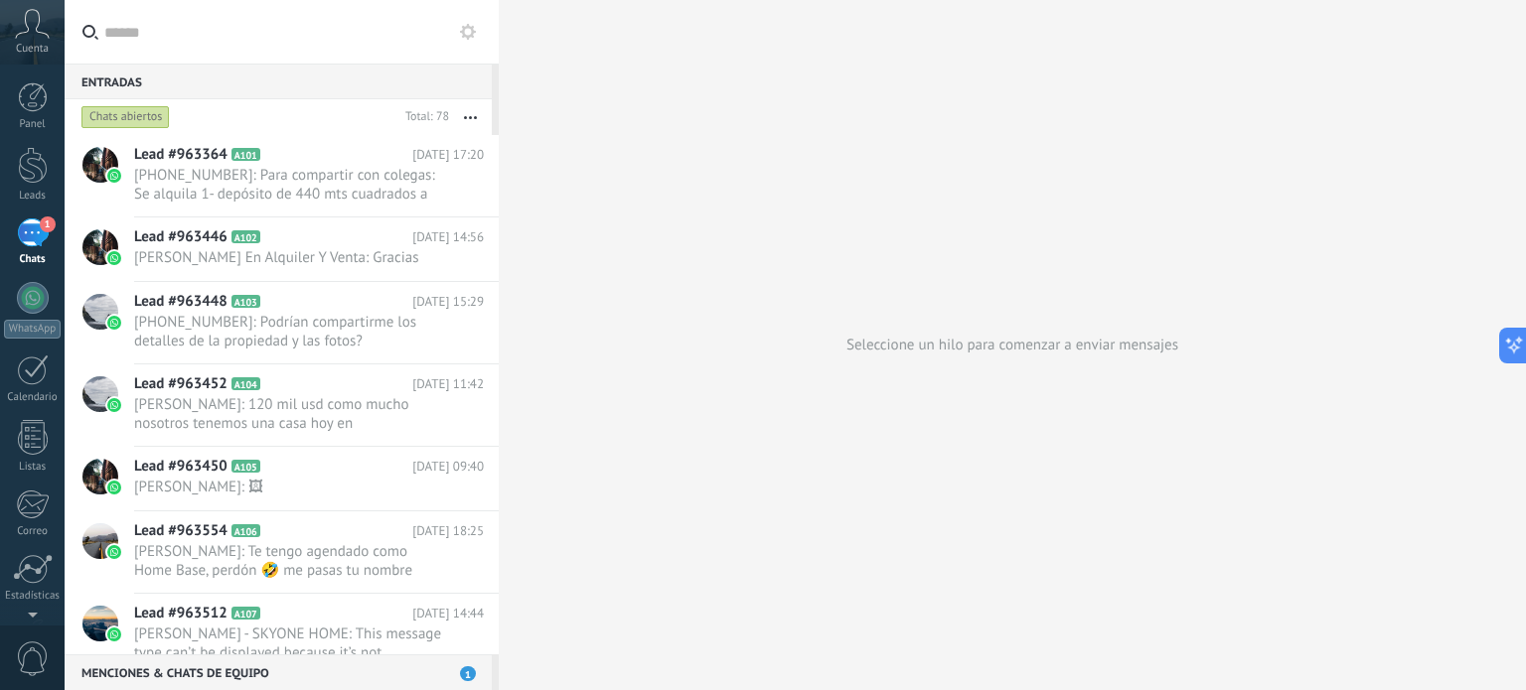
click at [126, 114] on div "Chats abiertos" at bounding box center [125, 117] width 88 height 24
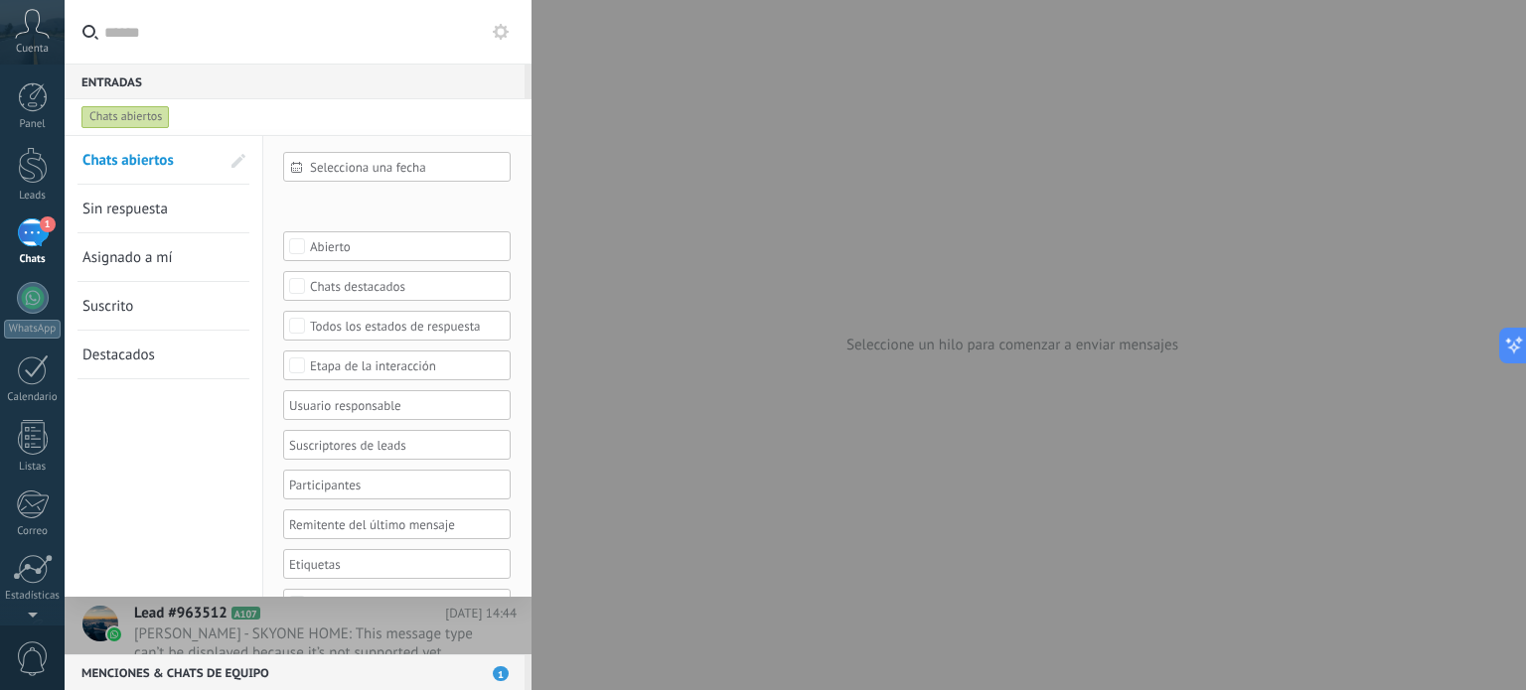
click at [233, 150] on span at bounding box center [239, 161] width 34 height 34
click at [231, 161] on span at bounding box center [237, 161] width 18 height 14
click at [231, 161] on span at bounding box center [238, 161] width 14 height 14
click at [231, 161] on span at bounding box center [237, 161] width 18 height 14
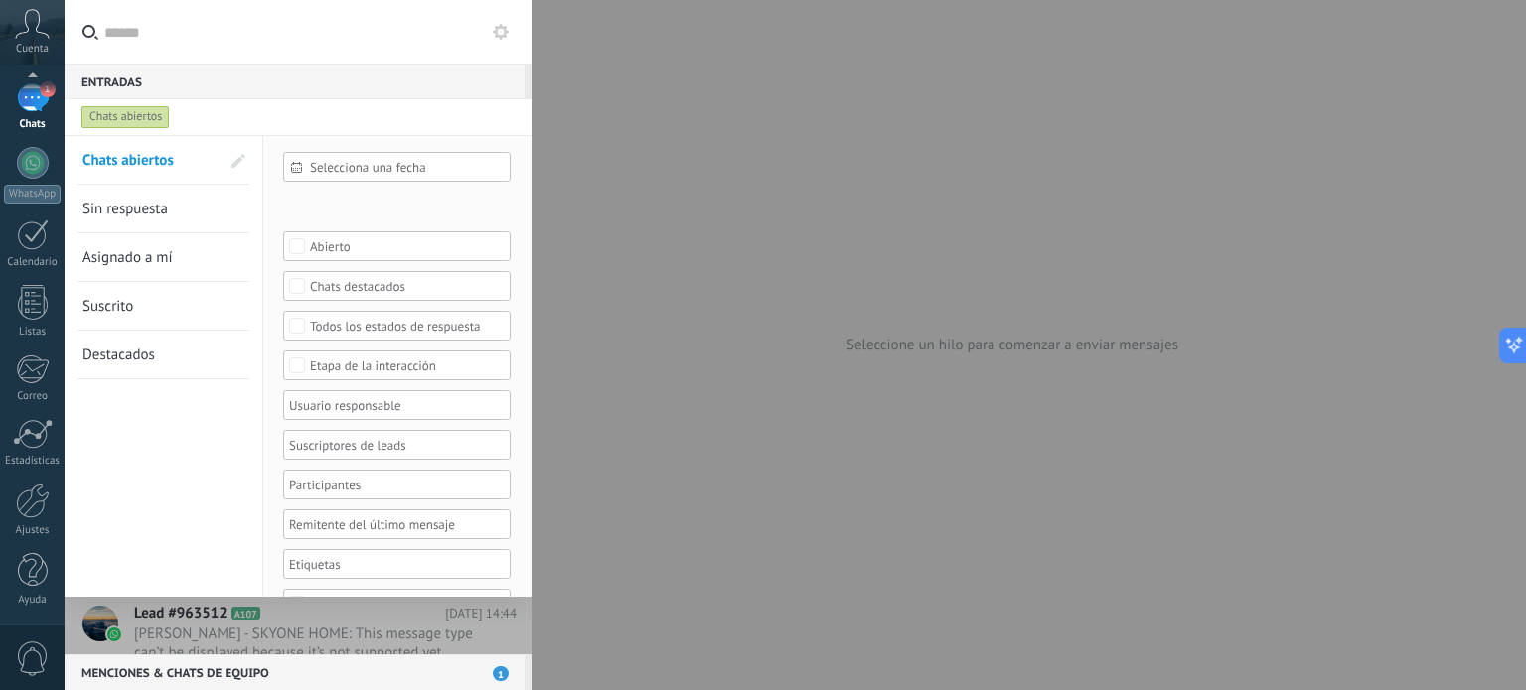
click at [41, 474] on div "Panel Leads 1 Chats WhatsApp Clientes" at bounding box center [32, 287] width 65 height 680
click at [35, 492] on div at bounding box center [33, 501] width 34 height 35
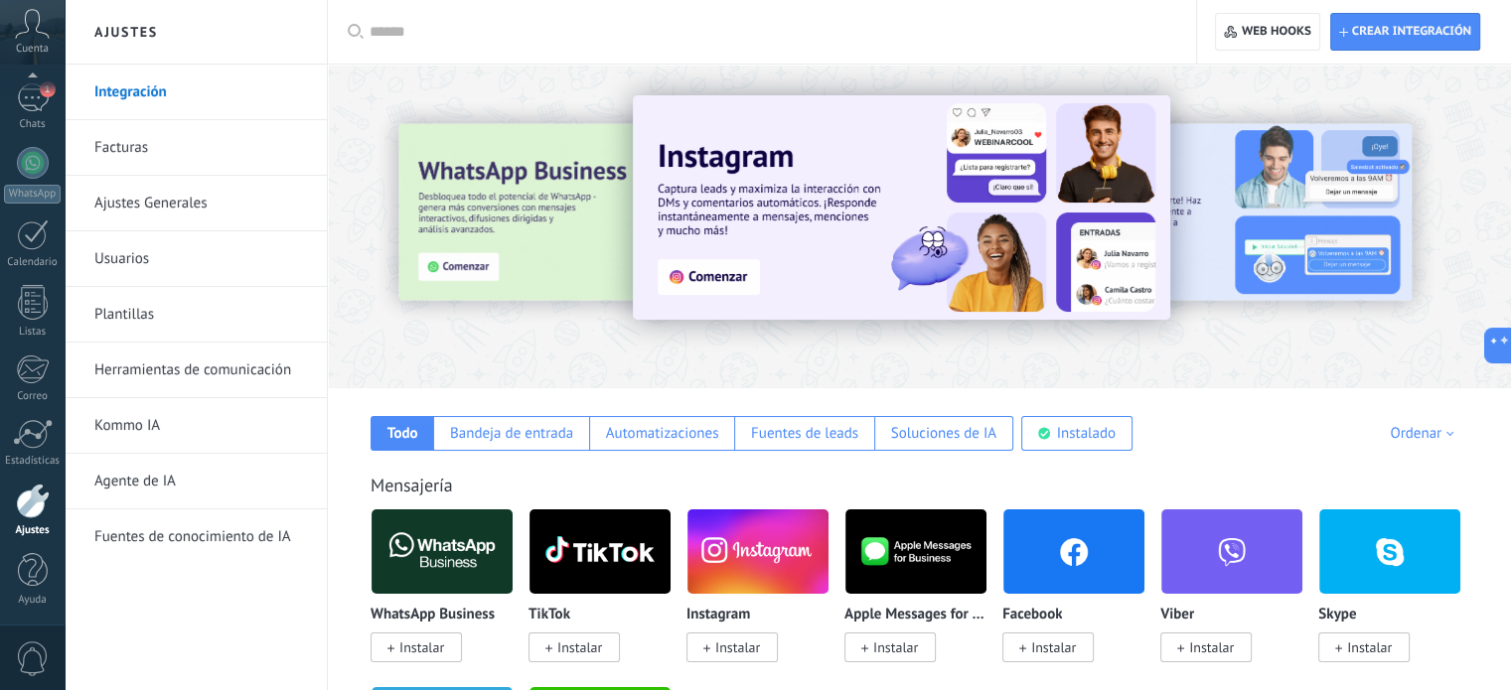
click at [454, 579] on img at bounding box center [442, 552] width 141 height 96
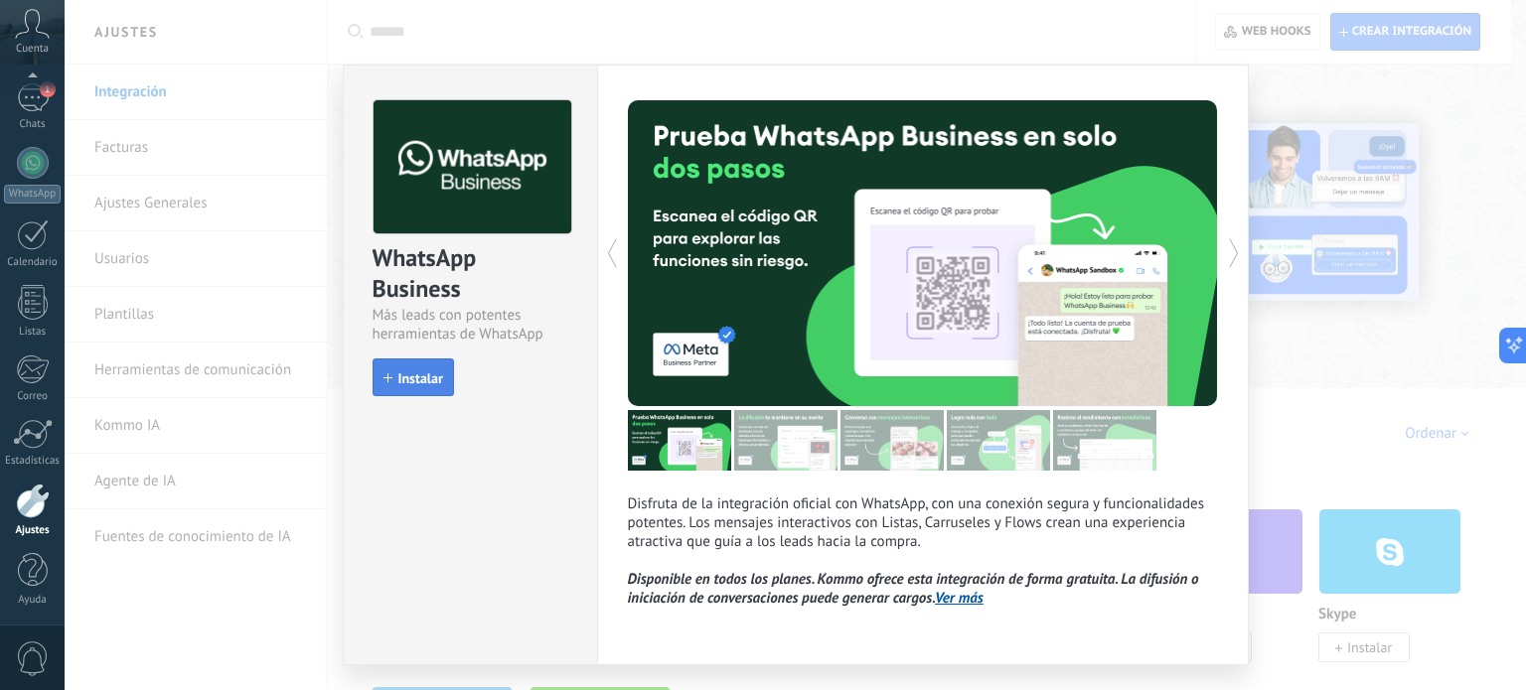
click at [417, 377] on span "Instalar" at bounding box center [420, 379] width 45 height 14
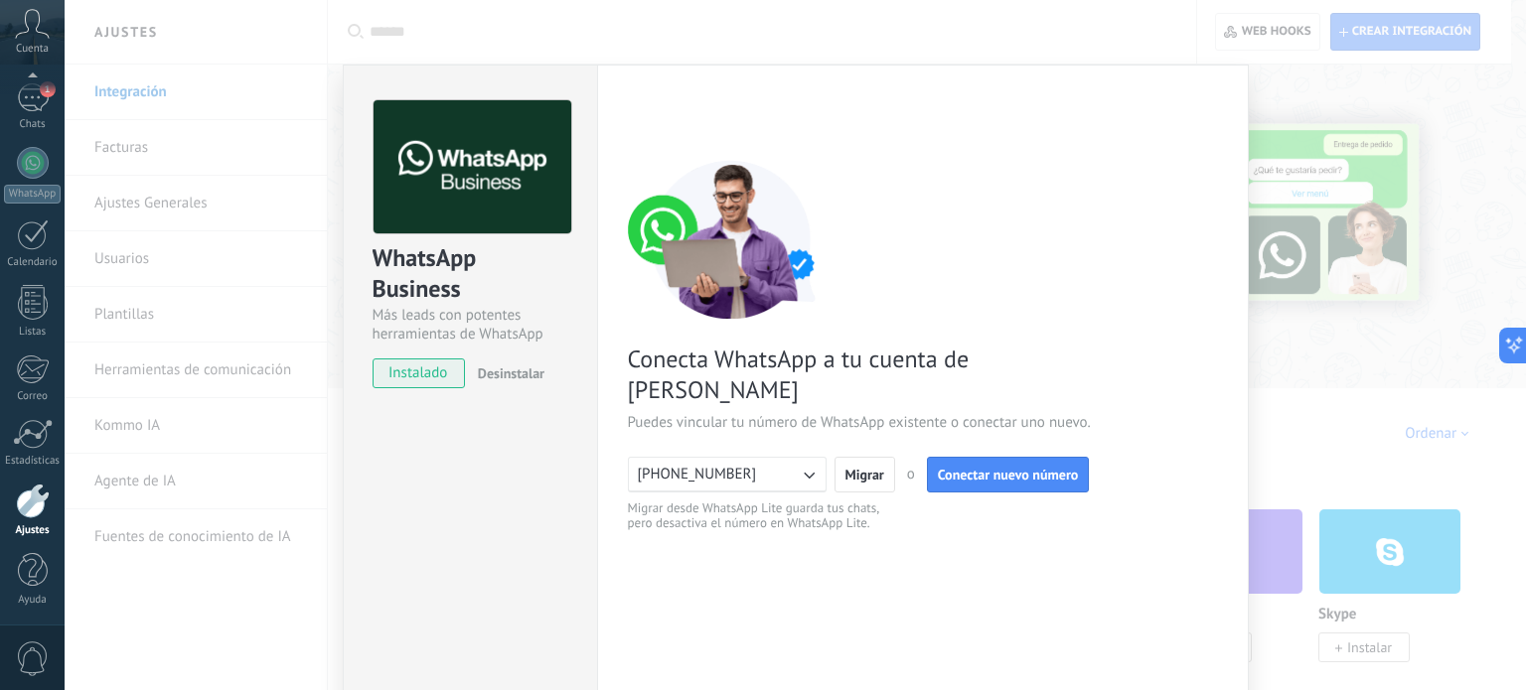
click at [516, 372] on span "Desinstalar" at bounding box center [511, 374] width 67 height 18
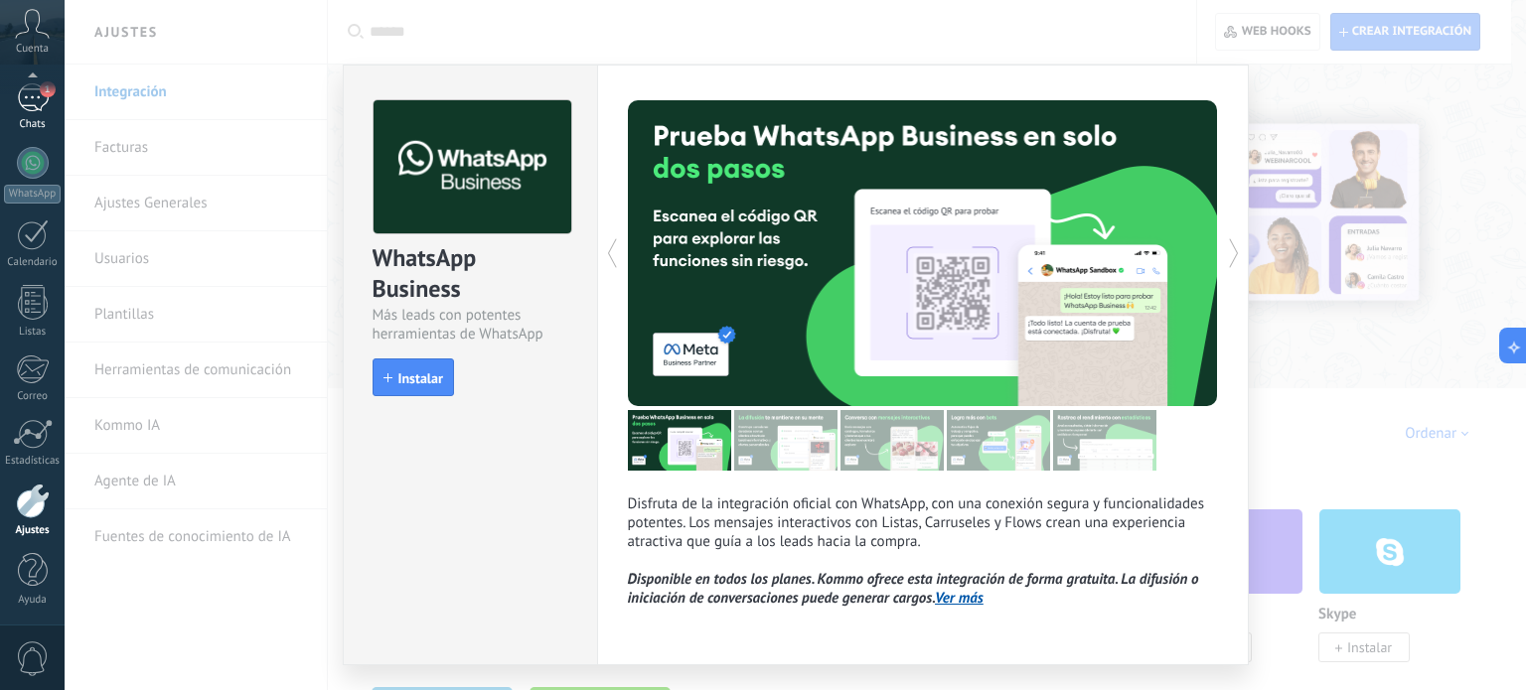
click at [0, 110] on link "1 Chats" at bounding box center [32, 107] width 65 height 48
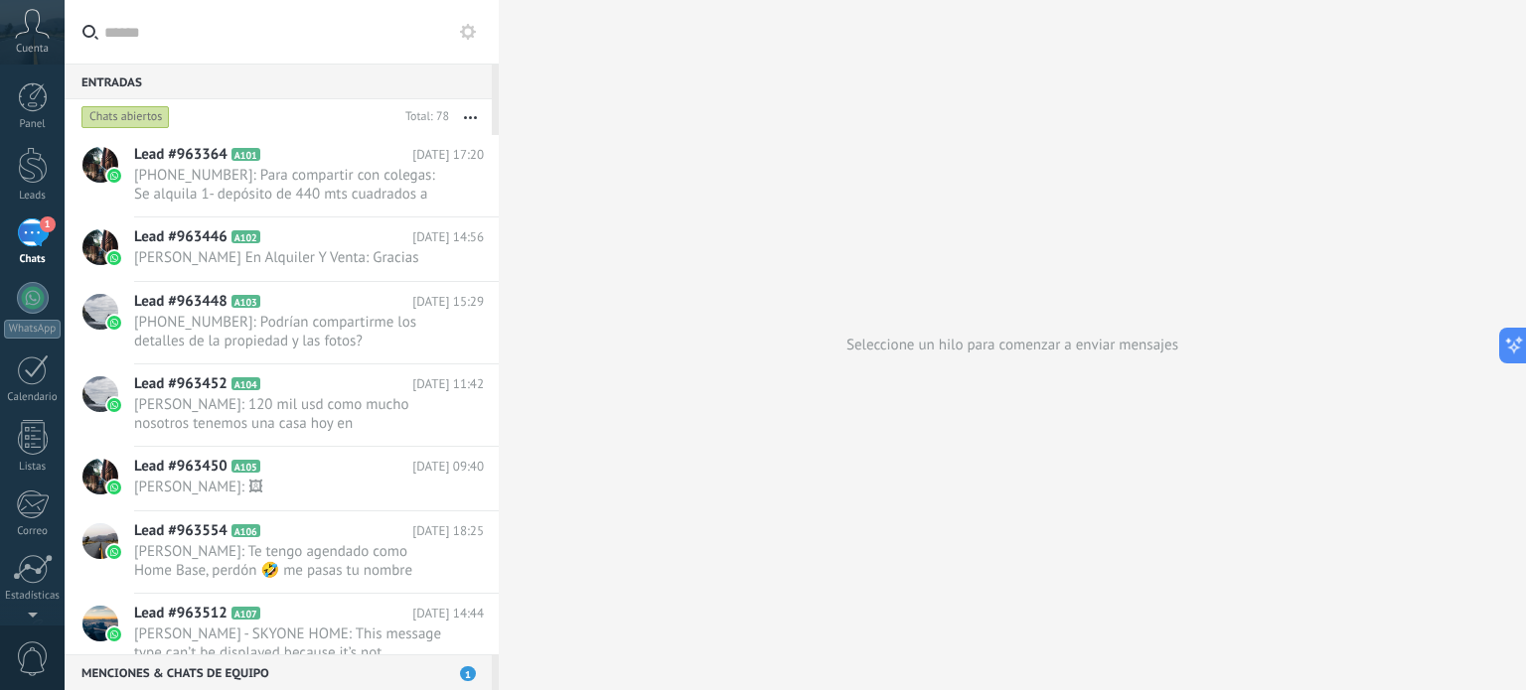
click at [472, 125] on button "button" at bounding box center [470, 117] width 43 height 36
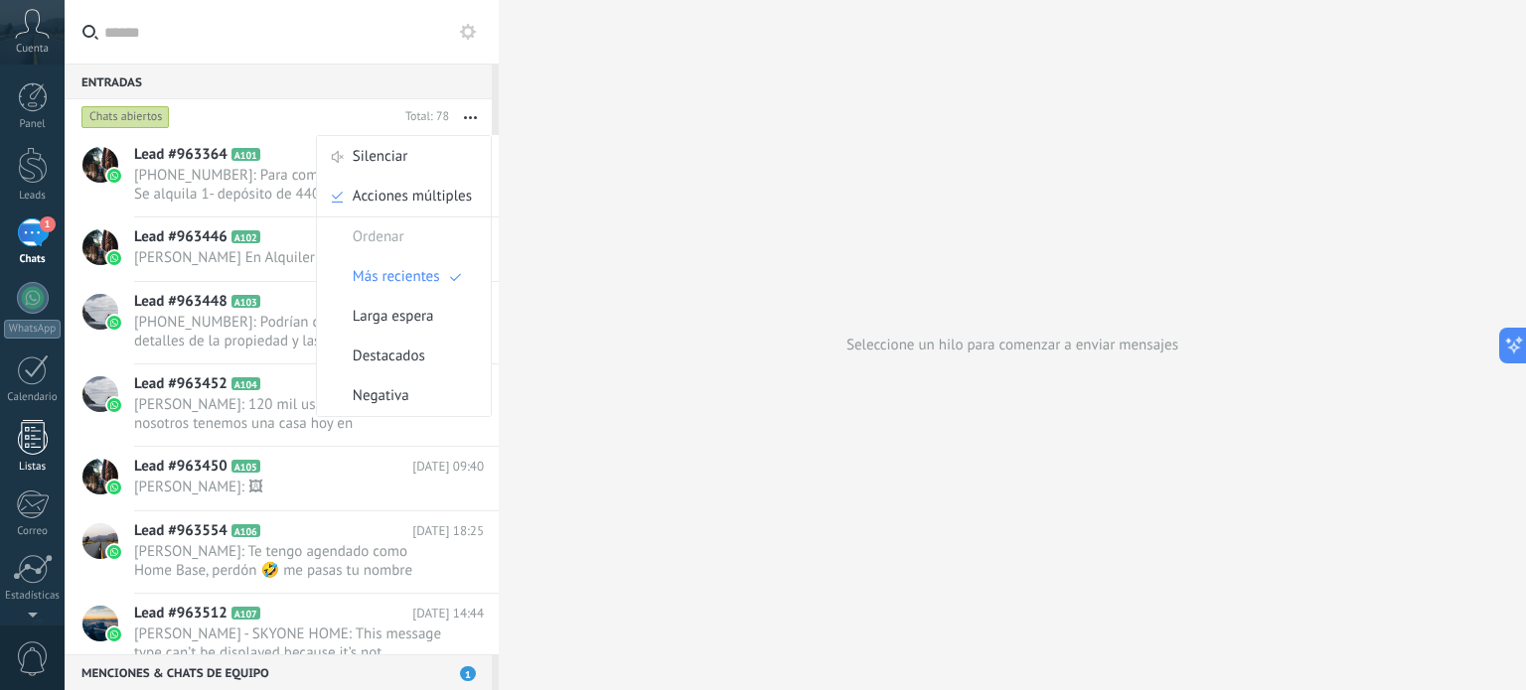
click at [30, 422] on div at bounding box center [33, 437] width 30 height 35
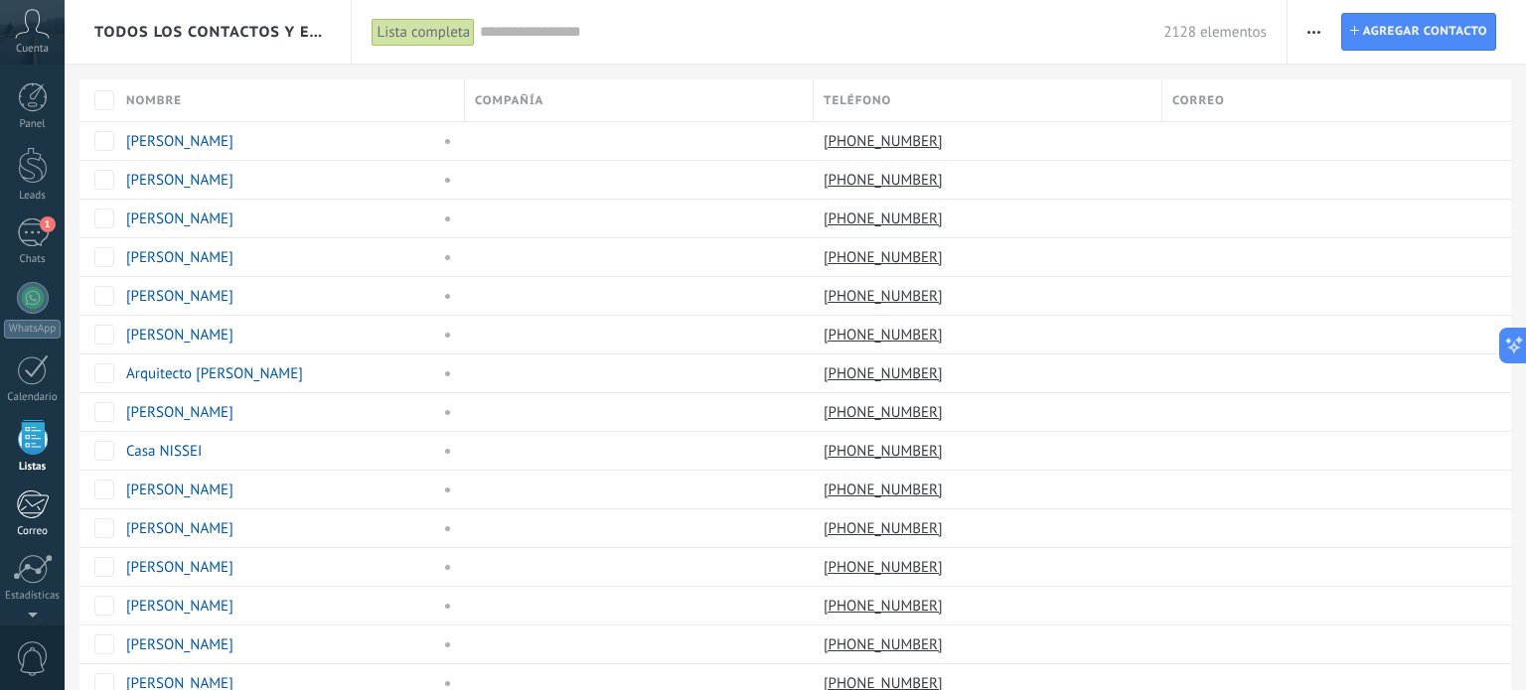
click at [32, 511] on div at bounding box center [32, 505] width 33 height 30
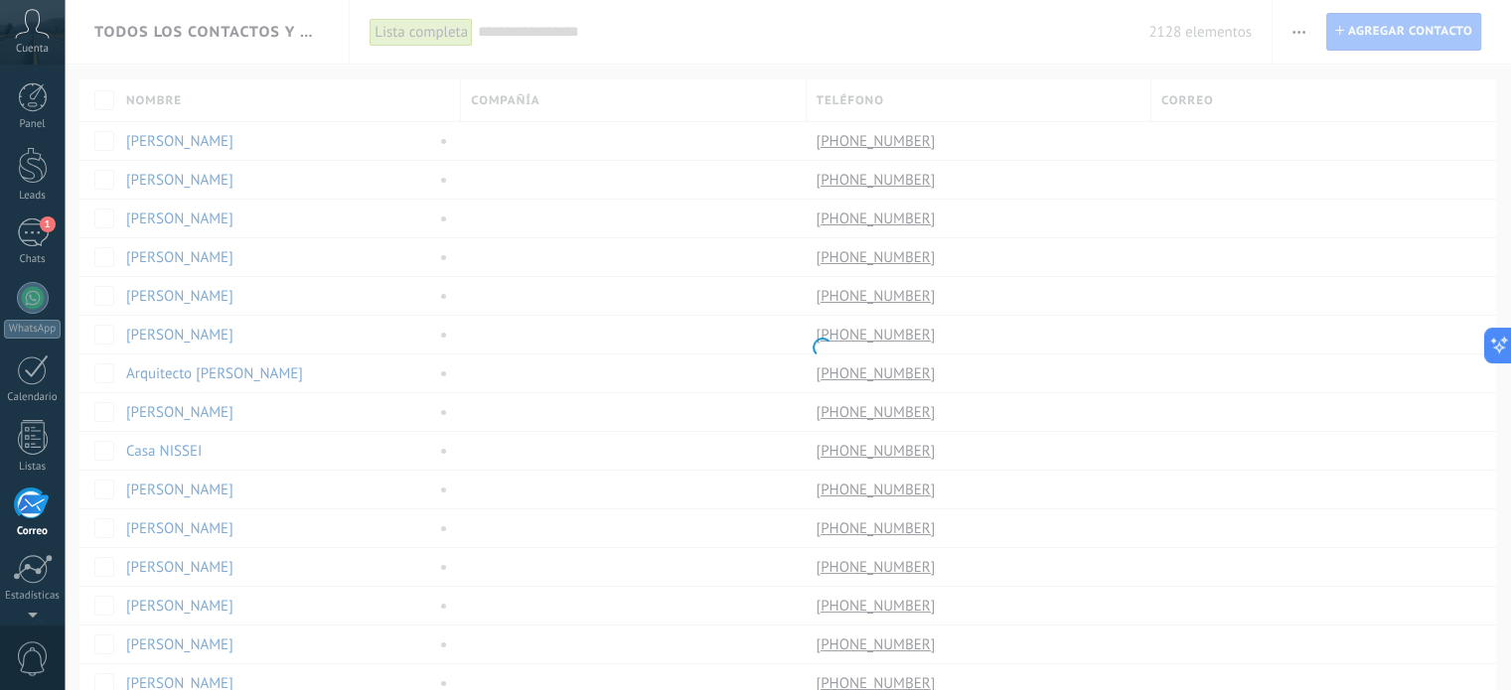
scroll to position [135, 0]
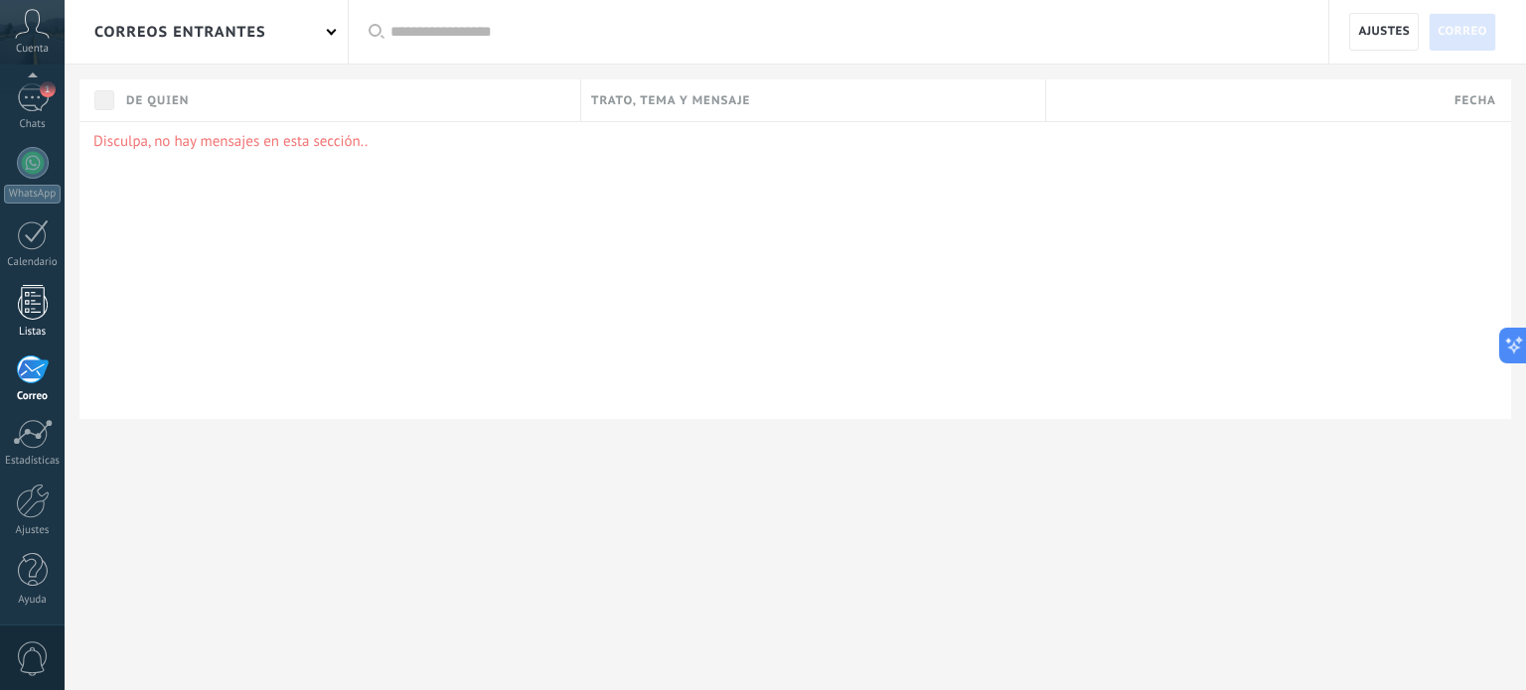
click at [28, 324] on link "Listas" at bounding box center [32, 312] width 65 height 54
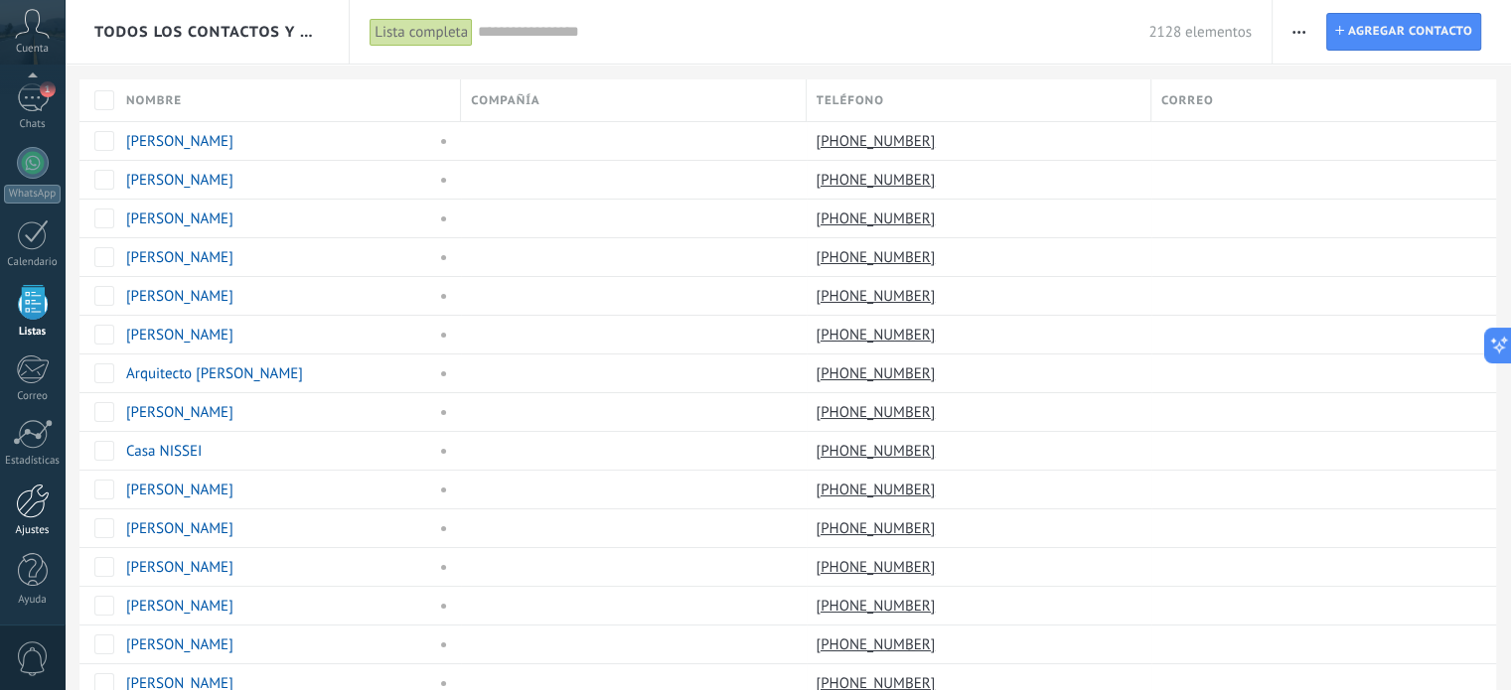
click at [36, 533] on div "Ajustes" at bounding box center [33, 531] width 58 height 13
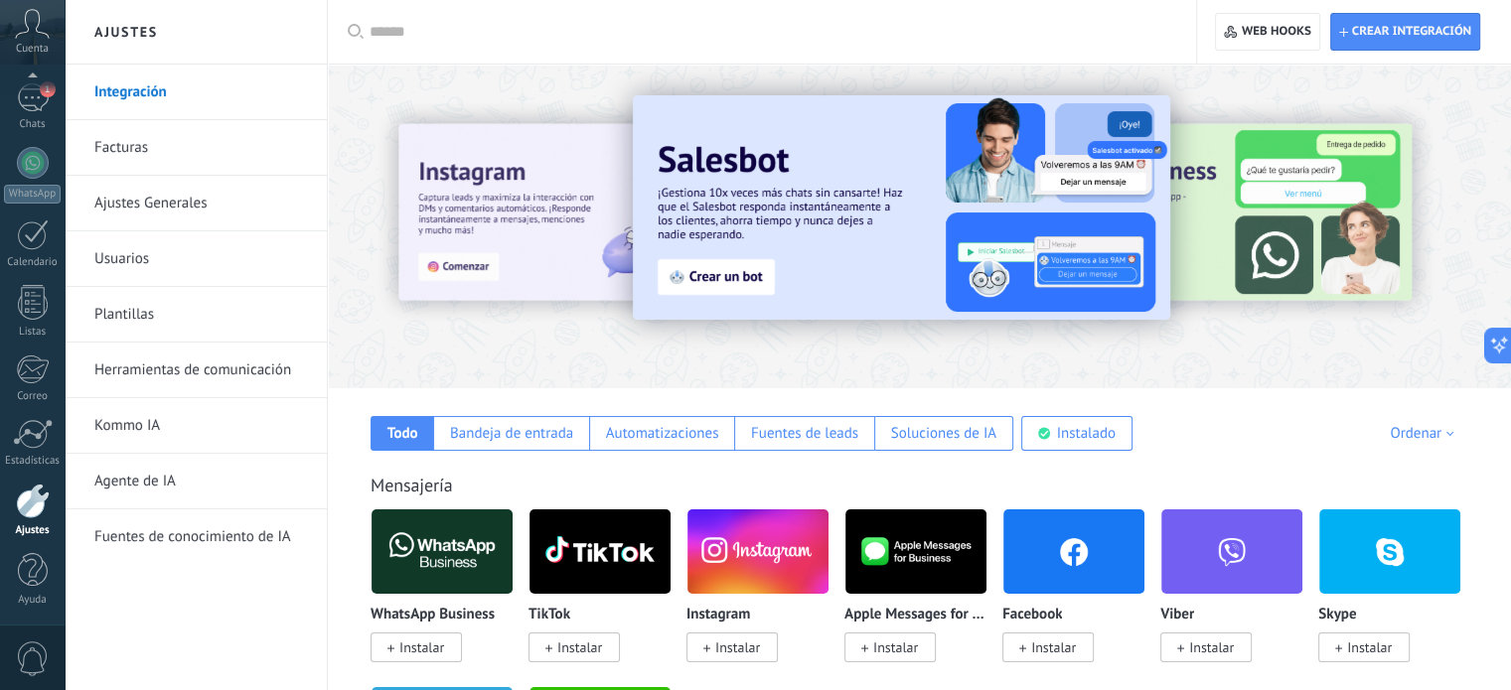
click at [432, 654] on span "Instalar" at bounding box center [421, 648] width 45 height 18
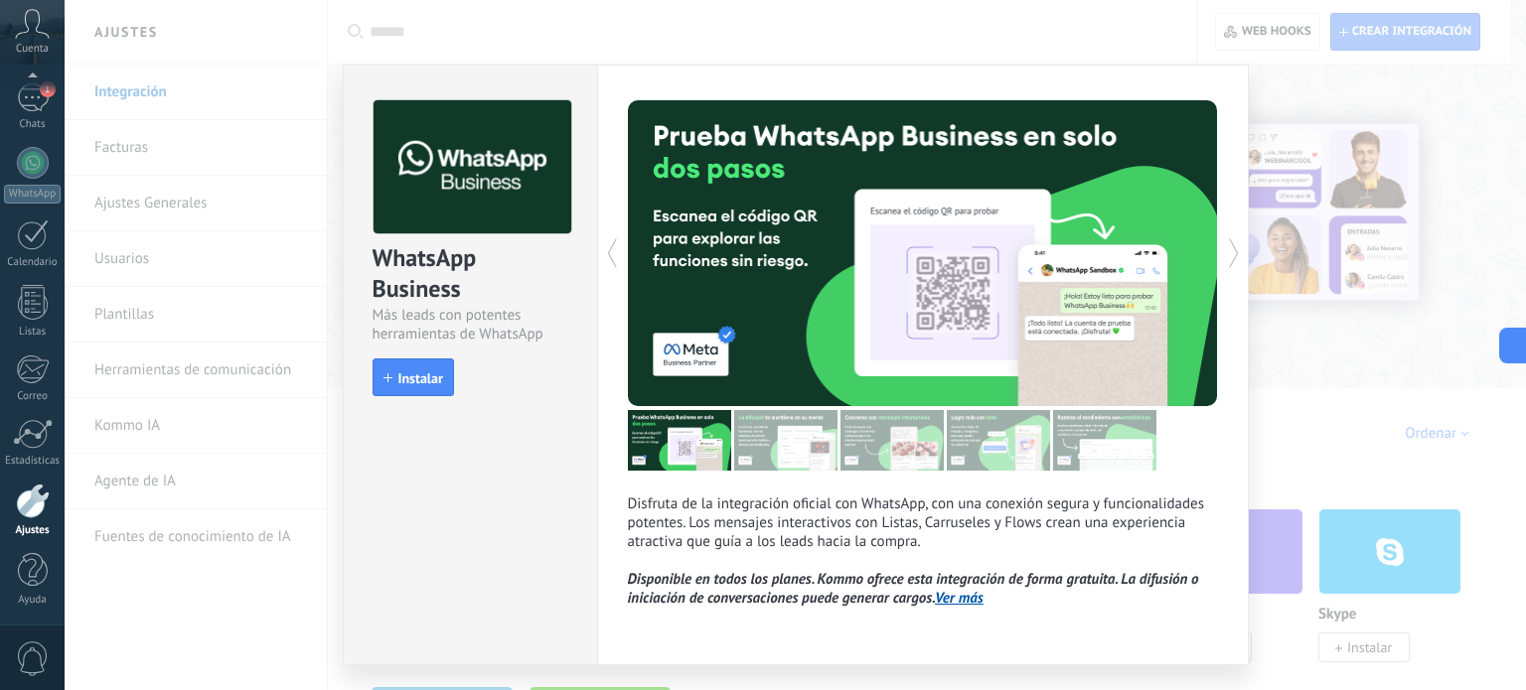
click at [417, 395] on div "WhatsApp Business Más leads con potentes herramientas de WhatsApp install Insta…" at bounding box center [470, 239] width 253 height 347
click at [416, 388] on button "Instalar" at bounding box center [413, 378] width 81 height 38
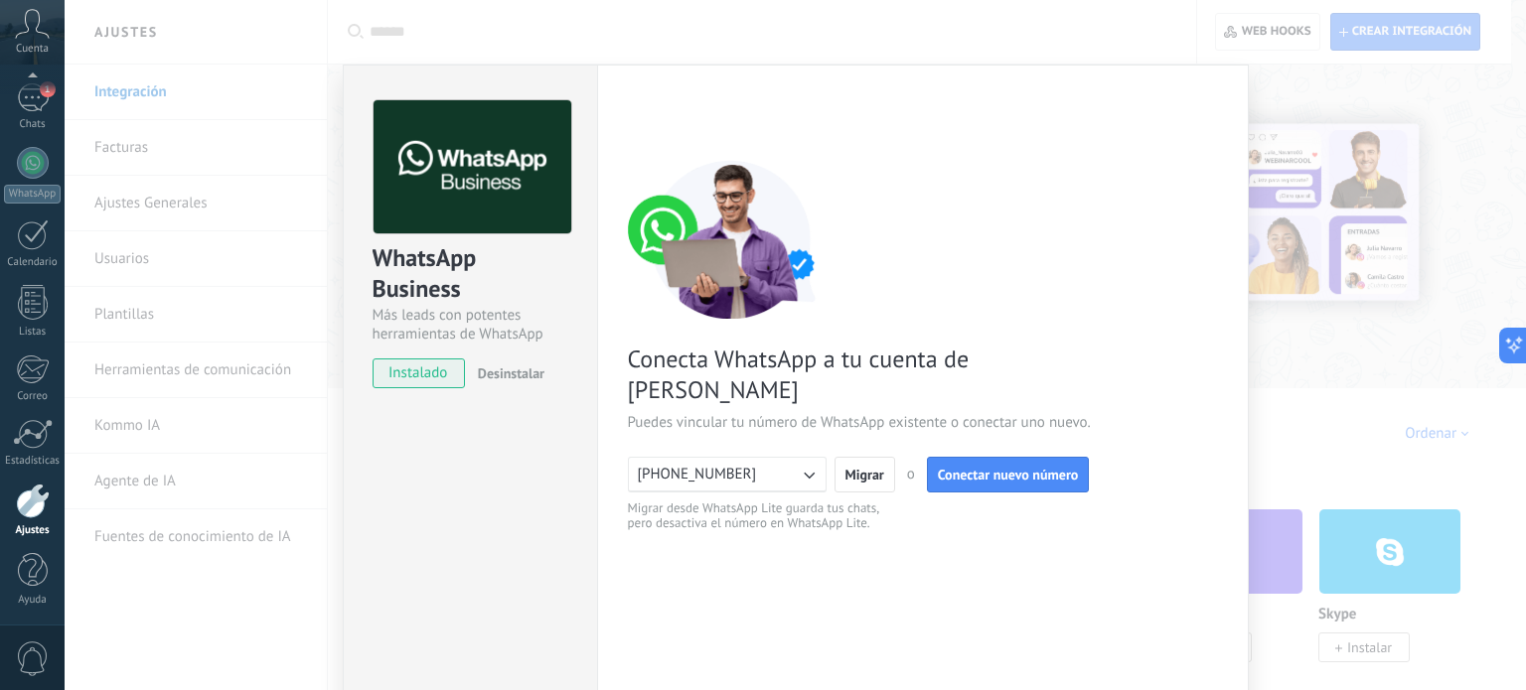
click at [753, 457] on button "[PHONE_NUMBER]" at bounding box center [727, 475] width 199 height 36
click at [753, 458] on li "[PHONE_NUMBER]" at bounding box center [721, 475] width 210 height 34
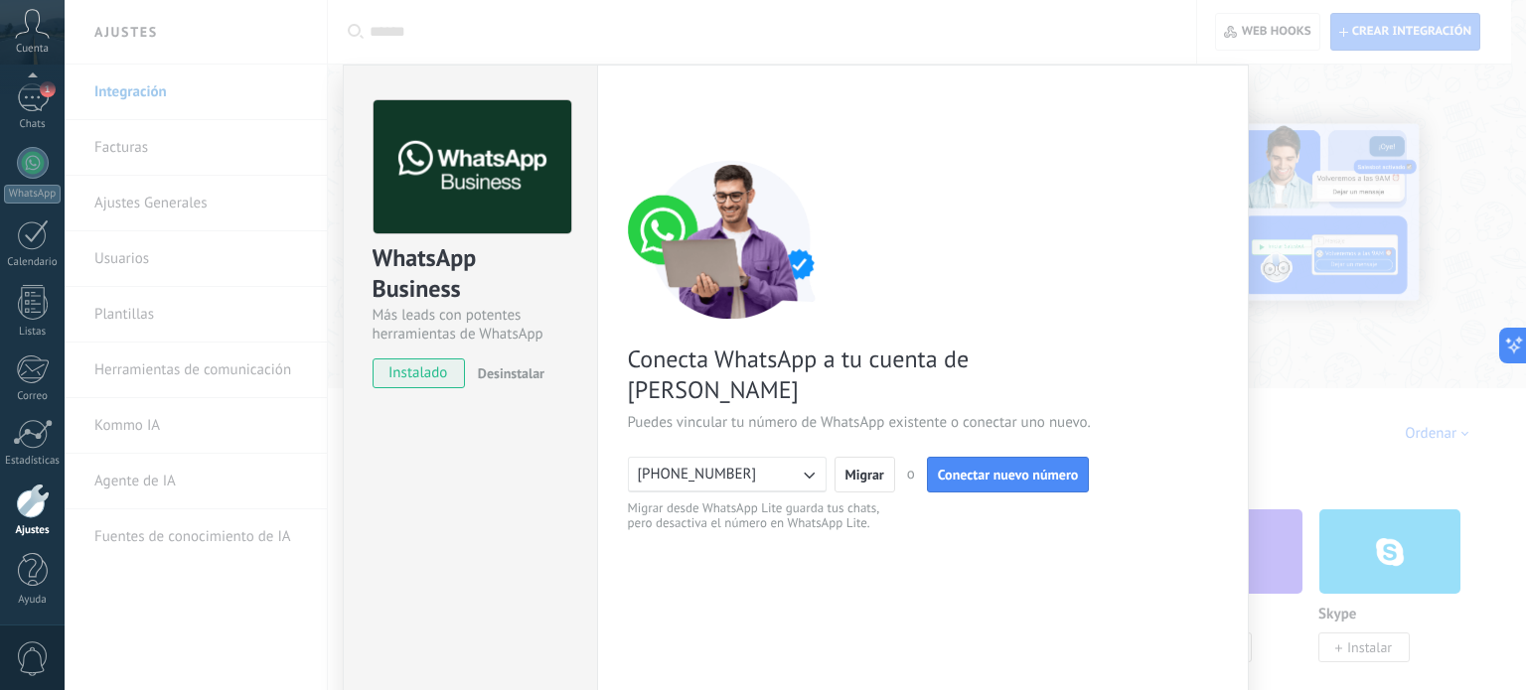
click at [805, 465] on icon "button" at bounding box center [809, 475] width 20 height 20
click at [321, 257] on div "WhatsApp Business Más leads con potentes herramientas de WhatsApp instalado Des…" at bounding box center [795, 345] width 1461 height 690
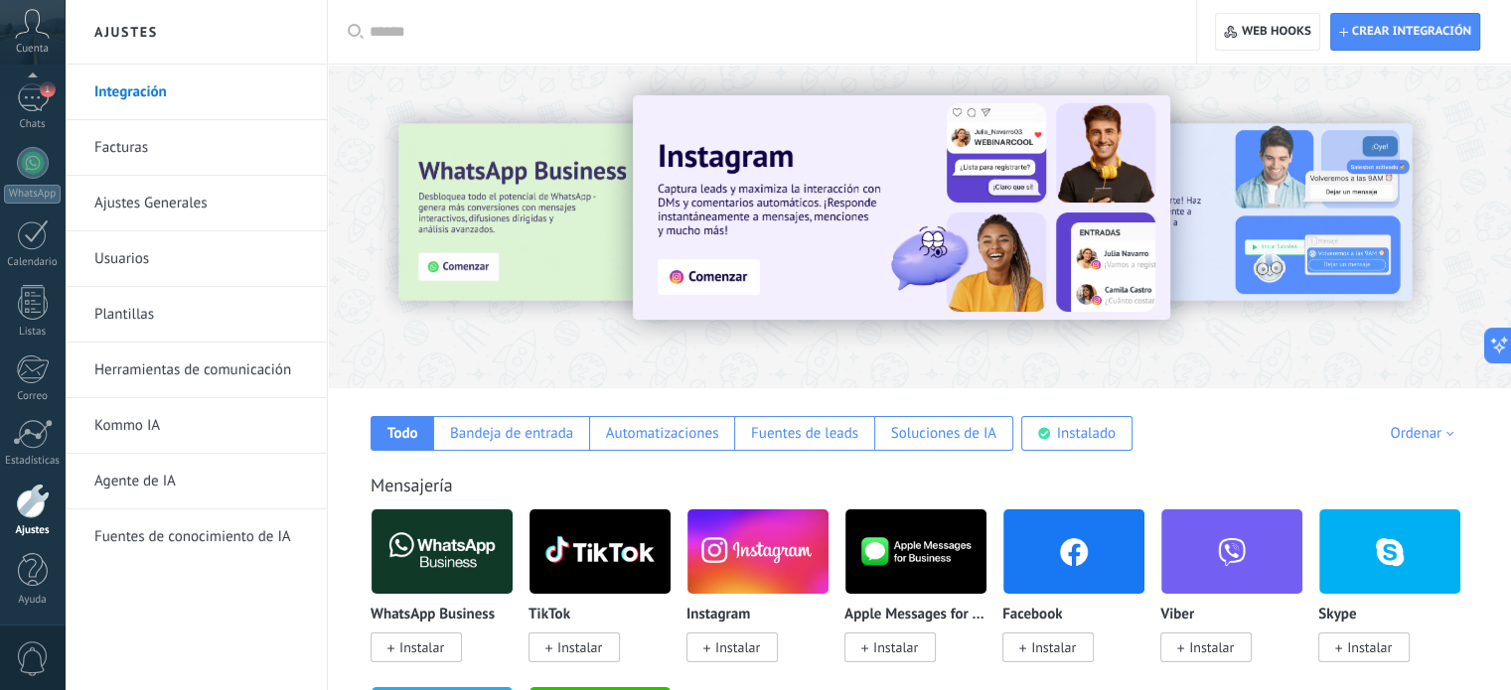
click at [183, 266] on link "Usuarios" at bounding box center [200, 259] width 213 height 56
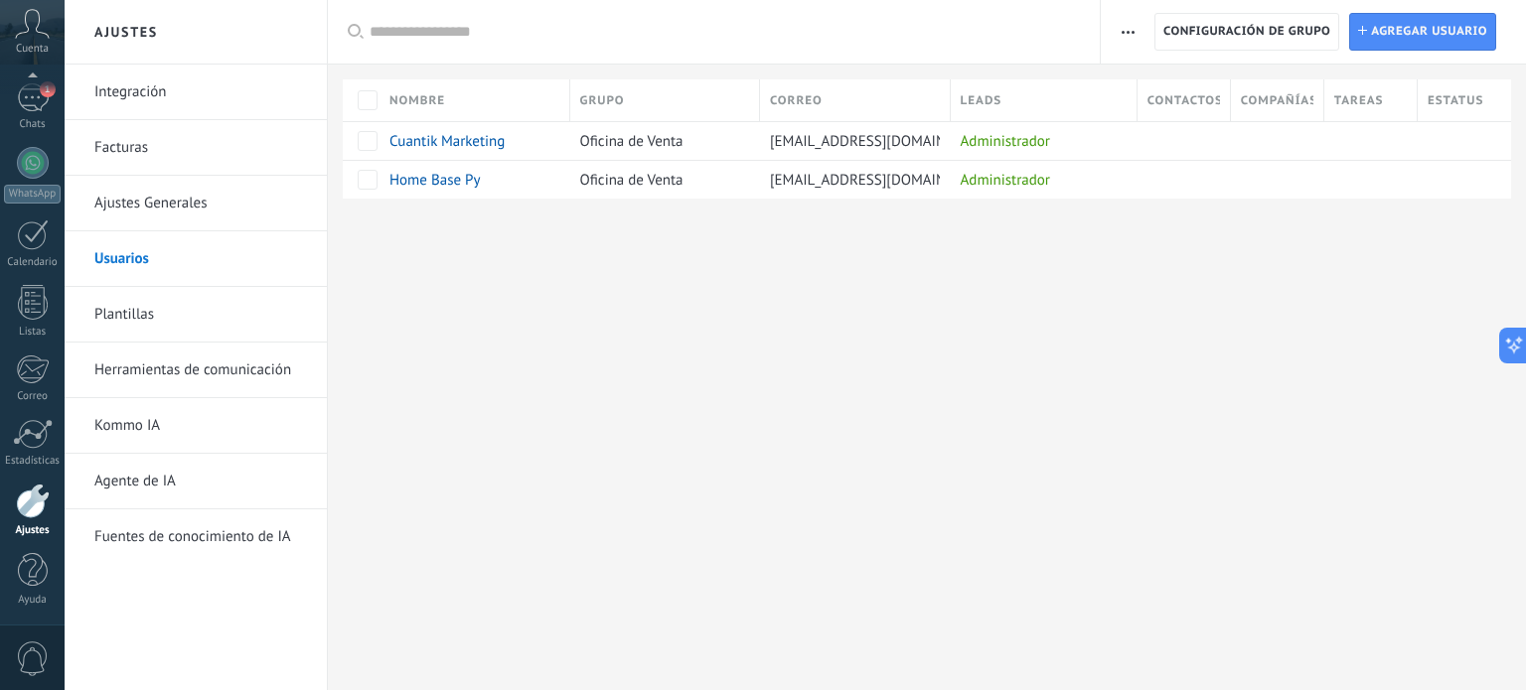
click at [128, 110] on link "Integración" at bounding box center [200, 93] width 213 height 56
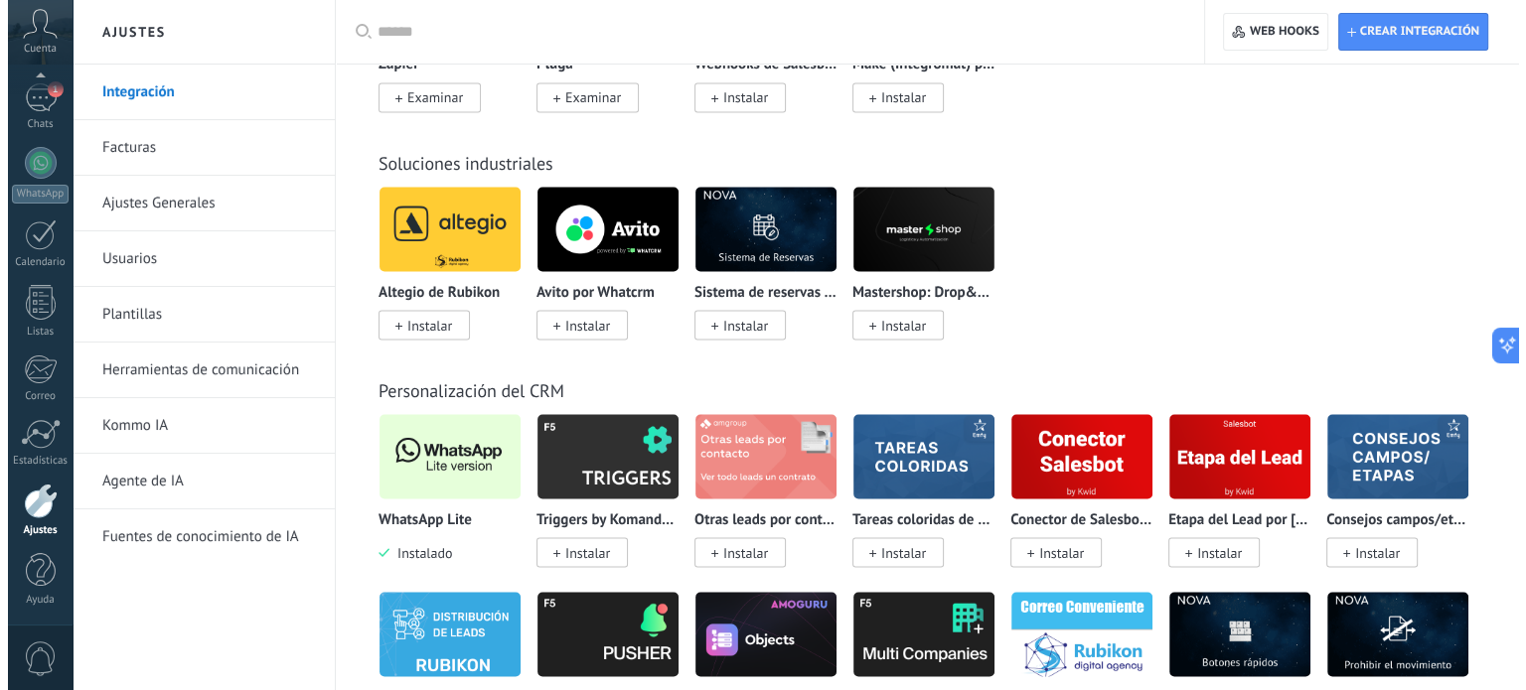
scroll to position [3675, 0]
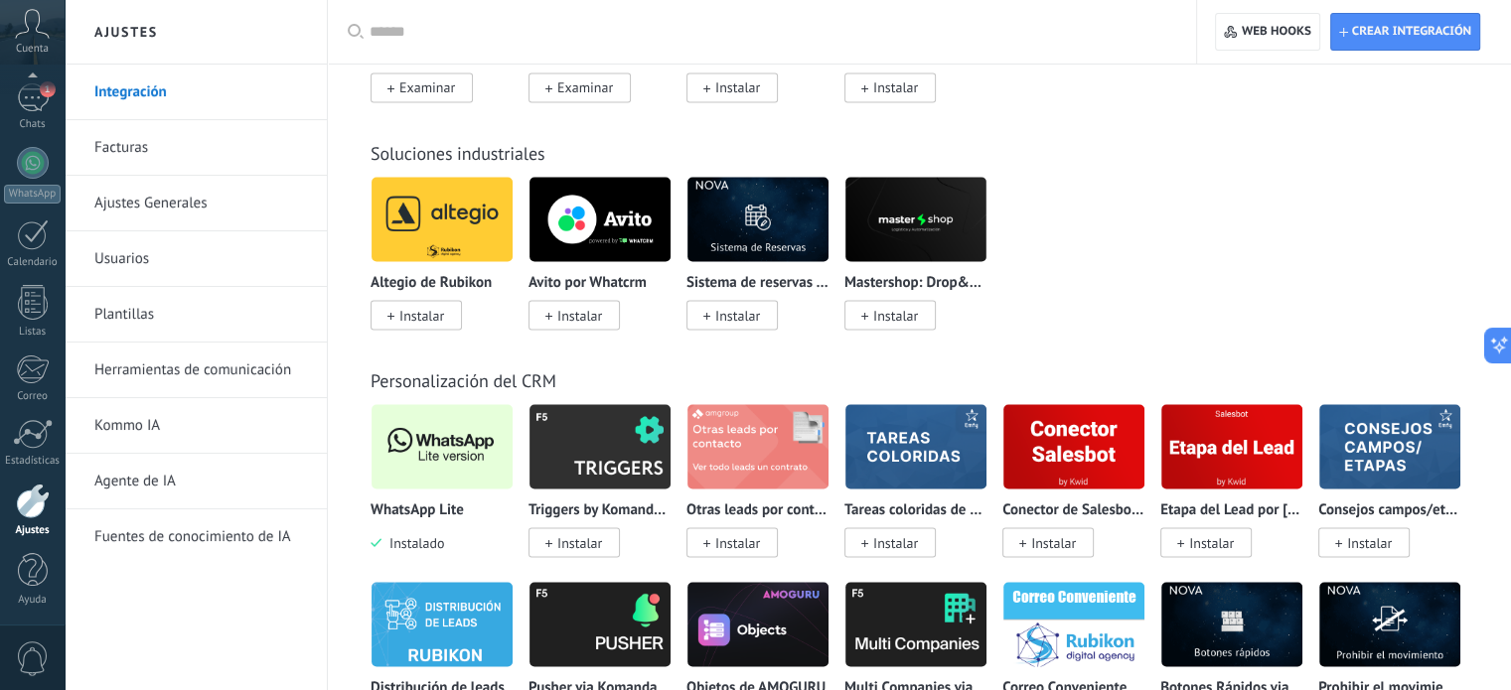
click at [438, 551] on span "Instalado" at bounding box center [413, 543] width 63 height 18
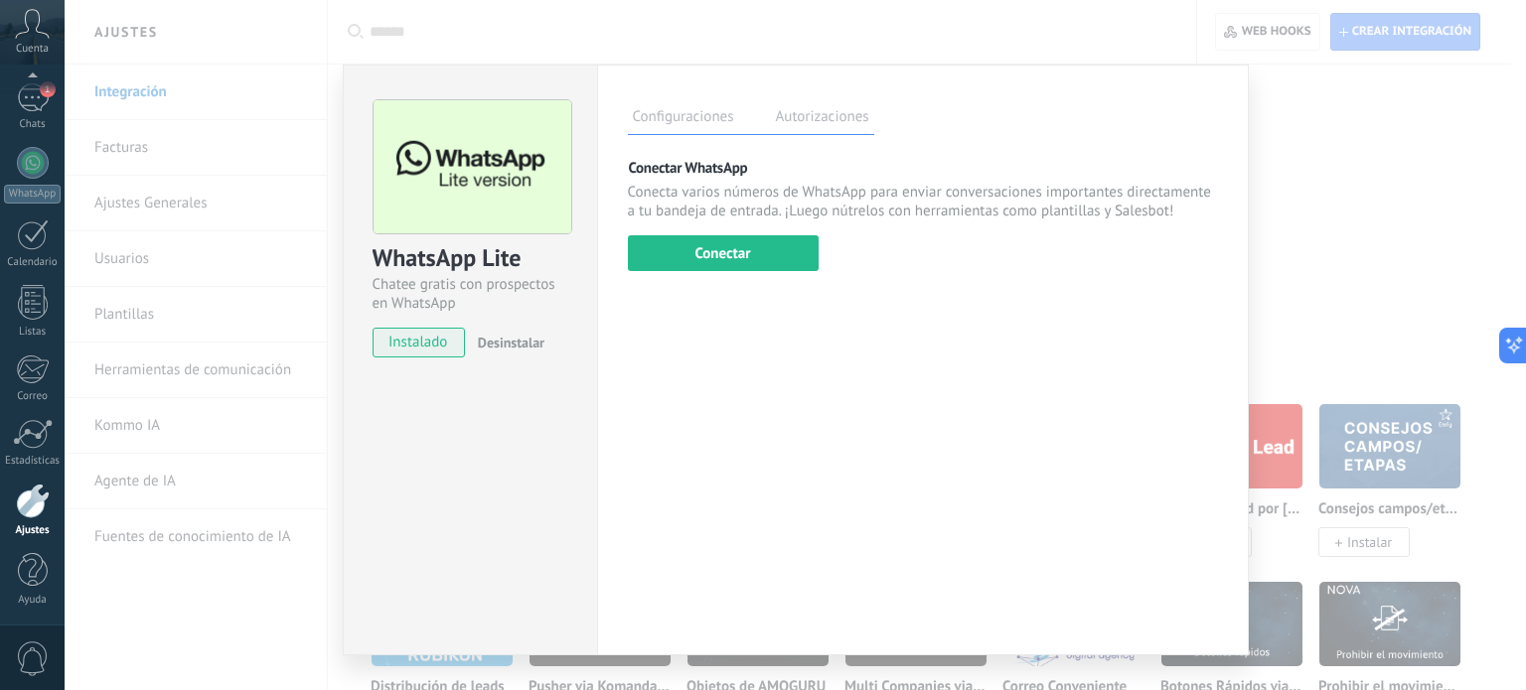
click at [795, 122] on label "Autorizaciones" at bounding box center [822, 119] width 103 height 29
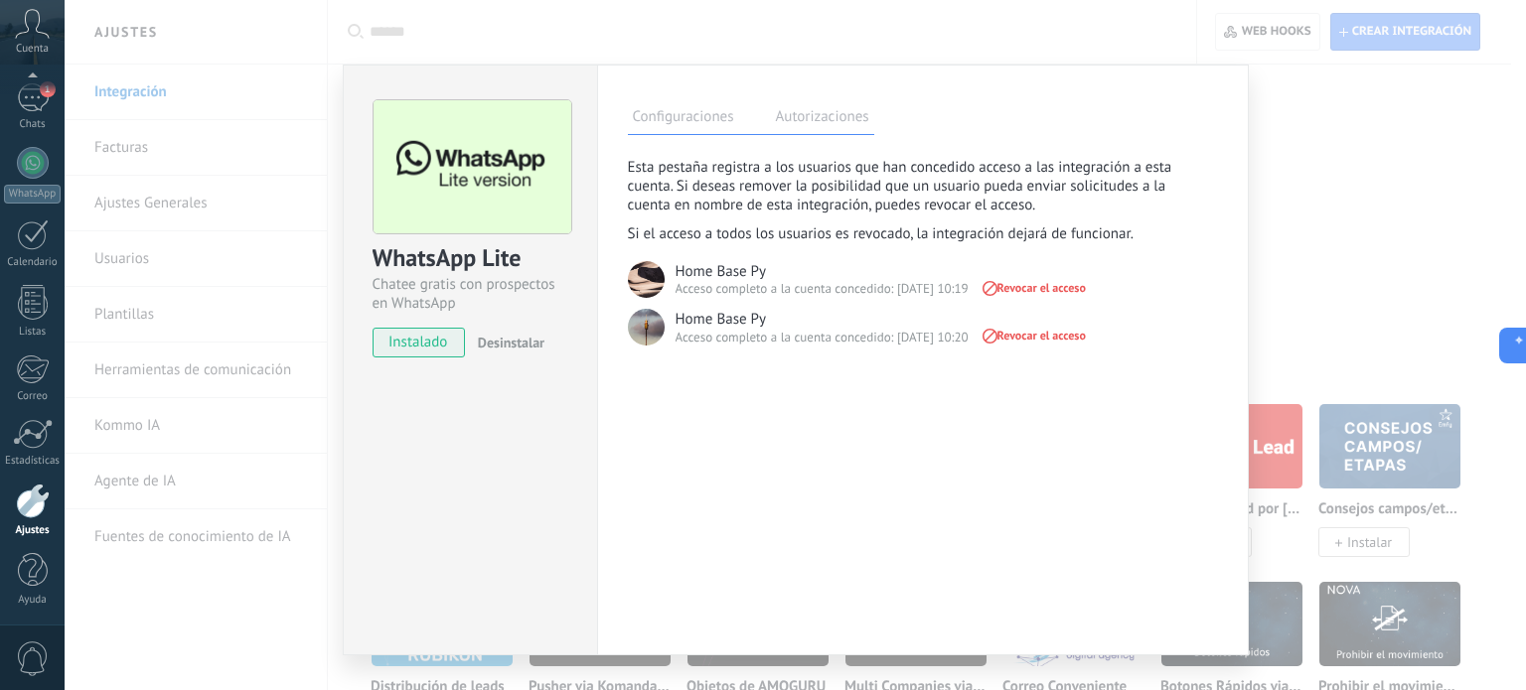
click at [1065, 288] on span "Revocar el acceso" at bounding box center [1033, 288] width 106 height 14
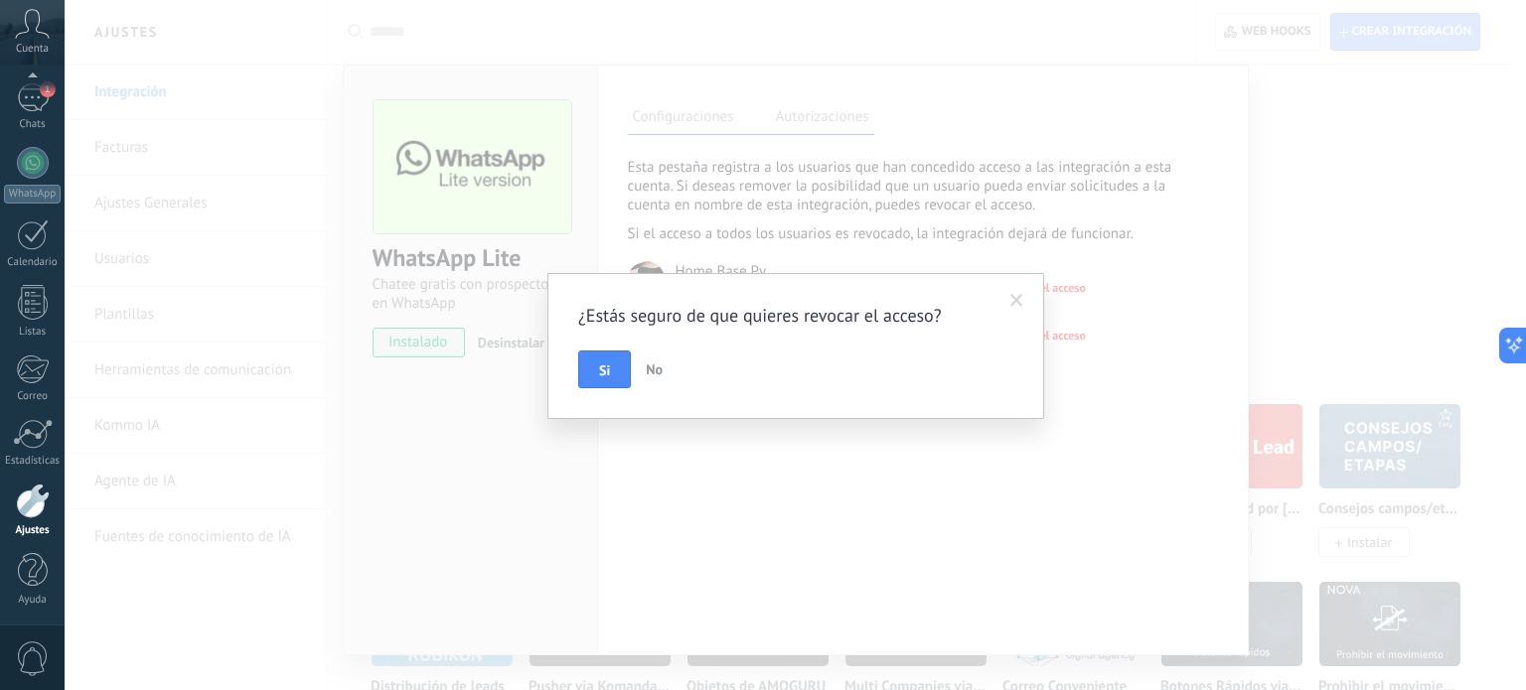
click at [661, 369] on span "No" at bounding box center [654, 370] width 17 height 18
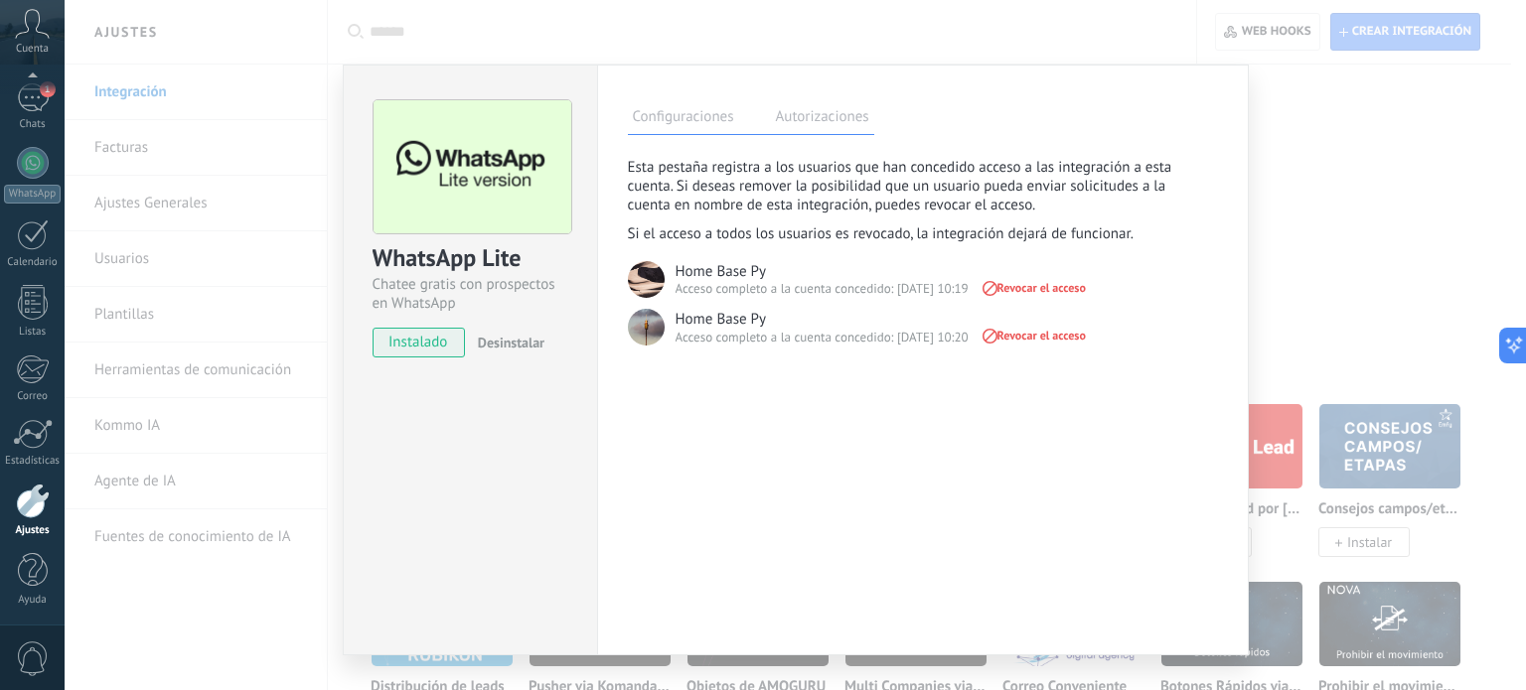
click at [1019, 337] on span "Revocar el acceso" at bounding box center [1033, 336] width 106 height 14
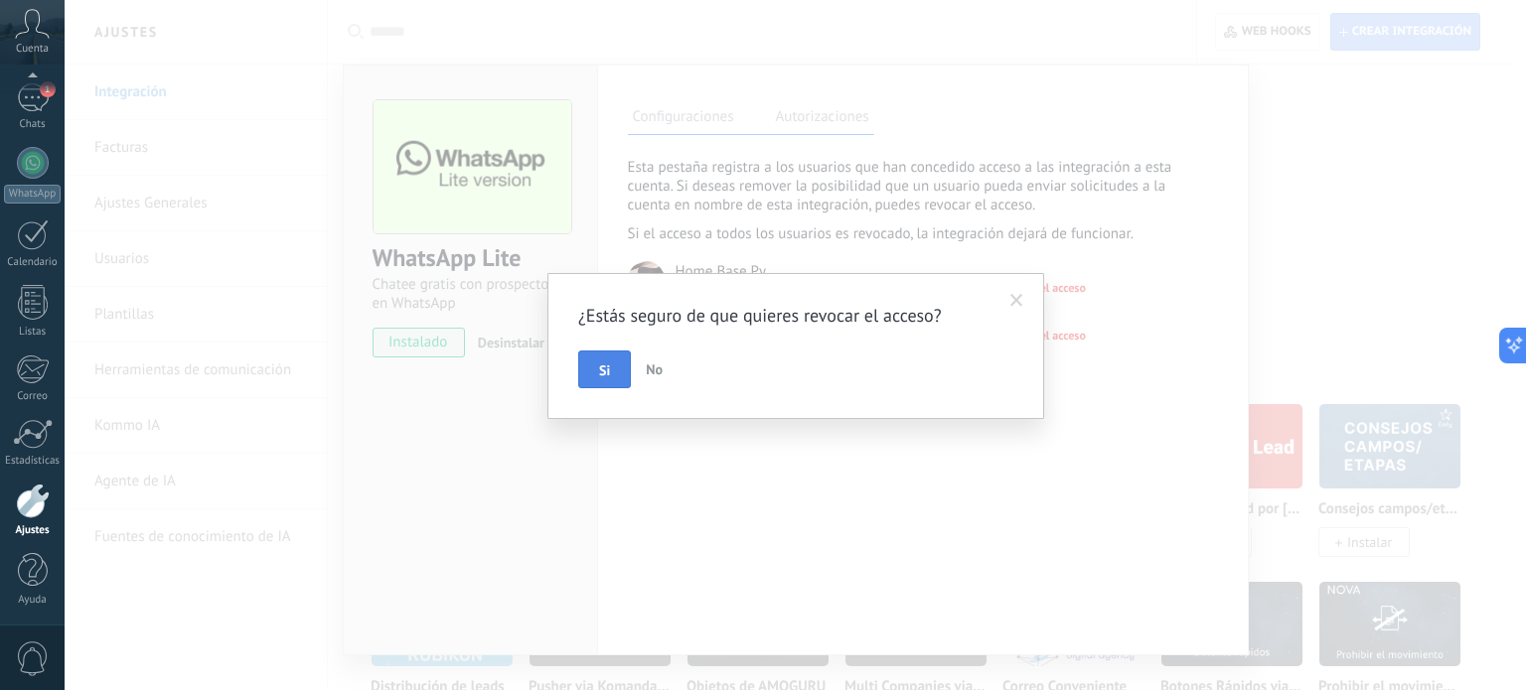
click at [610, 372] on button "Si" at bounding box center [604, 370] width 53 height 38
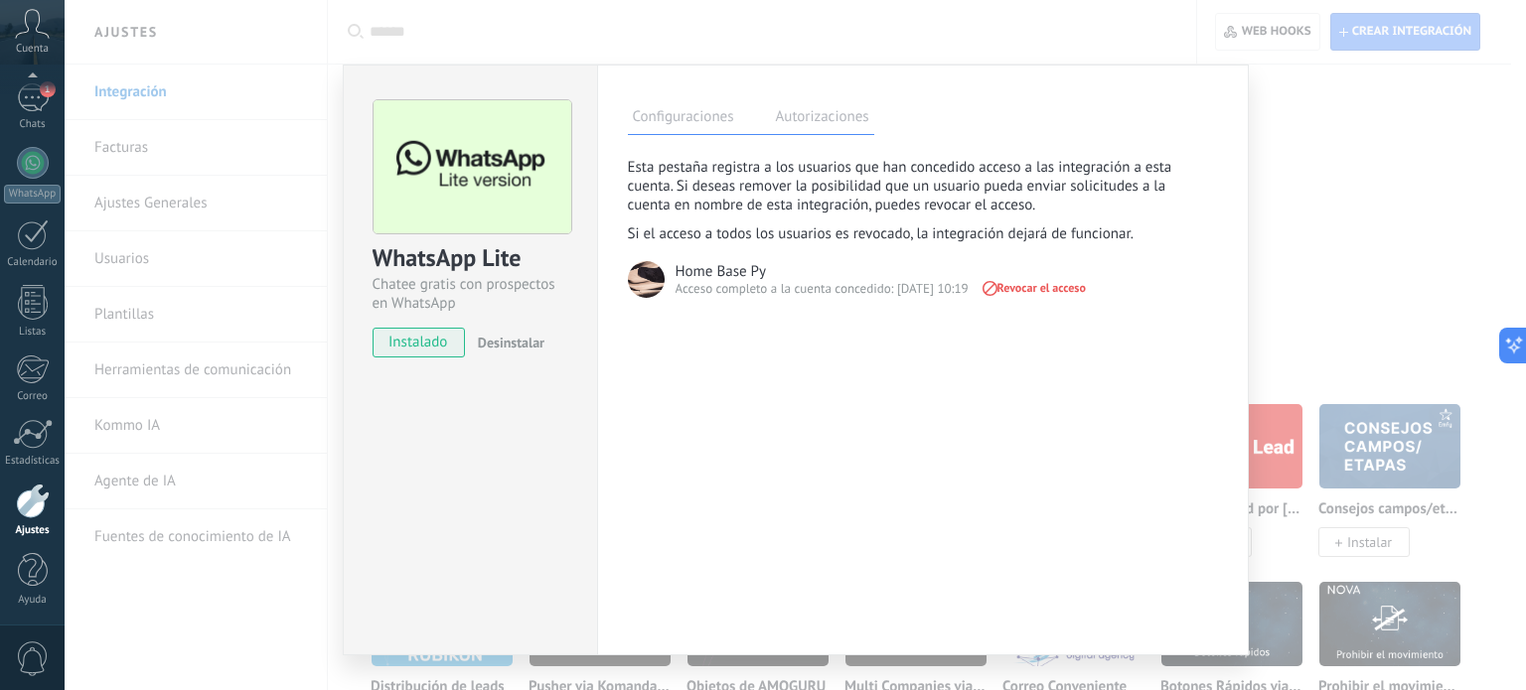
click at [1025, 291] on span "Revocar el acceso" at bounding box center [1033, 288] width 106 height 14
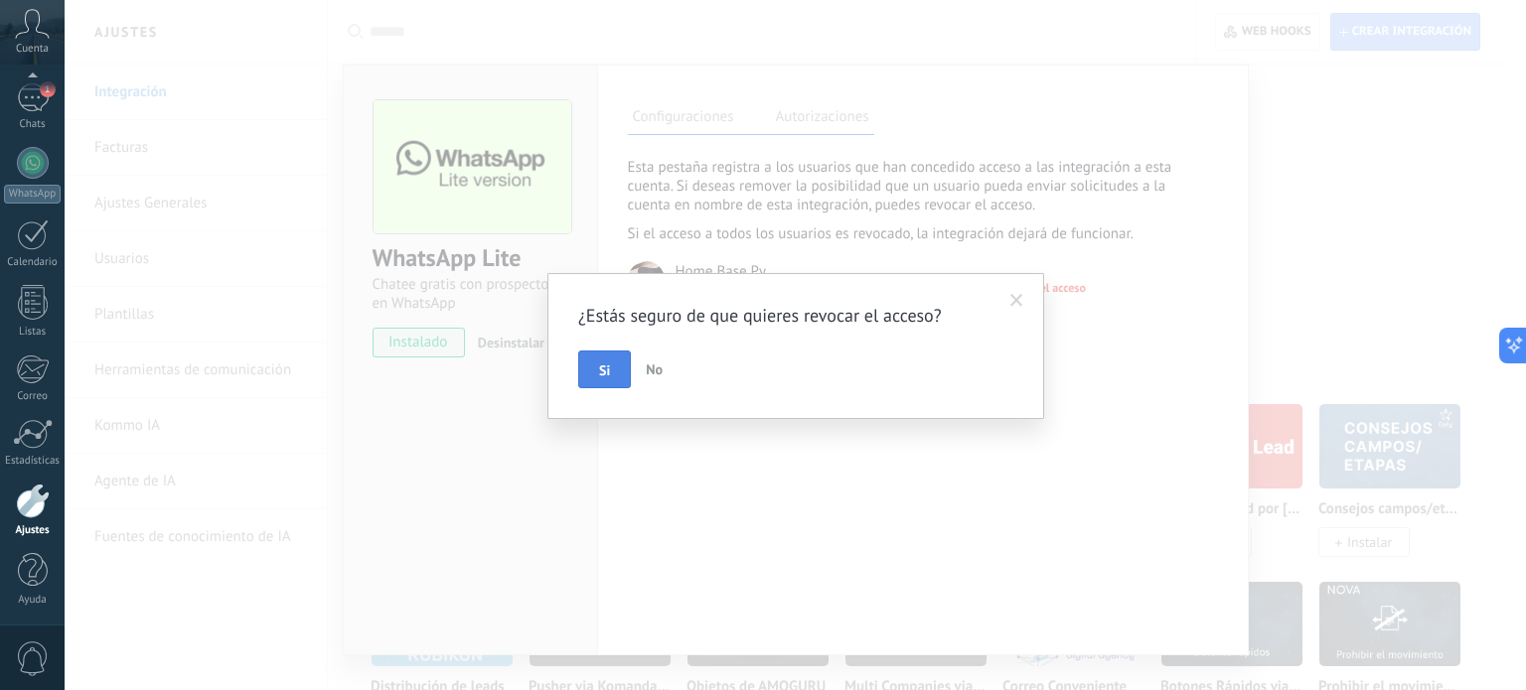
click at [596, 382] on button "Si" at bounding box center [604, 370] width 53 height 38
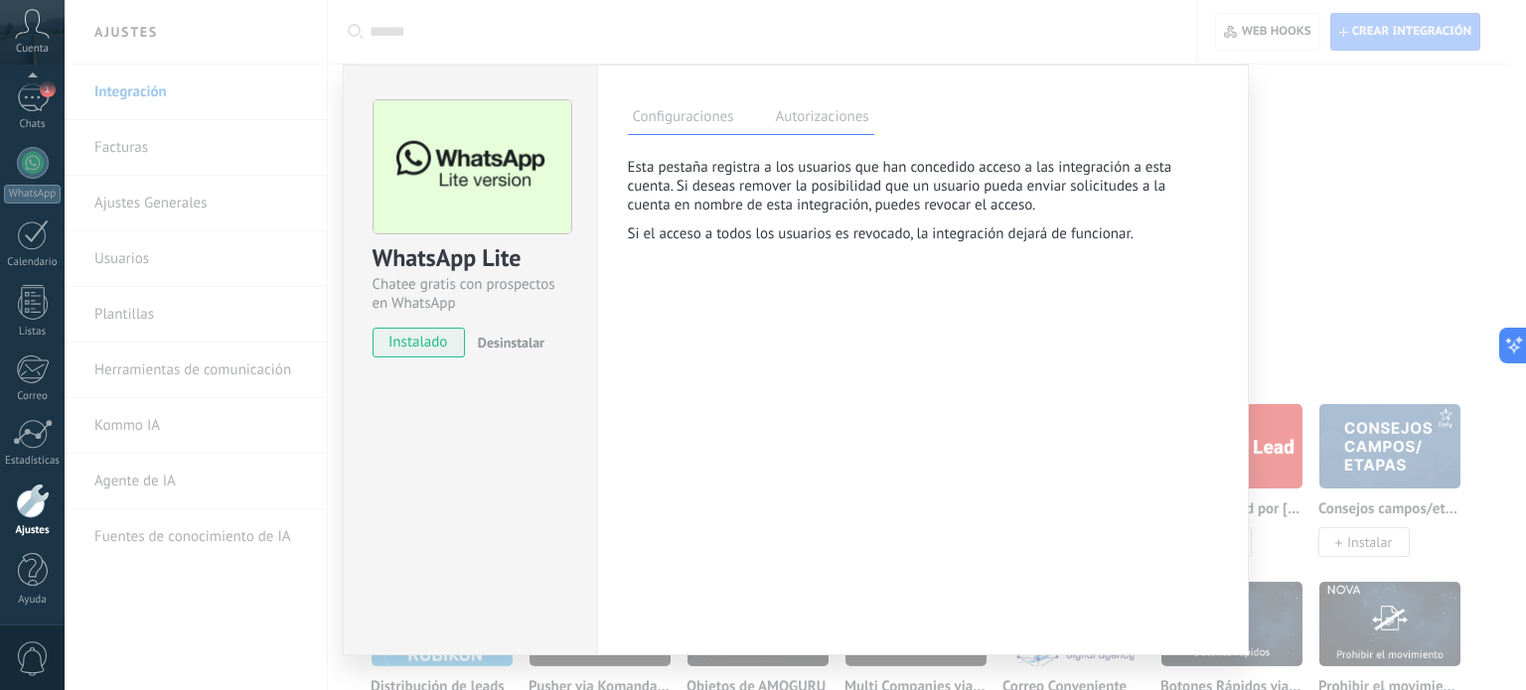
click at [691, 105] on label "Configuraciones" at bounding box center [683, 119] width 111 height 29
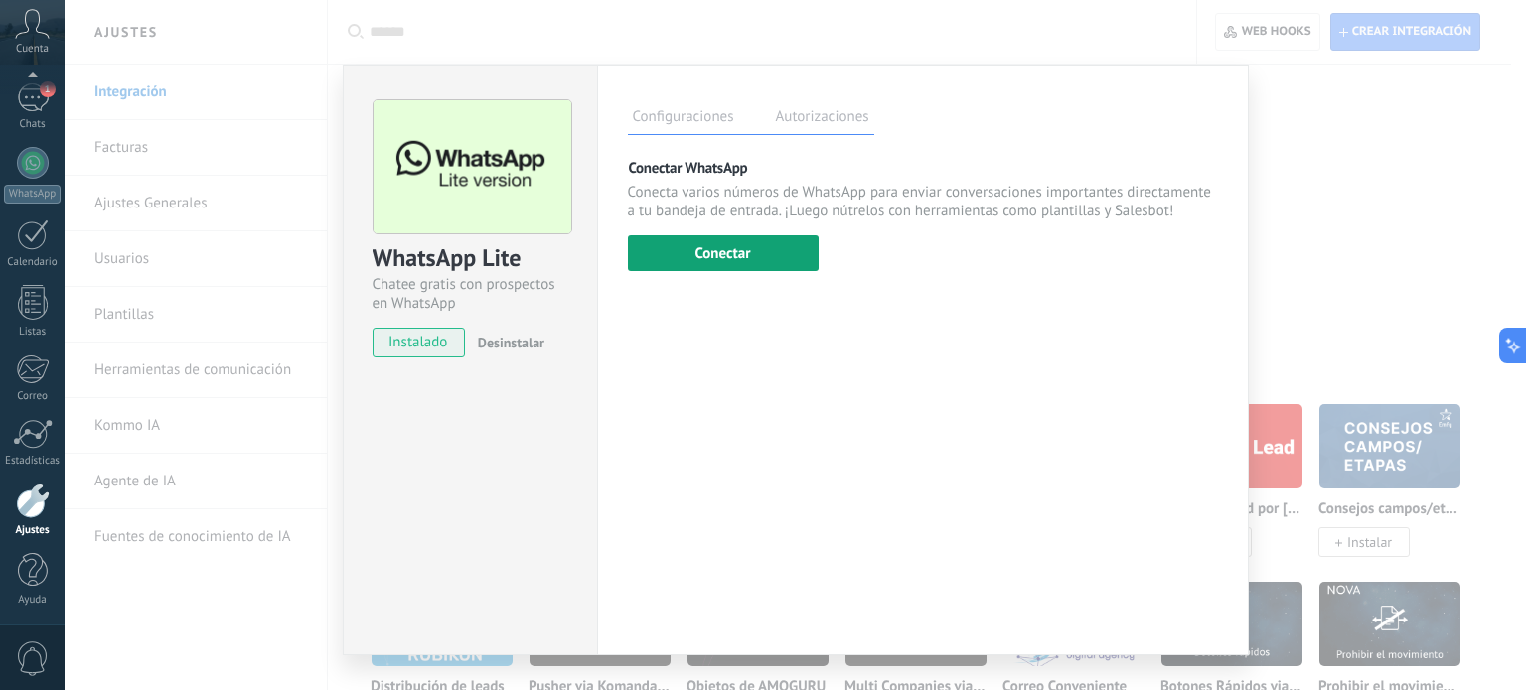
click at [767, 248] on button "Conectar" at bounding box center [723, 253] width 191 height 36
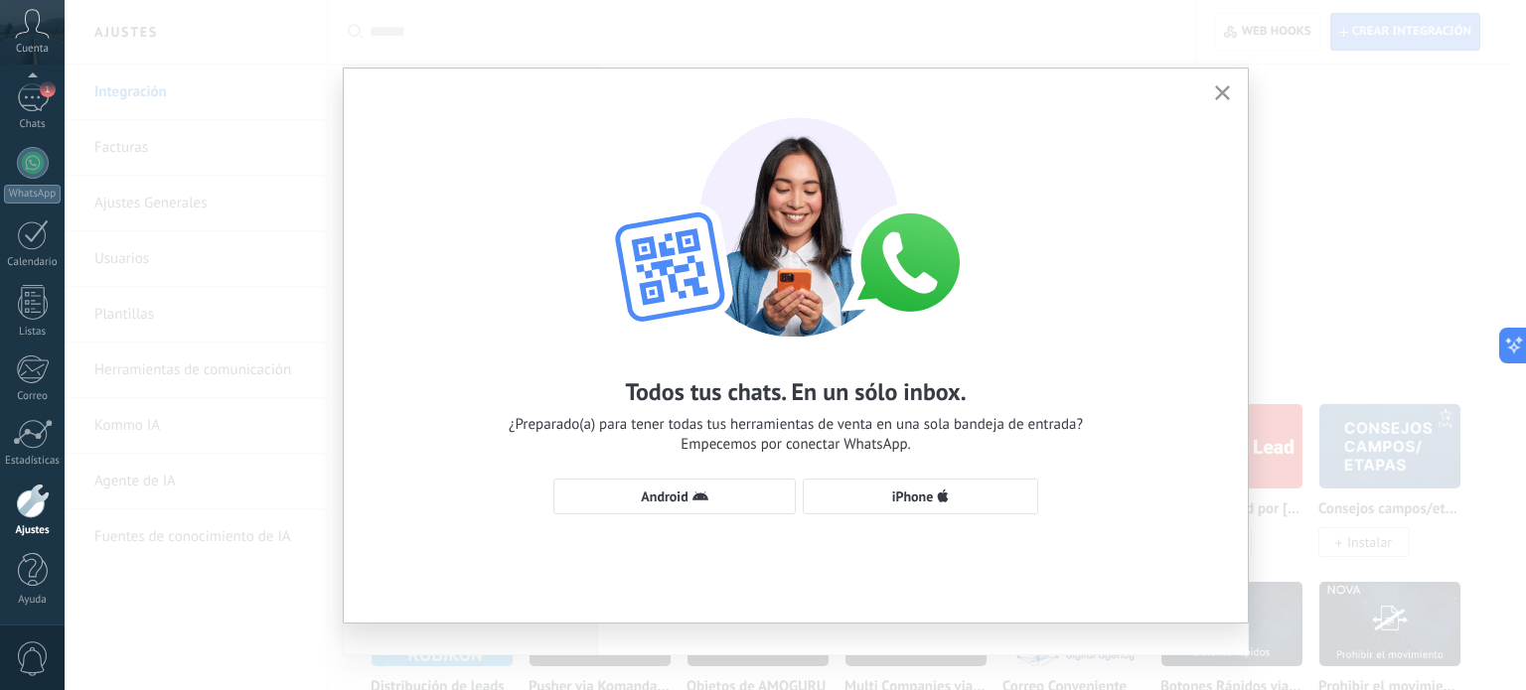
click at [896, 475] on div "Todos tus chats. En un sólo inbox. ¿Preparado(a) para tener todas tus herramien…" at bounding box center [796, 307] width 904 height 476
click at [890, 487] on button "iPhone" at bounding box center [920, 497] width 235 height 36
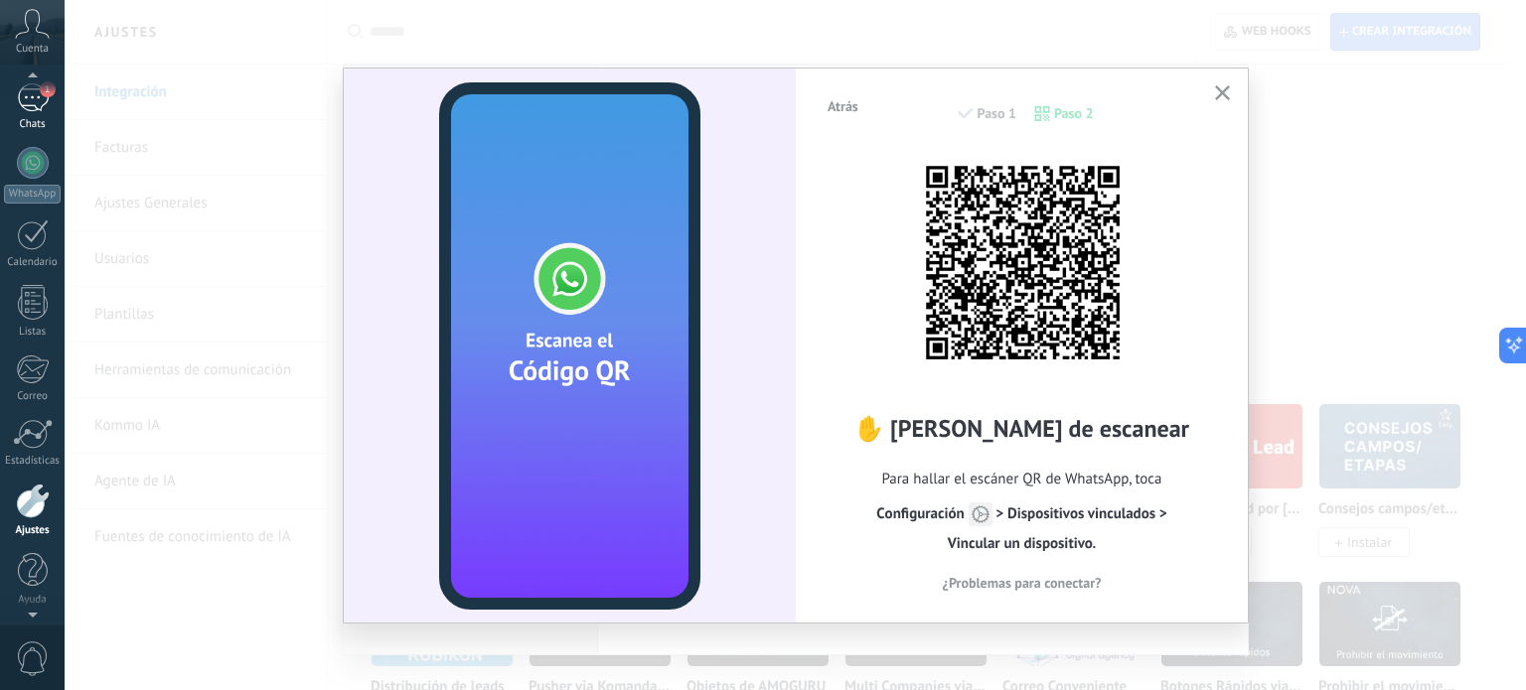
click at [42, 97] on div "1" at bounding box center [33, 97] width 32 height 29
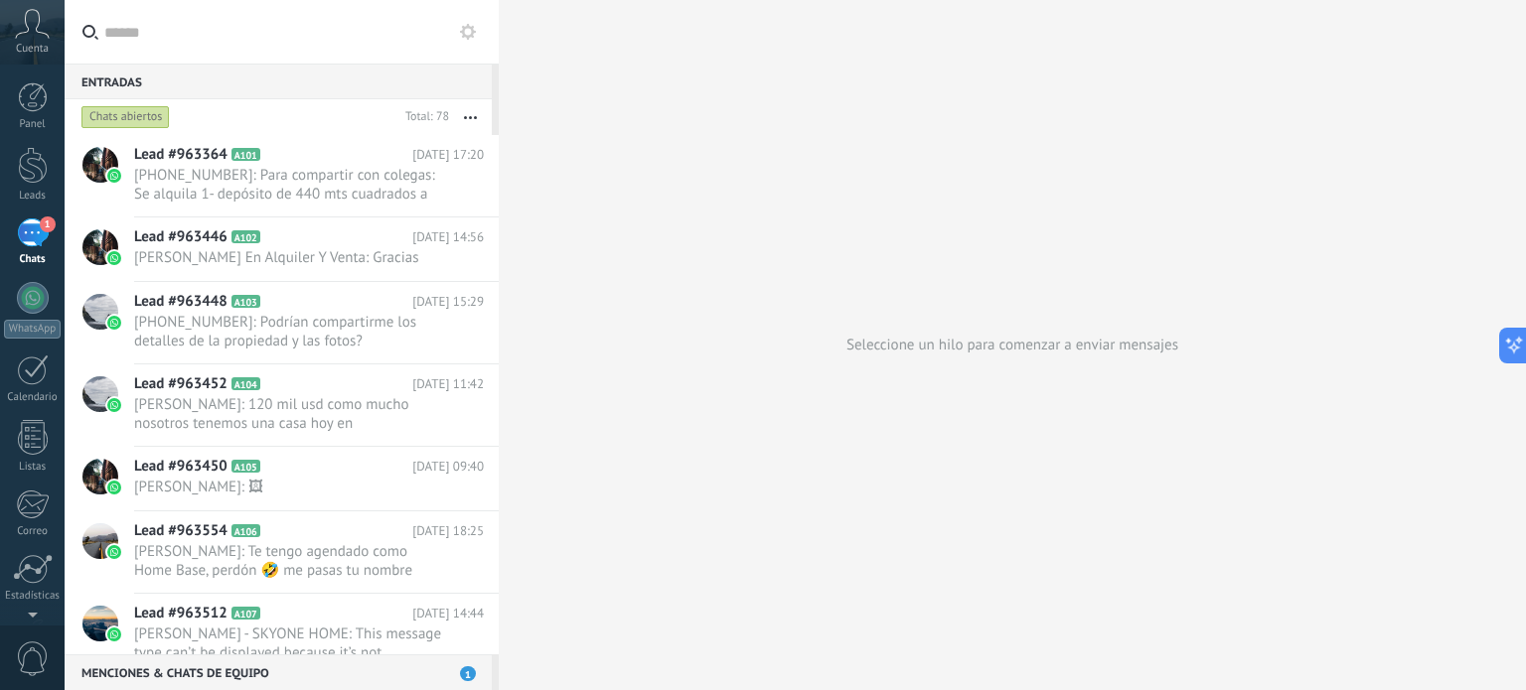
click at [468, 129] on button "button" at bounding box center [470, 117] width 43 height 36
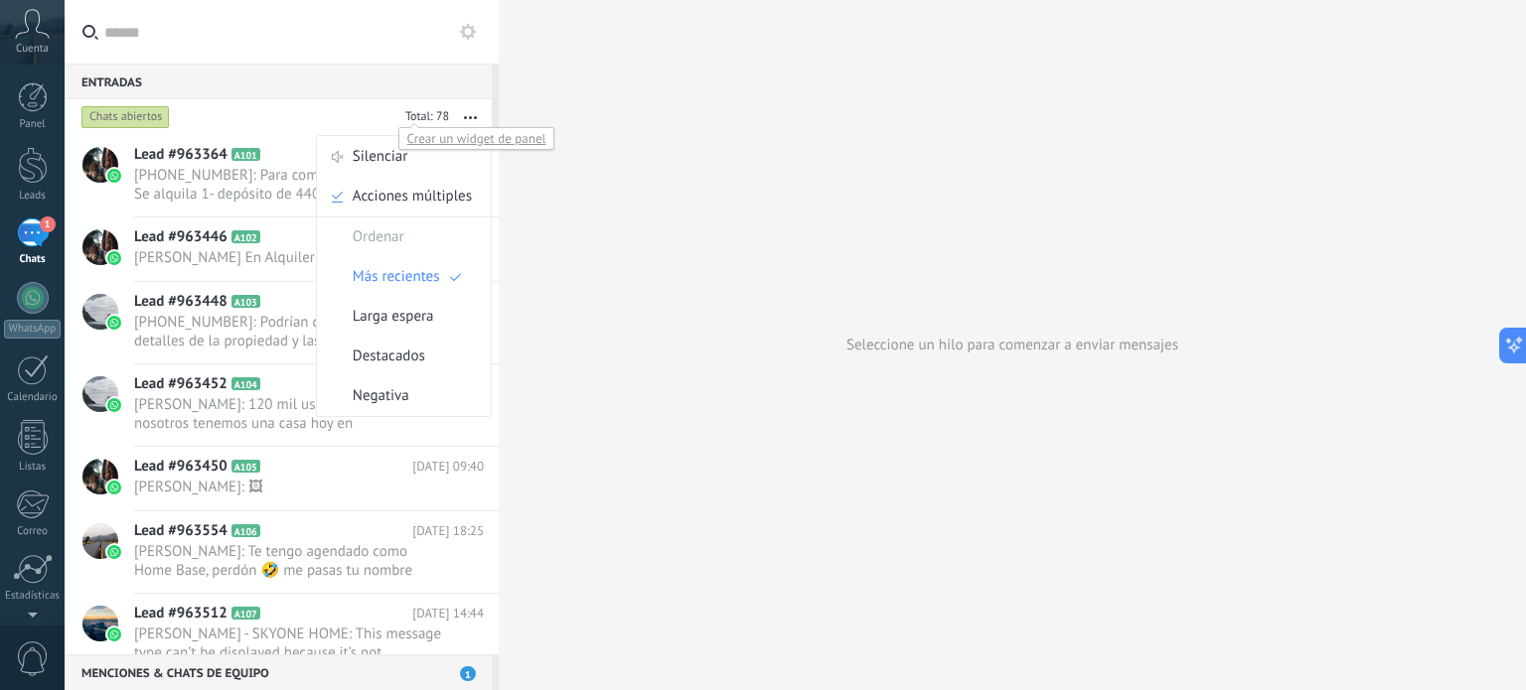
click at [412, 113] on div at bounding box center [425, 118] width 52 height 20
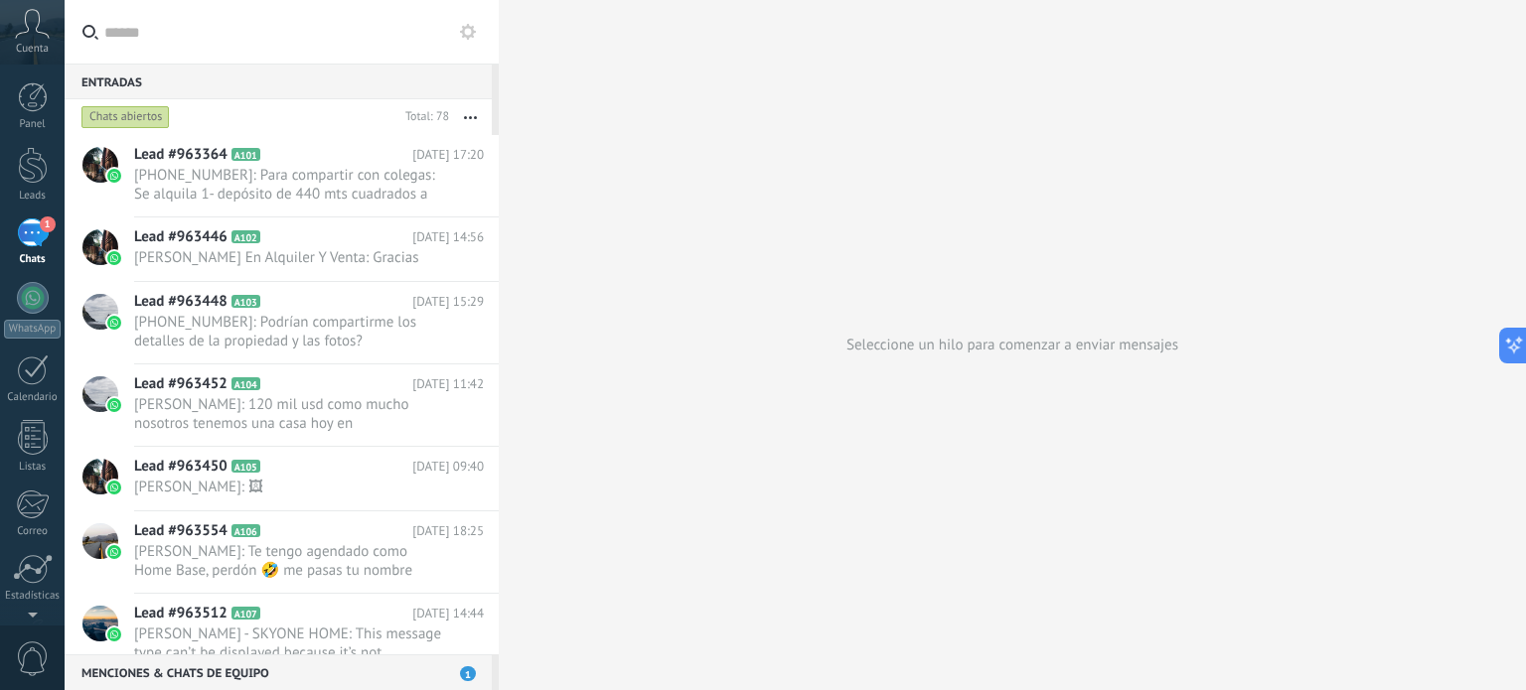
click at [158, 126] on div "Chats abiertos" at bounding box center [125, 117] width 88 height 24
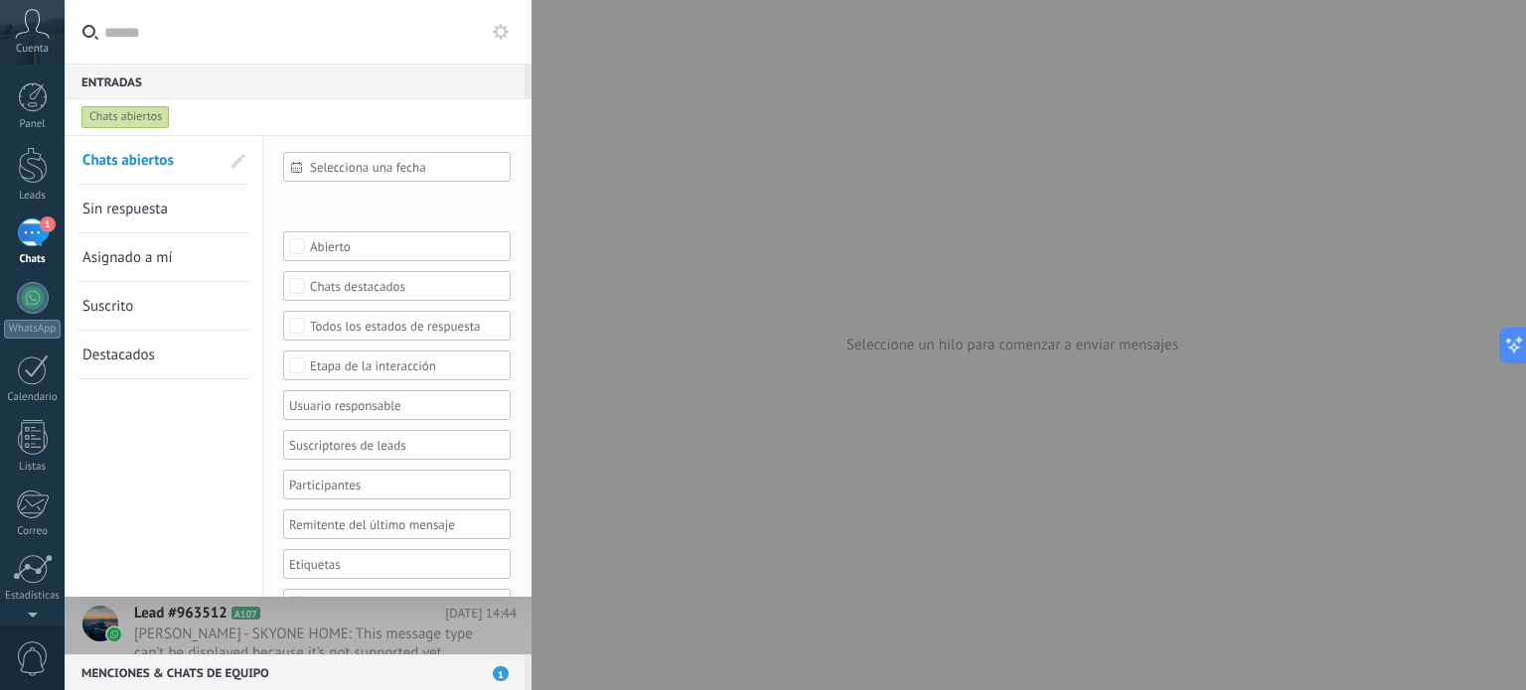
click at [155, 120] on div "Chats abiertos" at bounding box center [125, 117] width 88 height 24
click at [290, 122] on div "Chats abiertos" at bounding box center [279, 117] width 404 height 36
click at [512, 27] on button at bounding box center [501, 32] width 24 height 24
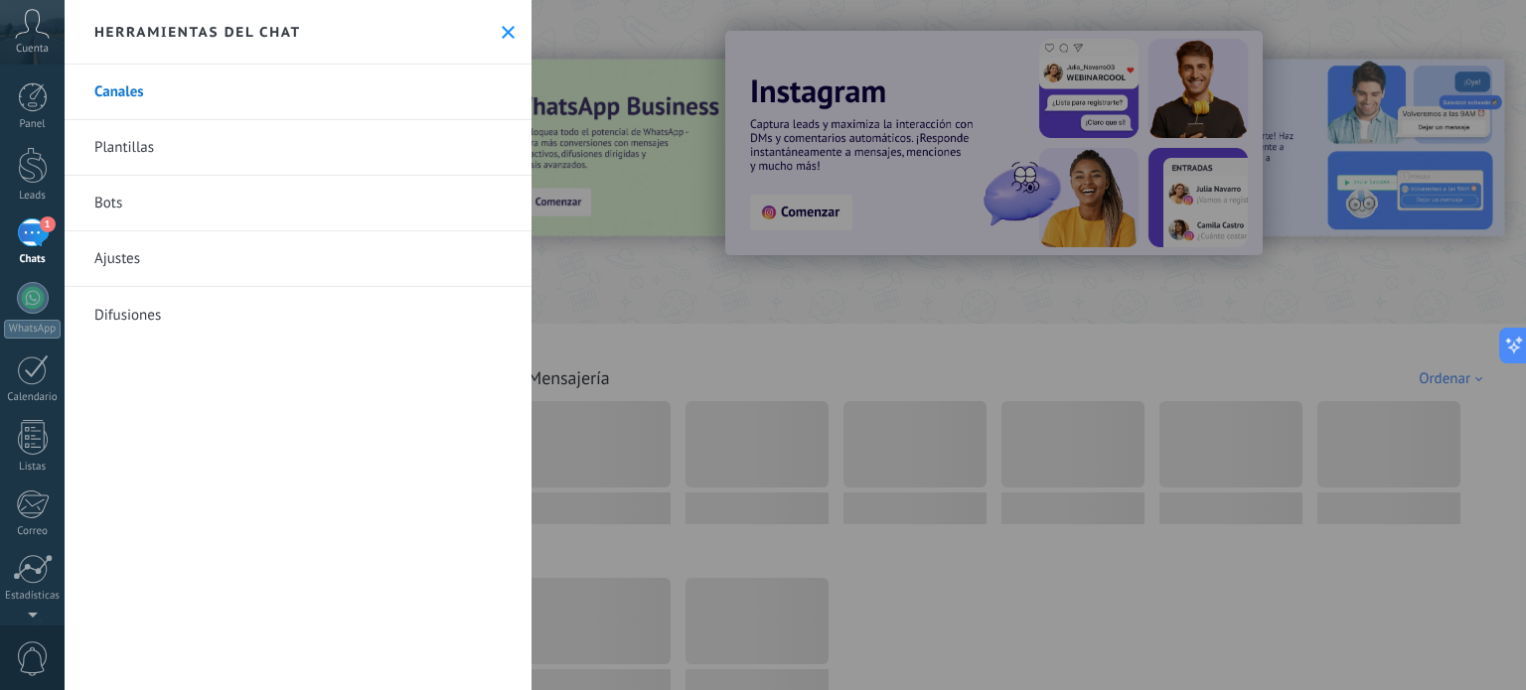
click at [232, 138] on link "Plantillas" at bounding box center [298, 148] width 467 height 56
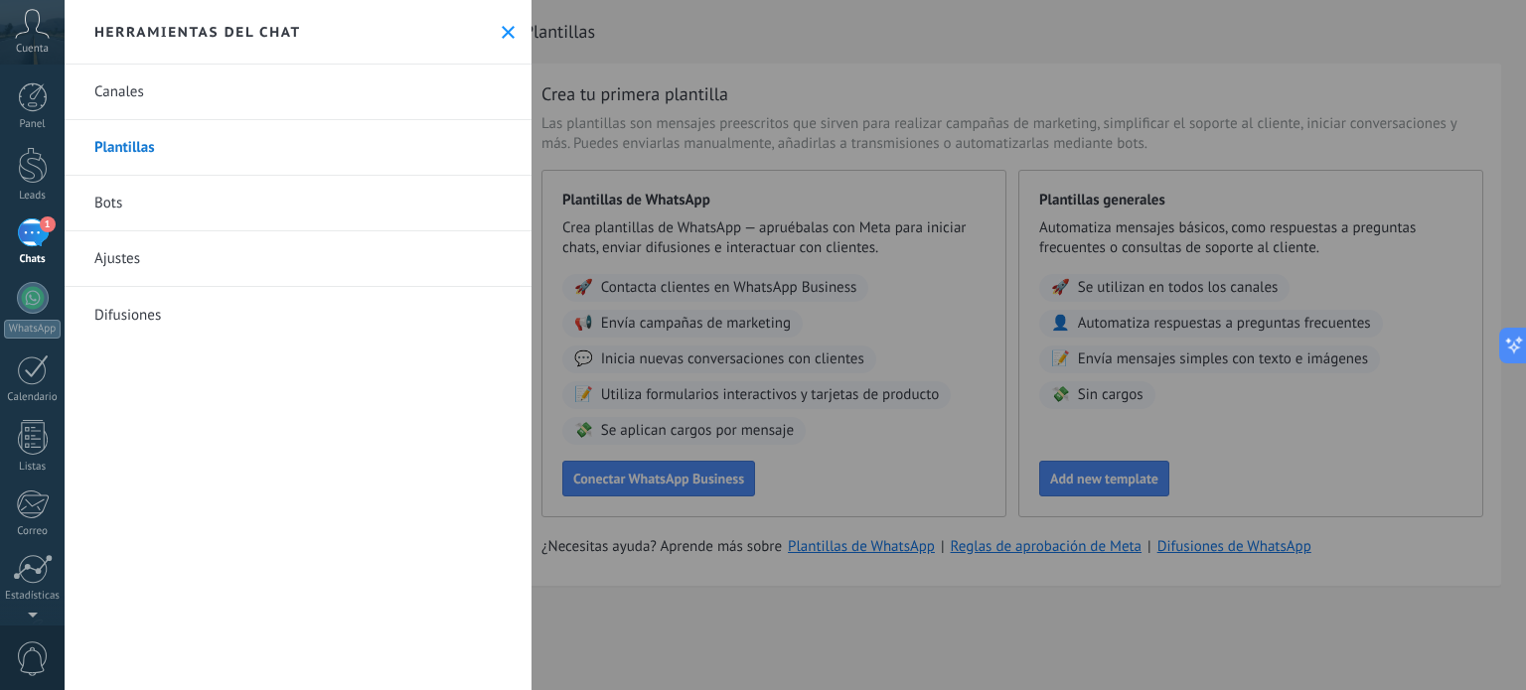
click at [227, 212] on link "Bots" at bounding box center [298, 204] width 467 height 56
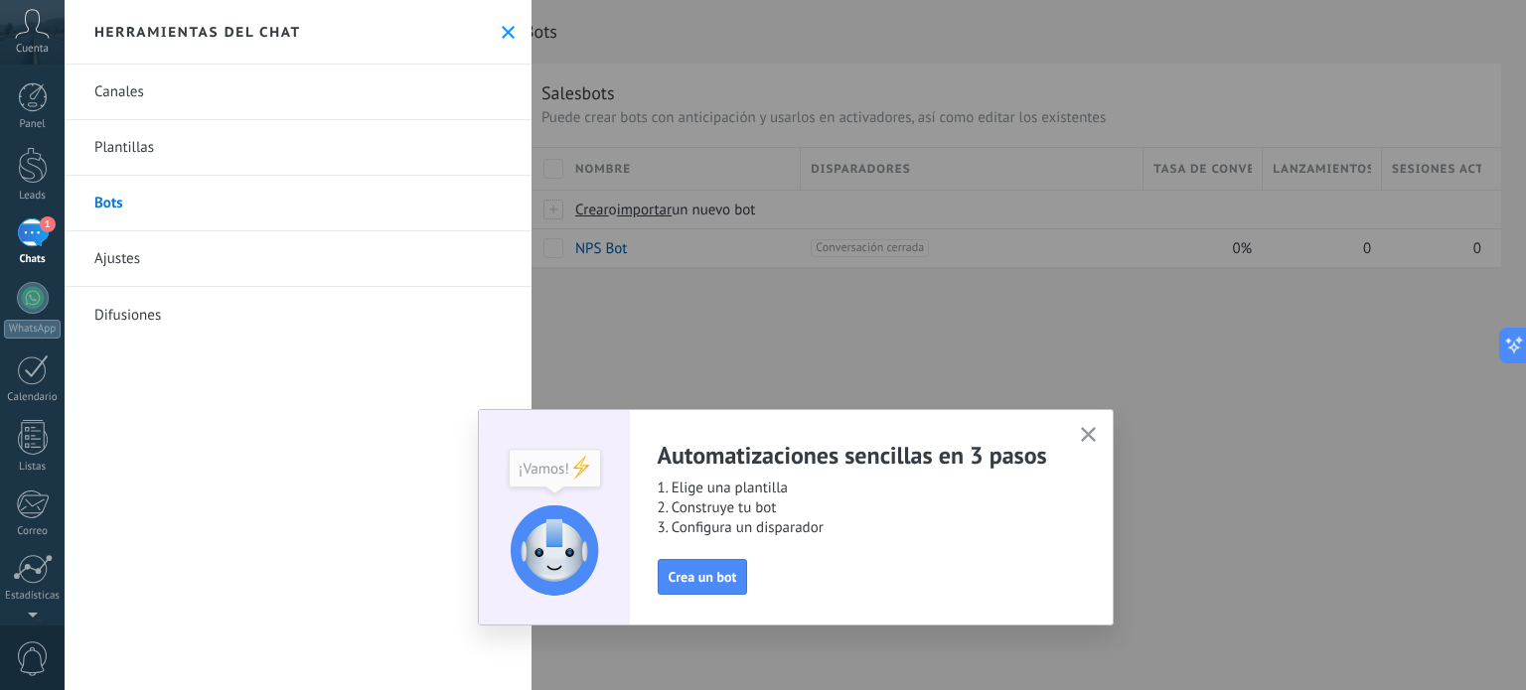
click at [502, 35] on use at bounding box center [508, 32] width 13 height 13
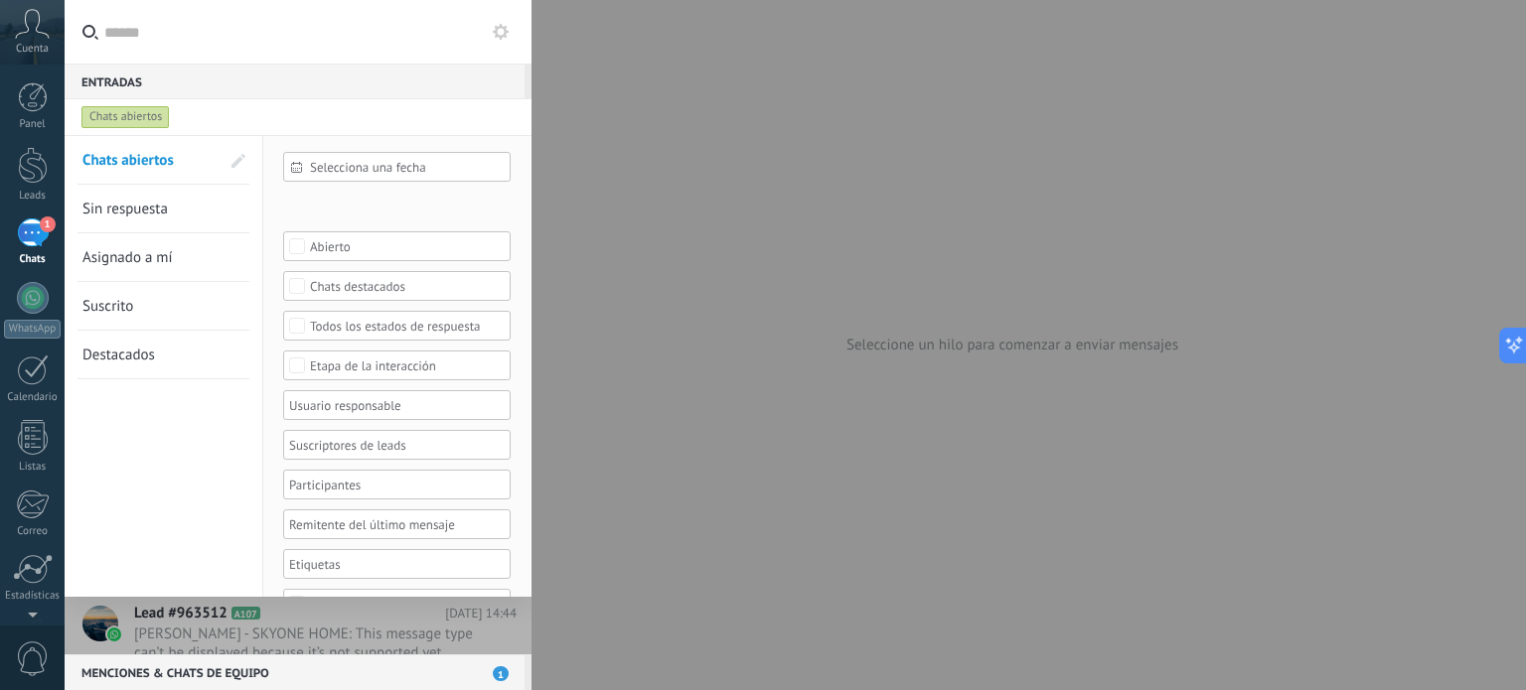
click at [497, 35] on use at bounding box center [501, 32] width 16 height 16
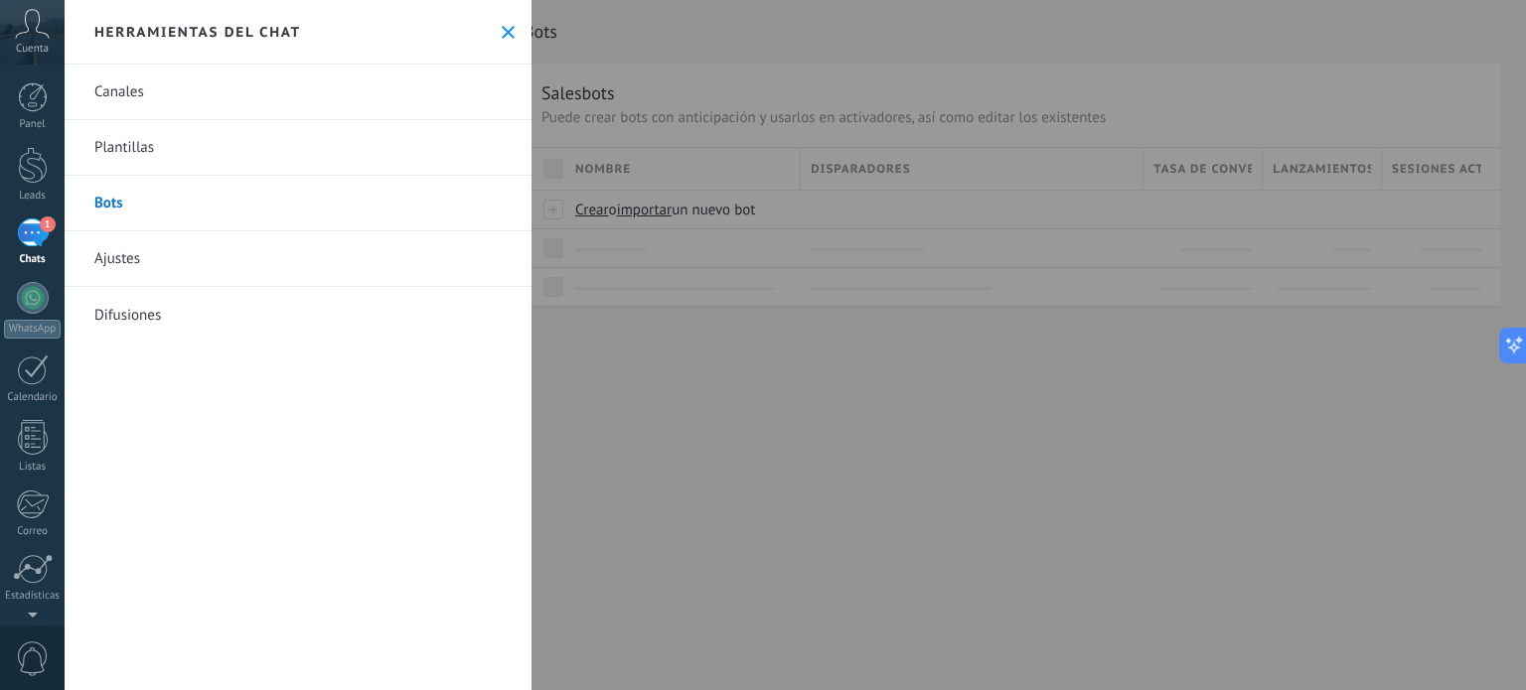
click at [502, 35] on use at bounding box center [508, 32] width 13 height 13
